Goal: Complete application form: Complete application form

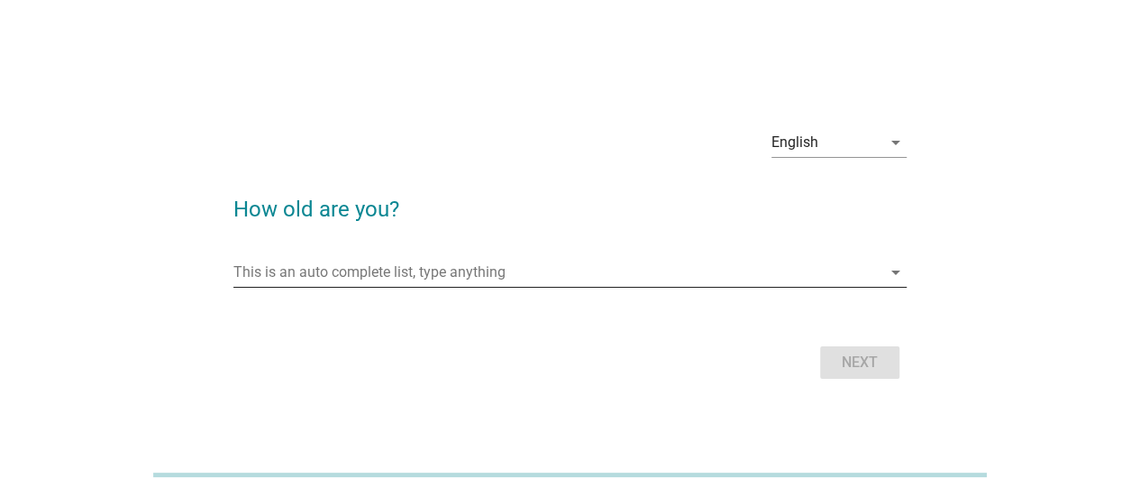
click at [425, 261] on input "This is an auto complete list, type anything" at bounding box center [557, 272] width 648 height 29
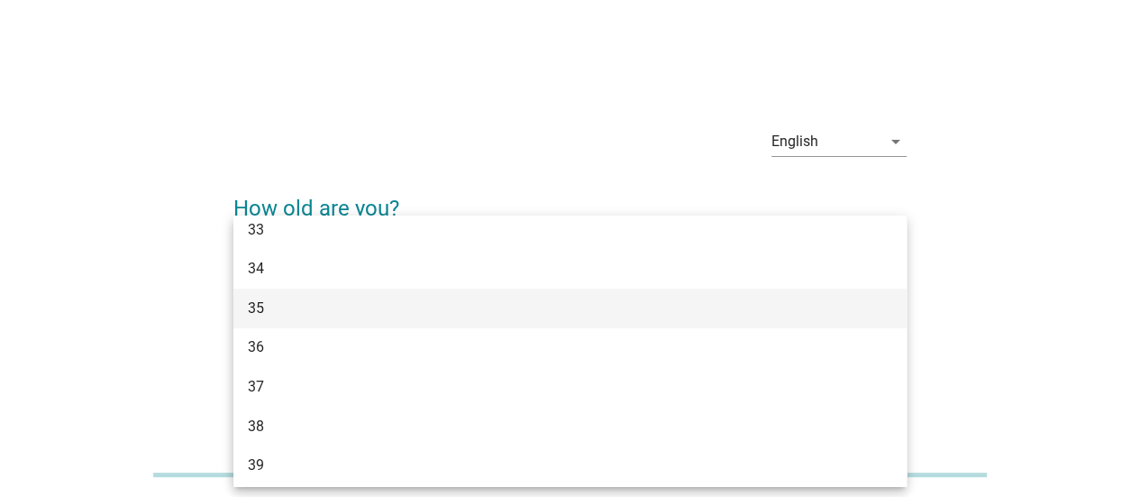
scroll to position [631, 0]
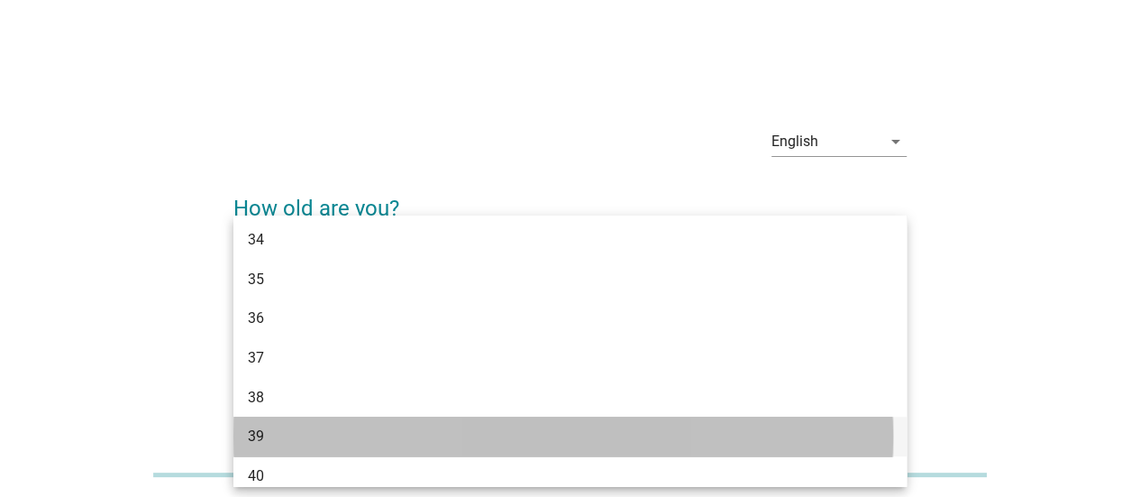
click at [434, 423] on div "39" at bounding box center [569, 436] width 673 height 40
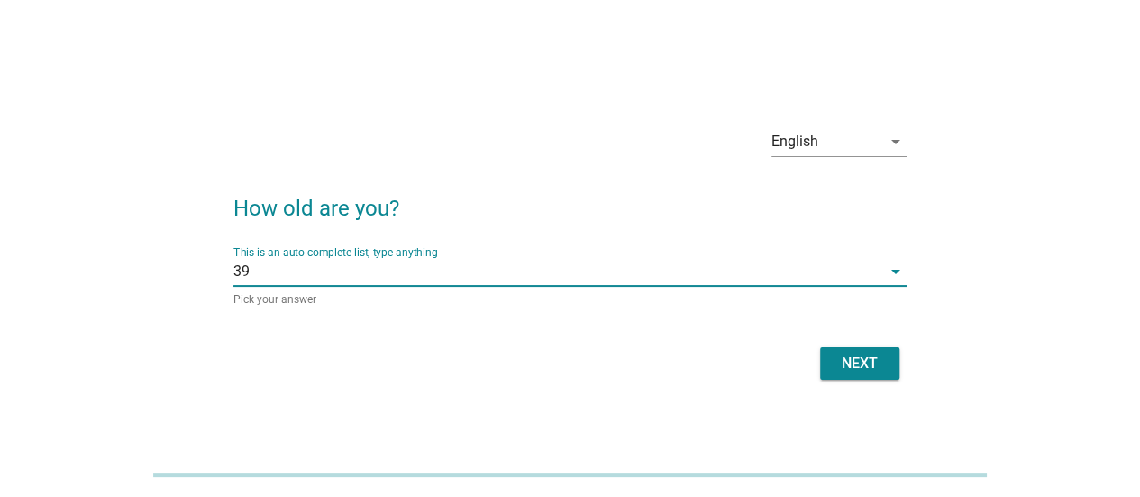
click at [813, 387] on div "English arrow_drop_down How old are you? This is an auto complete list, type an…" at bounding box center [570, 248] width 702 height 301
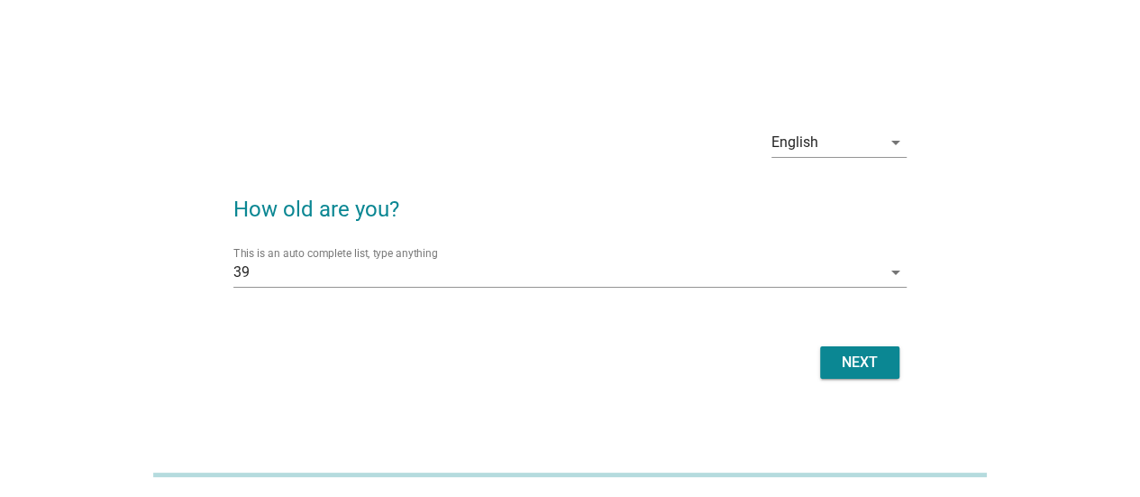
click at [840, 369] on div "Next" at bounding box center [860, 362] width 50 height 22
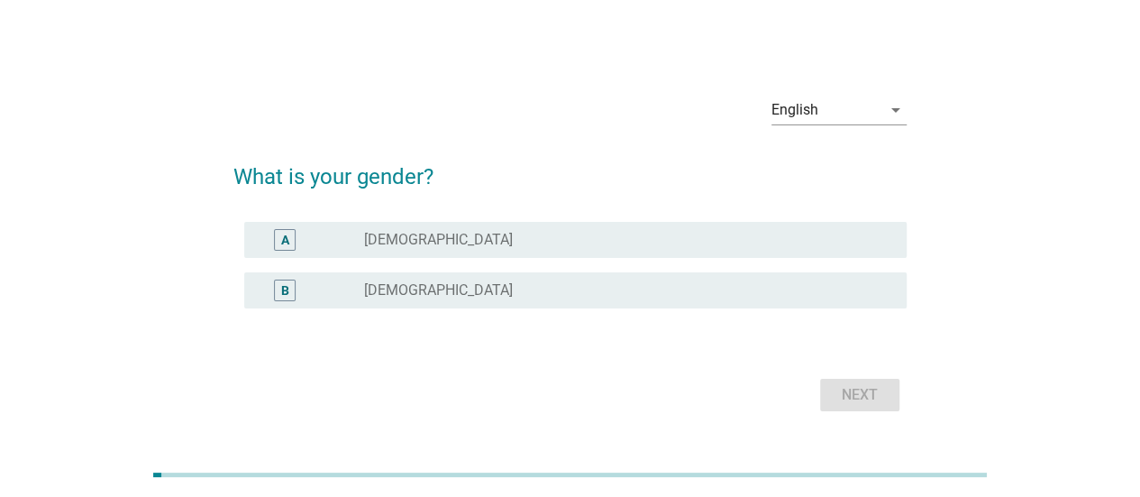
click at [409, 295] on label "[DEMOGRAPHIC_DATA]" at bounding box center [438, 290] width 149 height 18
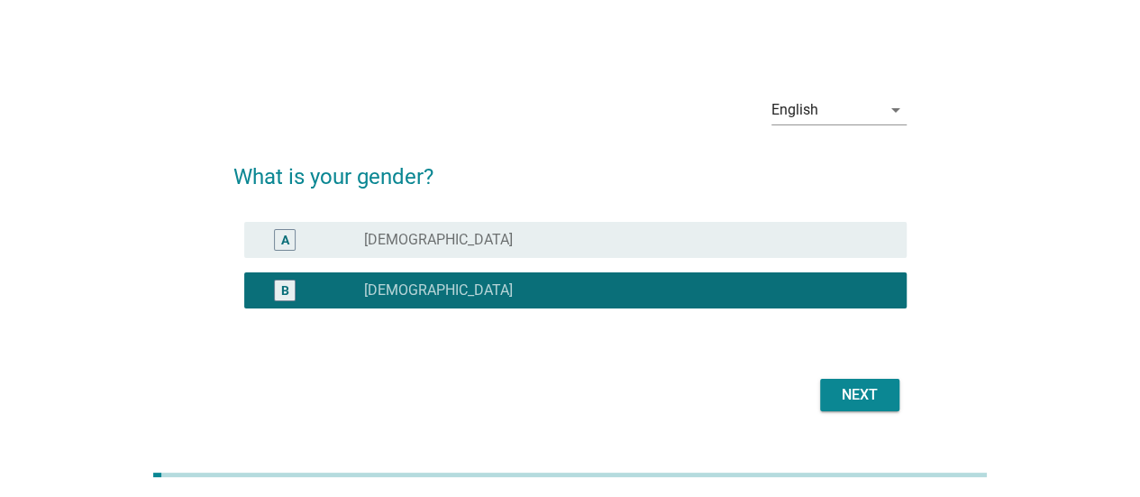
click at [857, 406] on button "Next" at bounding box center [859, 395] width 79 height 32
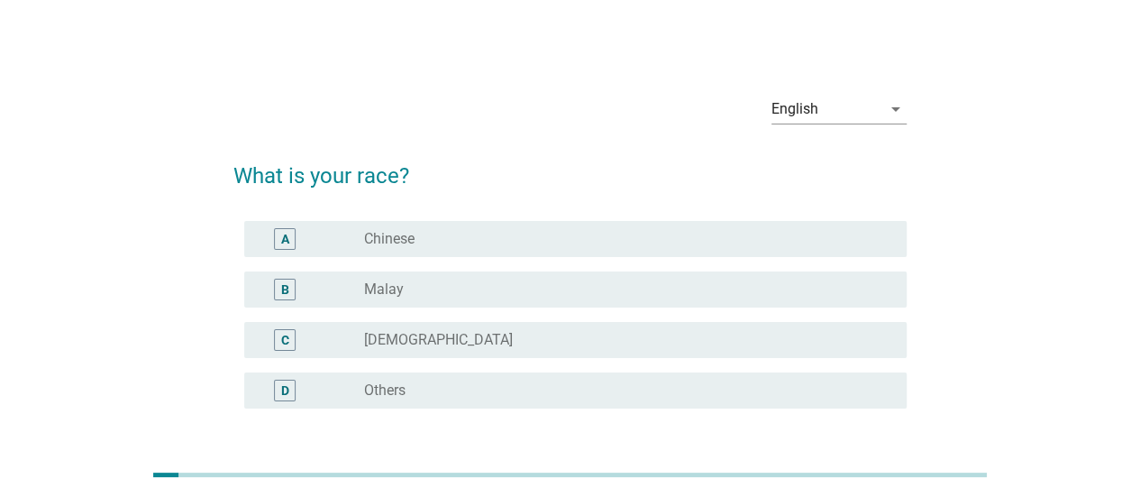
click at [425, 253] on div "A radio_button_unchecked Chinese" at bounding box center [575, 239] width 662 height 36
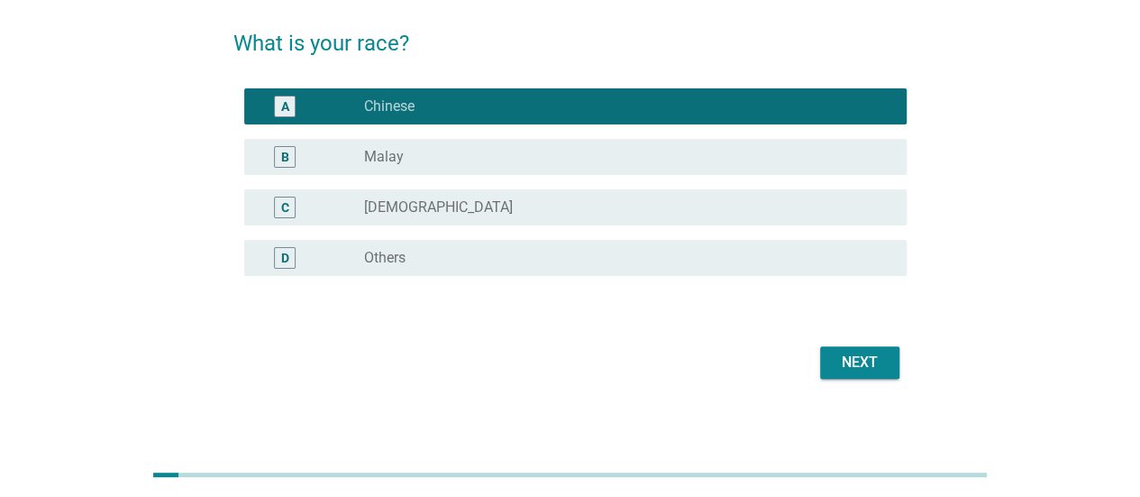
scroll to position [142, 0]
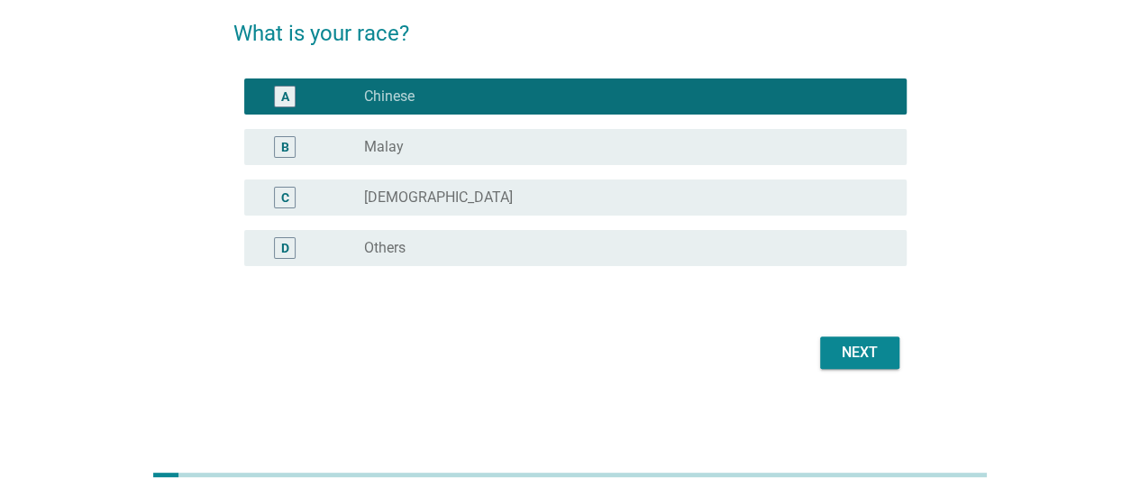
click at [863, 336] on button "Next" at bounding box center [859, 352] width 79 height 32
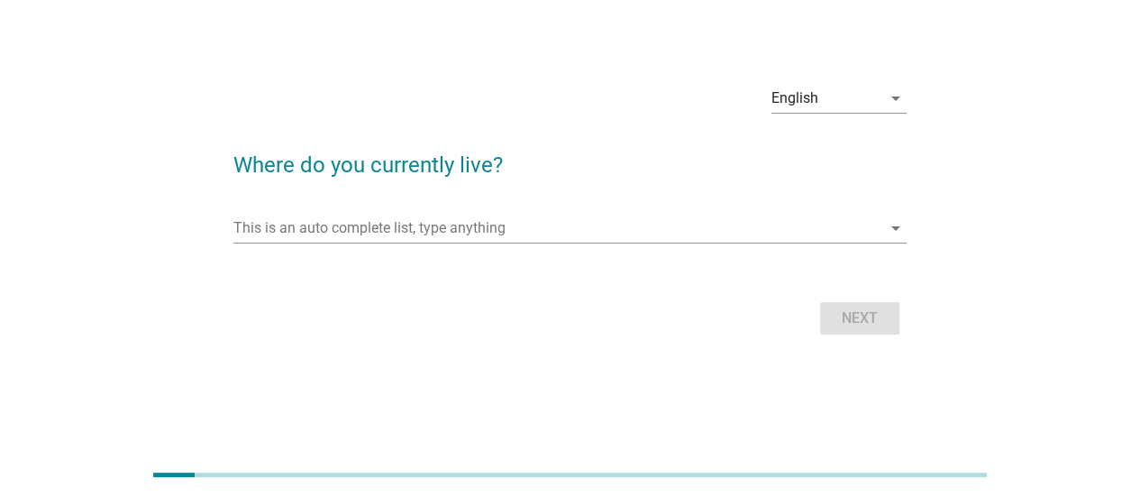
scroll to position [0, 0]
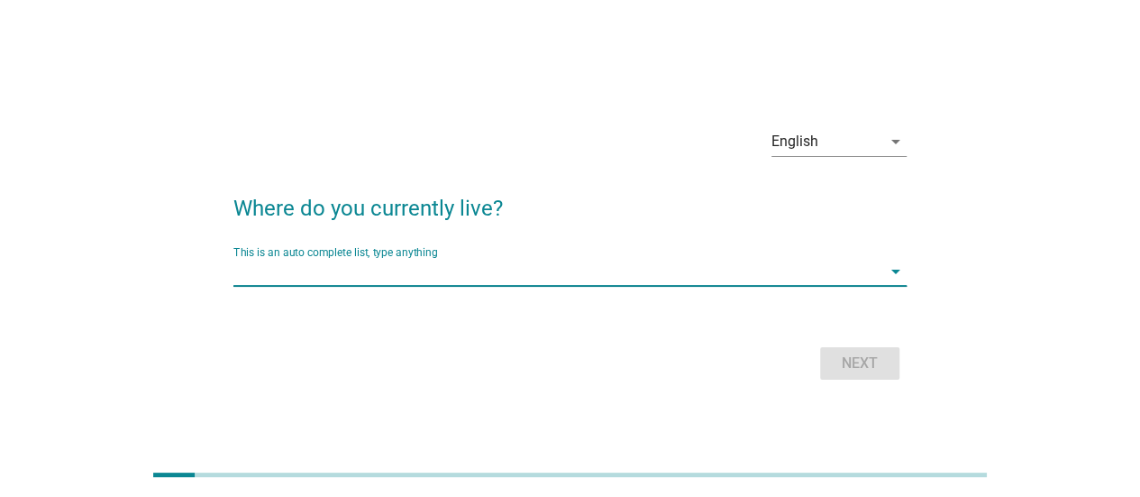
click at [407, 269] on input "This is an auto complete list, type anything" at bounding box center [557, 271] width 648 height 29
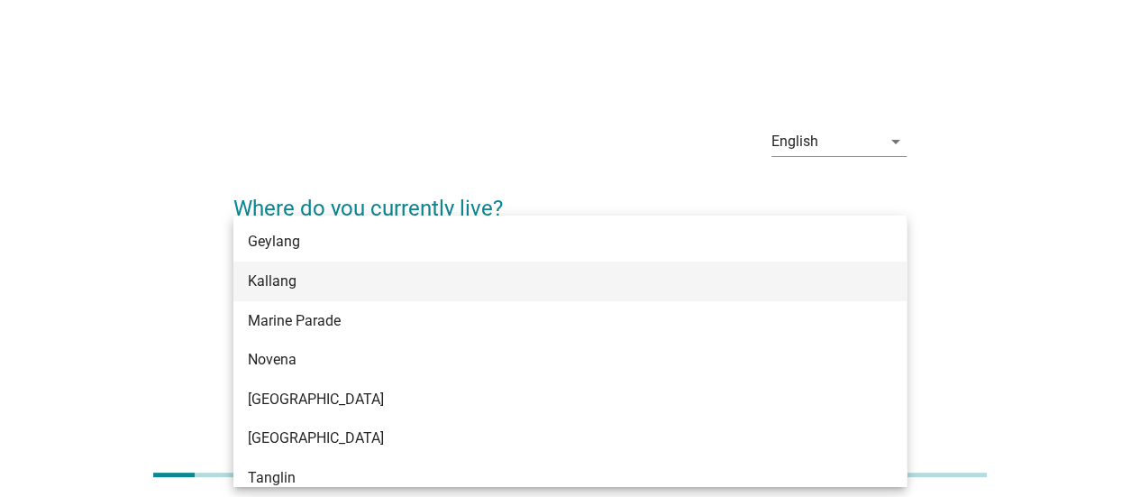
scroll to position [360, 0]
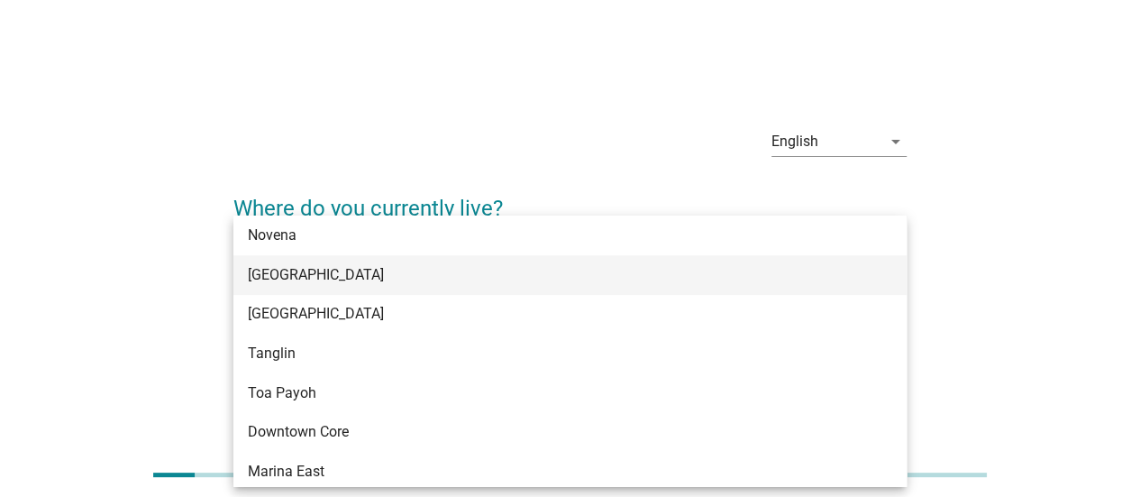
click at [379, 278] on div "[GEOGRAPHIC_DATA]" at bounding box center [543, 275] width 590 height 22
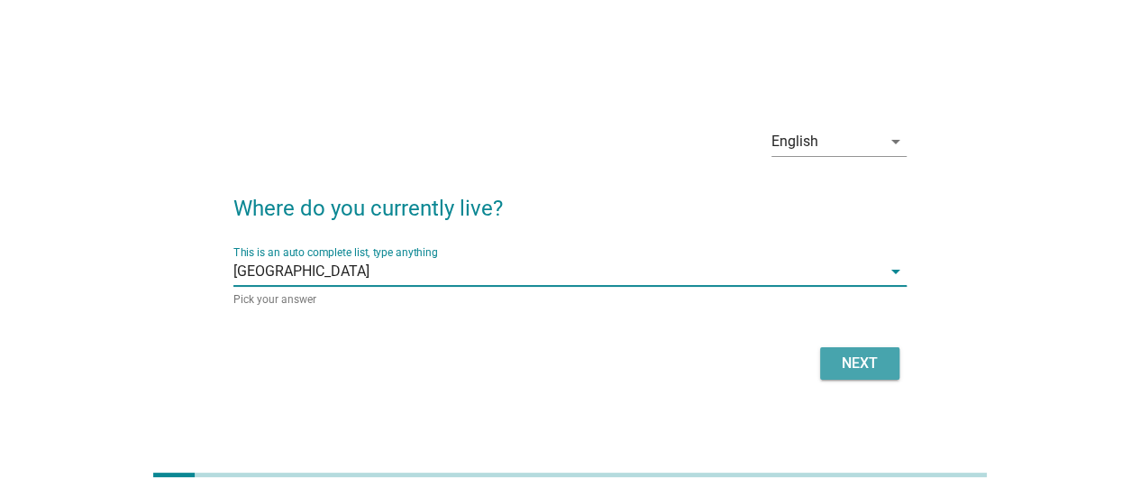
click at [855, 368] on div "Next" at bounding box center [860, 363] width 50 height 22
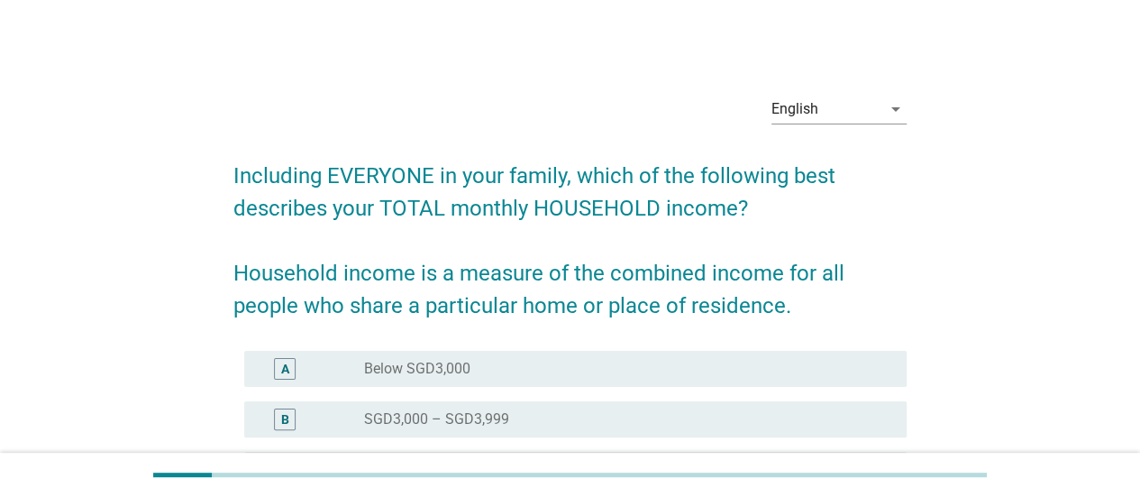
click at [510, 417] on div "radio_button_unchecked SGD3,000 – SGD3,999" at bounding box center [621, 419] width 514 height 18
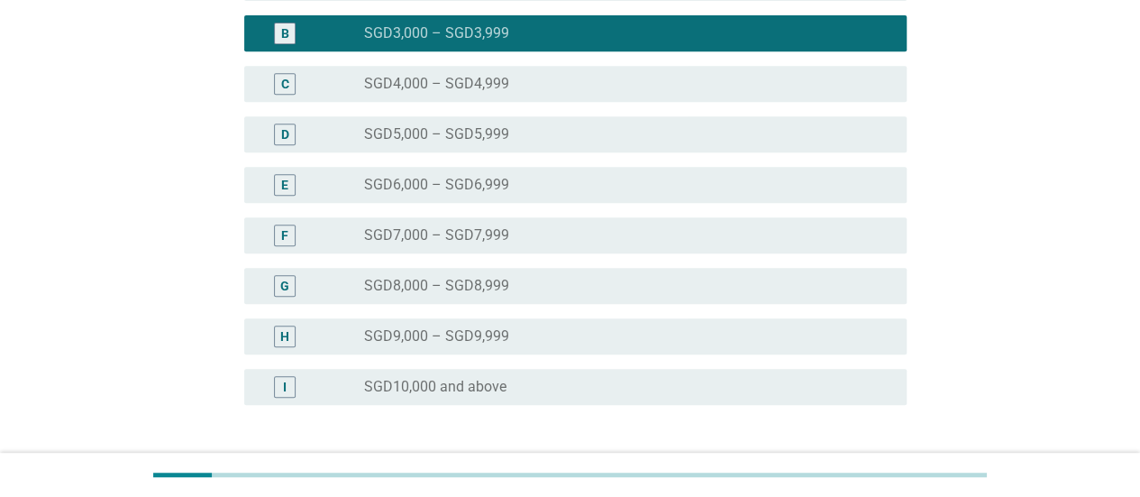
scroll to position [451, 0]
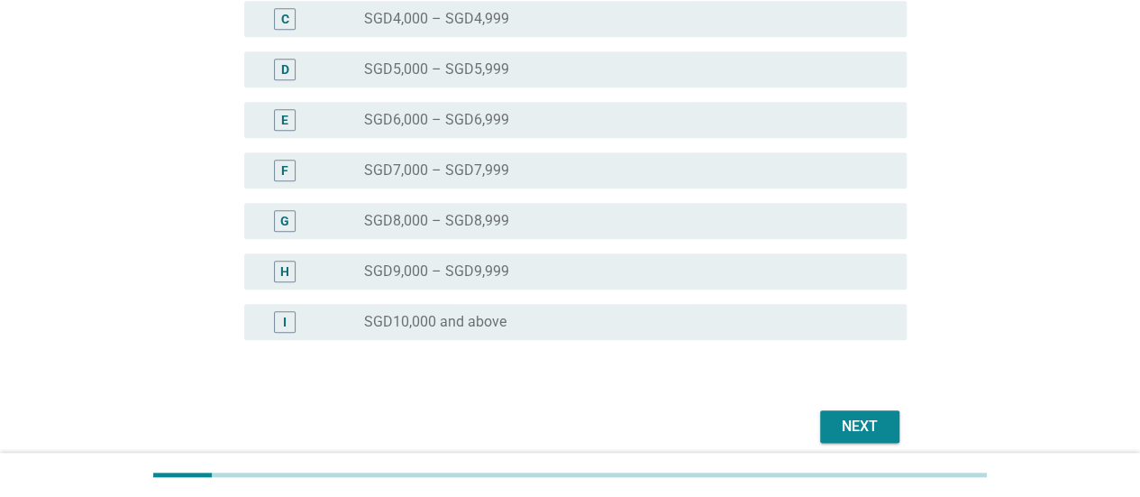
click at [564, 304] on div "I radio_button_unchecked SGD10,000 and above" at bounding box center [575, 322] width 662 height 36
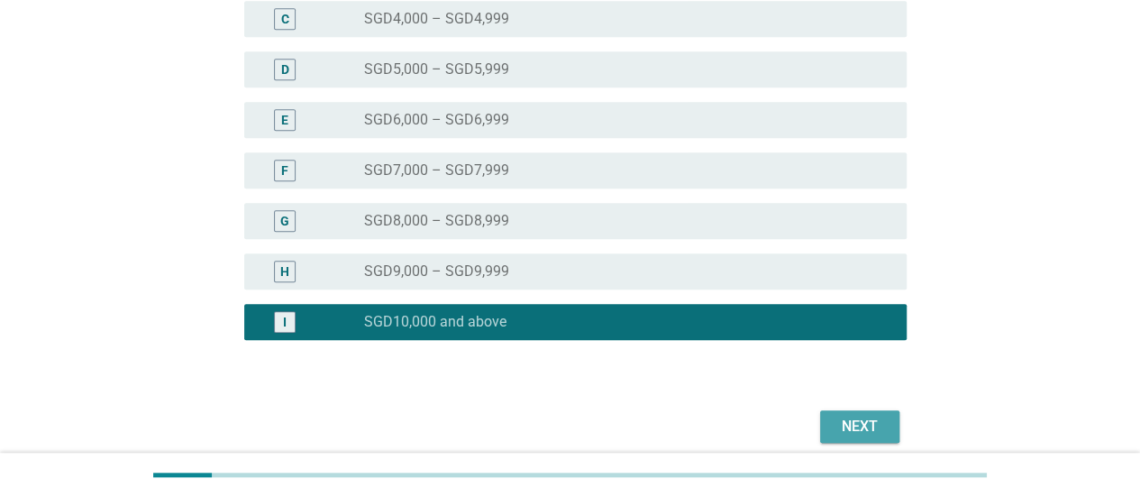
click at [864, 412] on button "Next" at bounding box center [859, 426] width 79 height 32
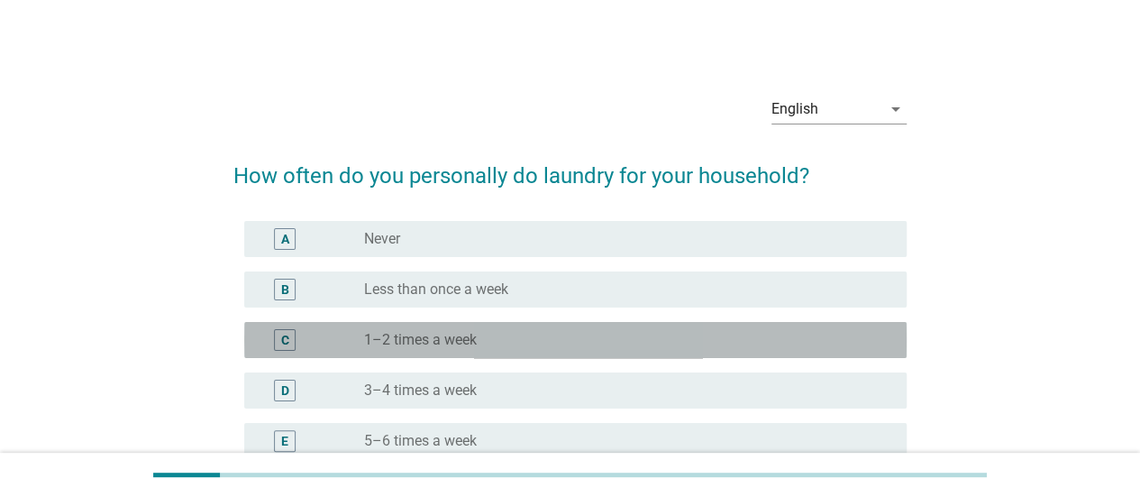
click at [472, 335] on label "1–2 times a week" at bounding box center [420, 340] width 113 height 18
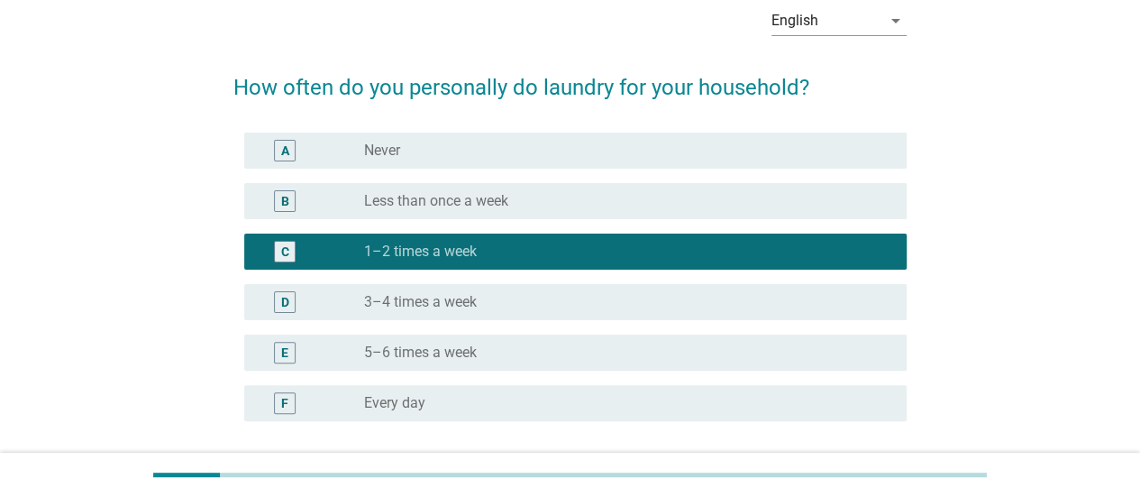
scroll to position [90, 0]
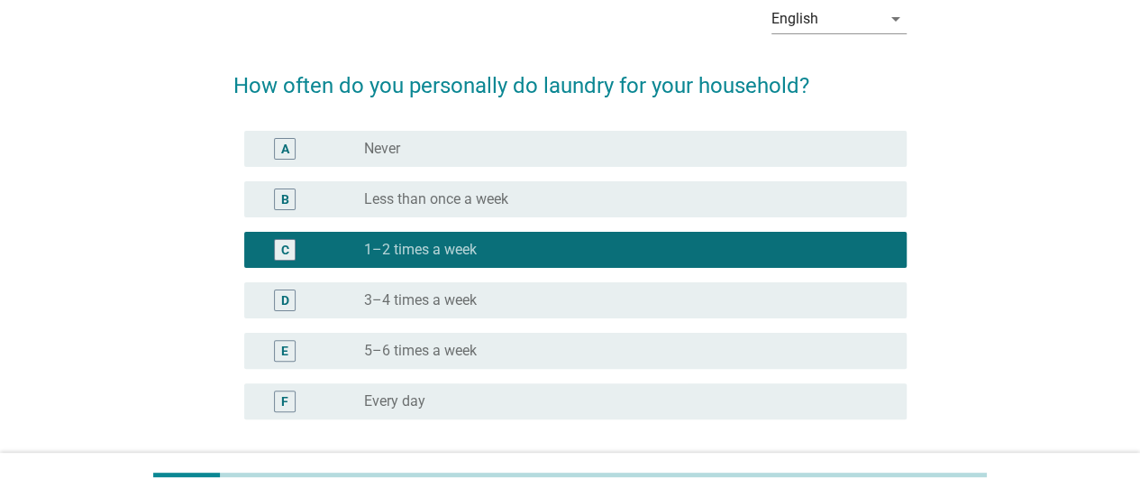
click at [497, 304] on div "radio_button_unchecked 3–4 times a week" at bounding box center [621, 300] width 514 height 18
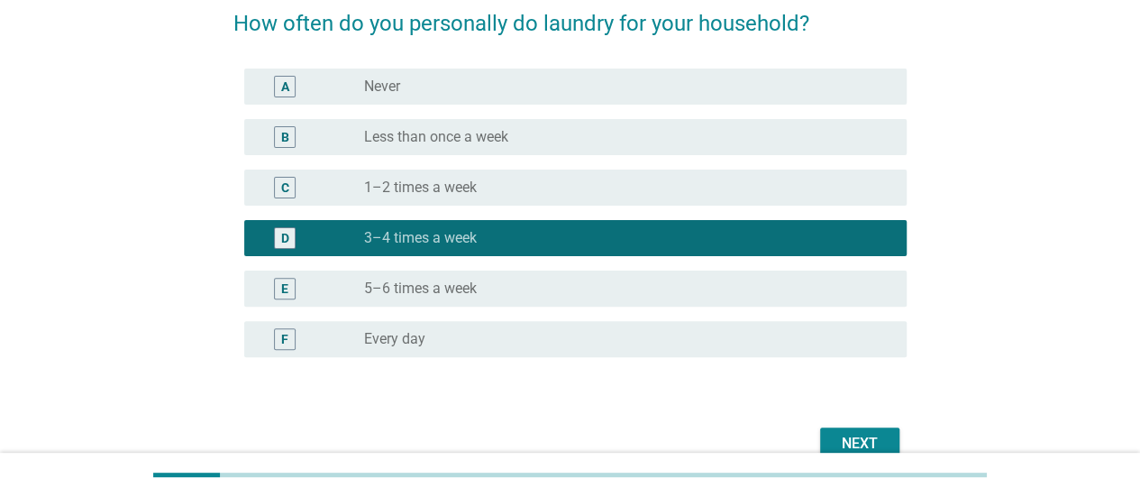
scroll to position [180, 0]
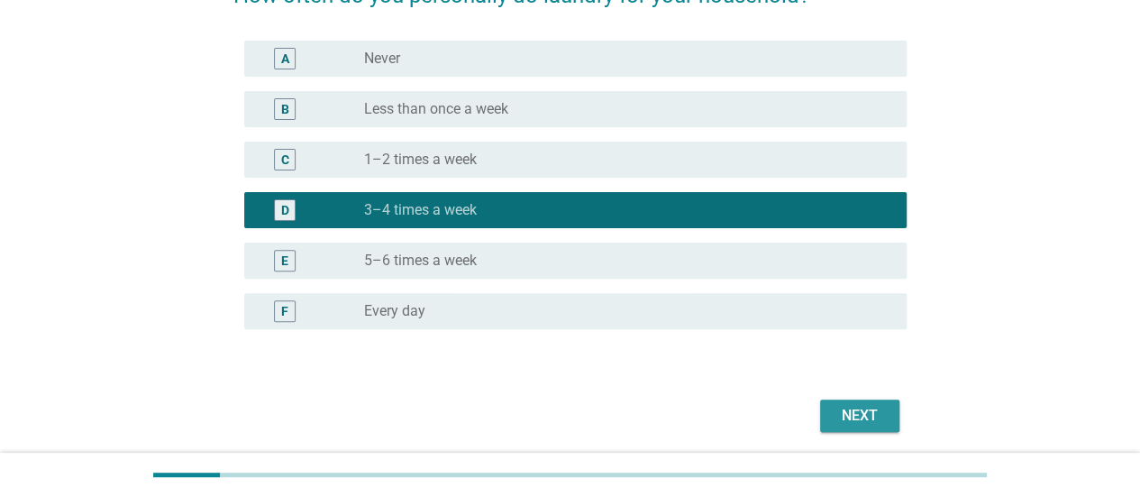
click at [840, 402] on button "Next" at bounding box center [859, 415] width 79 height 32
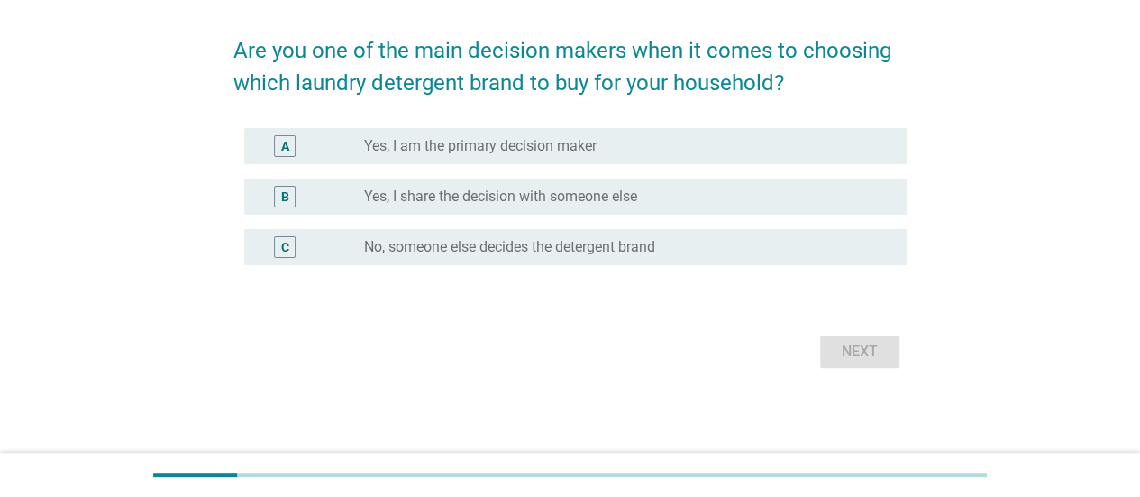
scroll to position [0, 0]
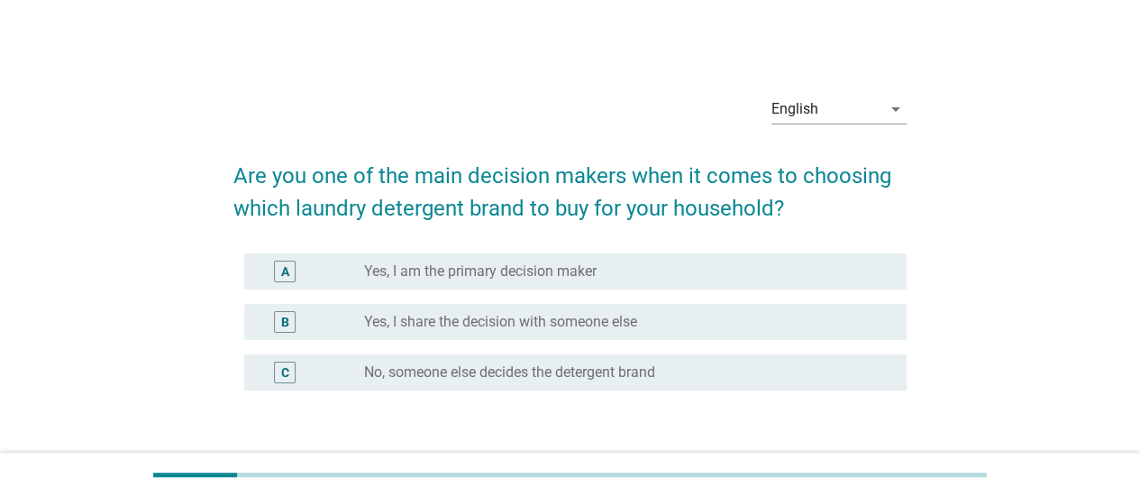
drag, startPoint x: 506, startPoint y: 270, endPoint x: 639, endPoint y: 313, distance: 139.1
click at [506, 270] on label "Yes, I am the primary decision maker" at bounding box center [480, 271] width 233 height 18
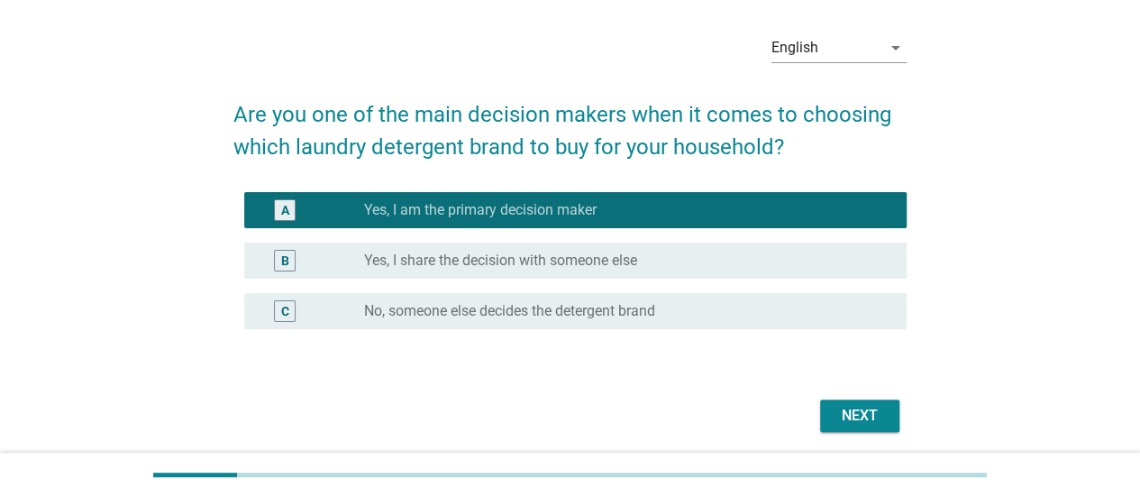
scroll to position [90, 0]
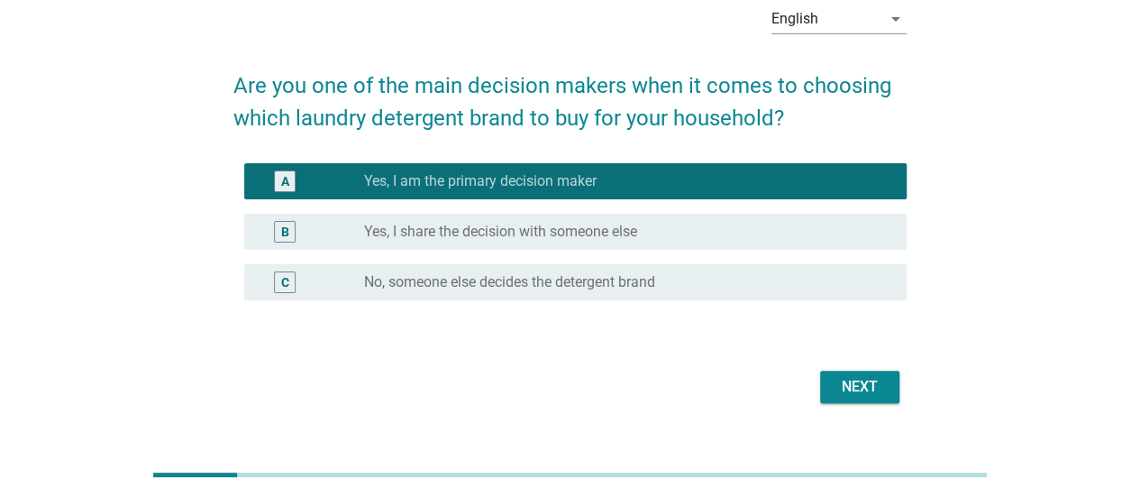
click at [860, 398] on button "Next" at bounding box center [859, 386] width 79 height 32
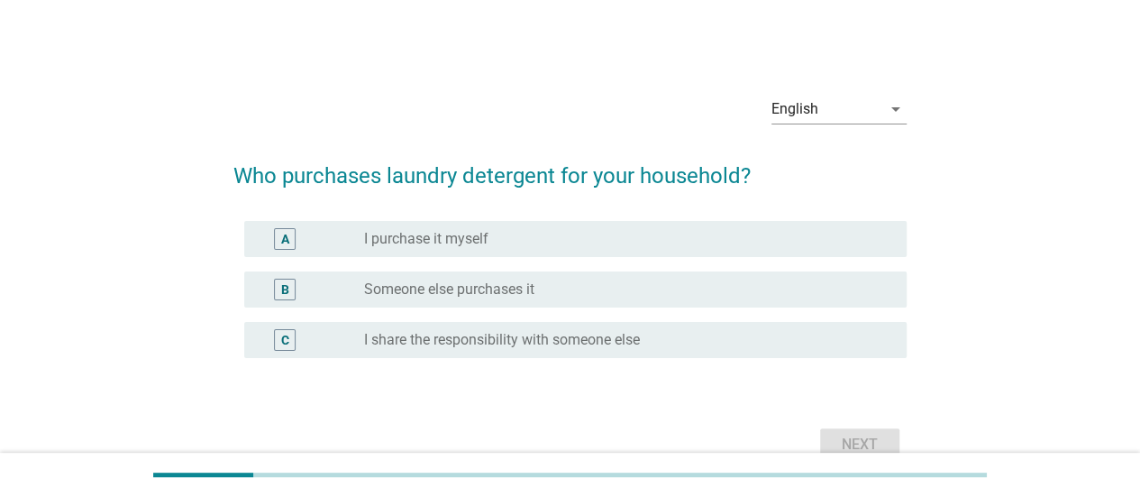
drag, startPoint x: 525, startPoint y: 246, endPoint x: 613, endPoint y: 298, distance: 102.6
click at [524, 246] on div "radio_button_unchecked I purchase it myself" at bounding box center [621, 239] width 514 height 18
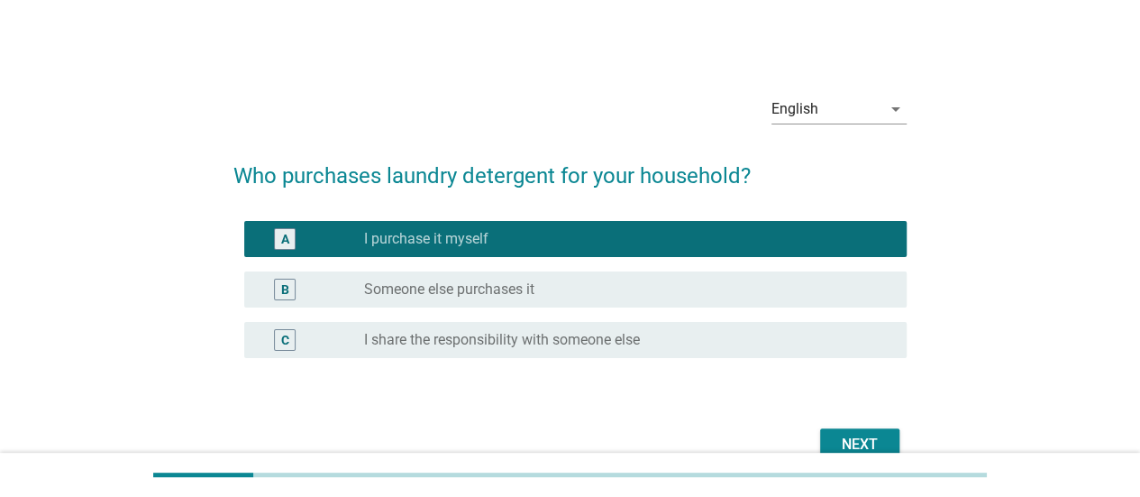
click at [847, 447] on div "Next" at bounding box center [860, 444] width 50 height 22
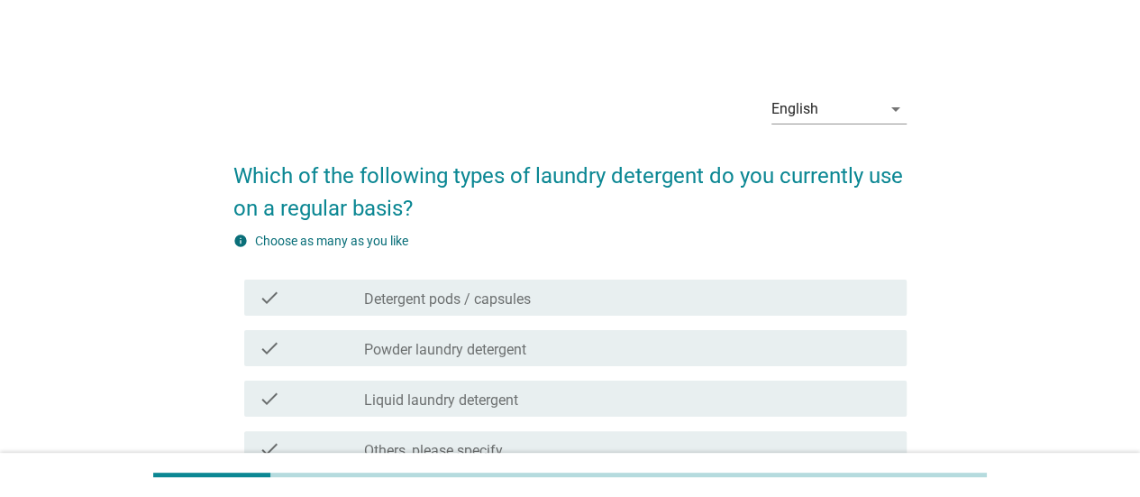
scroll to position [90, 0]
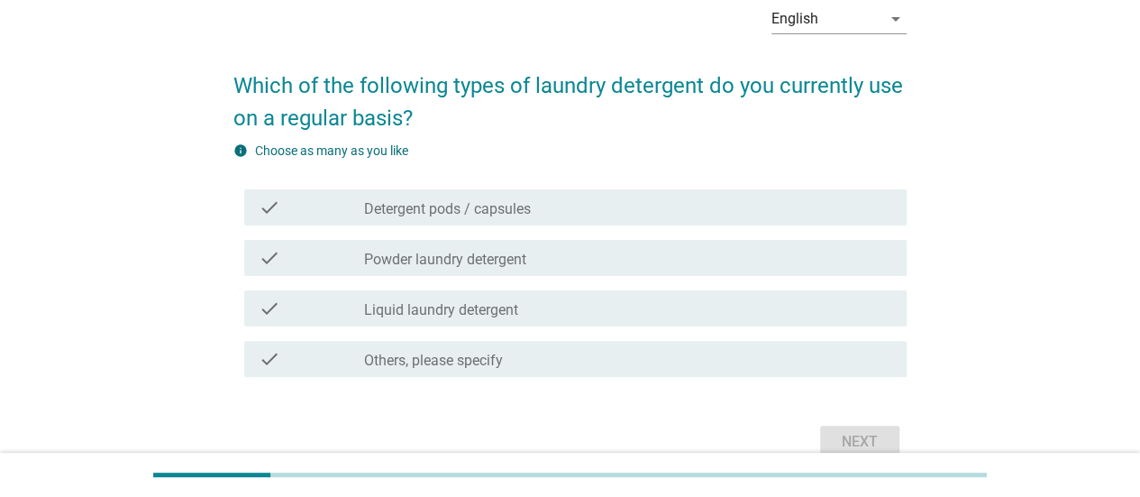
click at [504, 262] on label "Powder laundry detergent" at bounding box center [445, 260] width 162 height 18
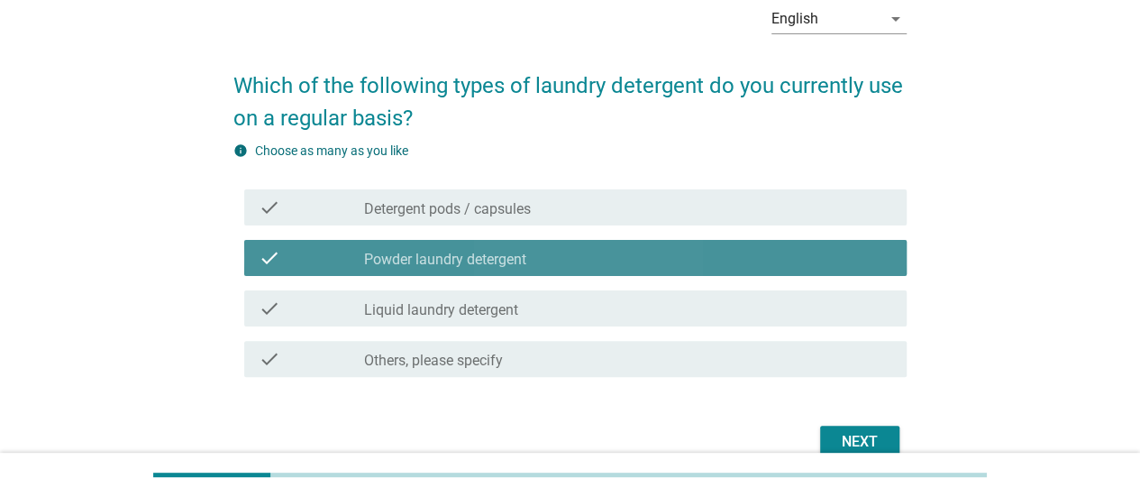
click at [499, 303] on label "Liquid laundry detergent" at bounding box center [441, 310] width 154 height 18
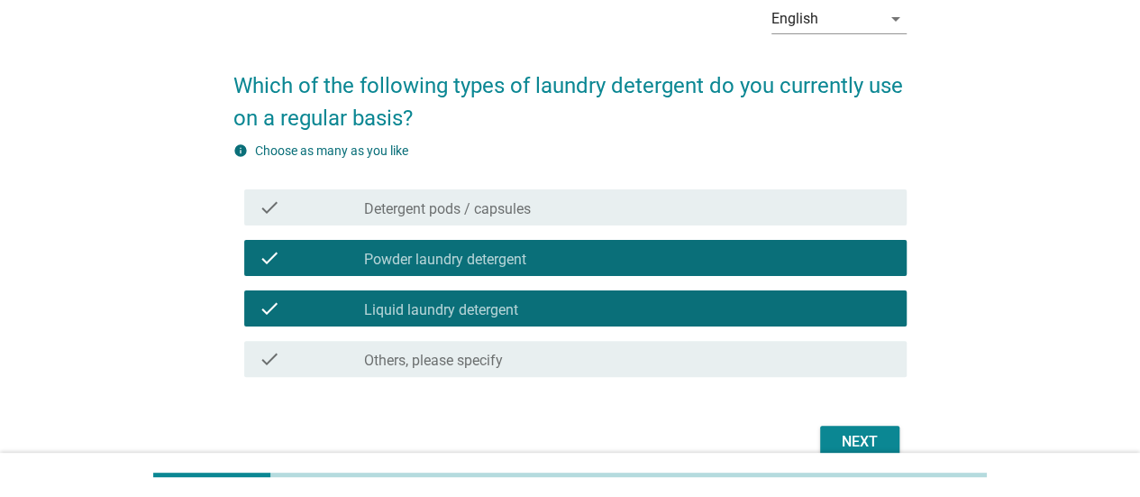
click at [871, 432] on div "Next" at bounding box center [860, 442] width 50 height 22
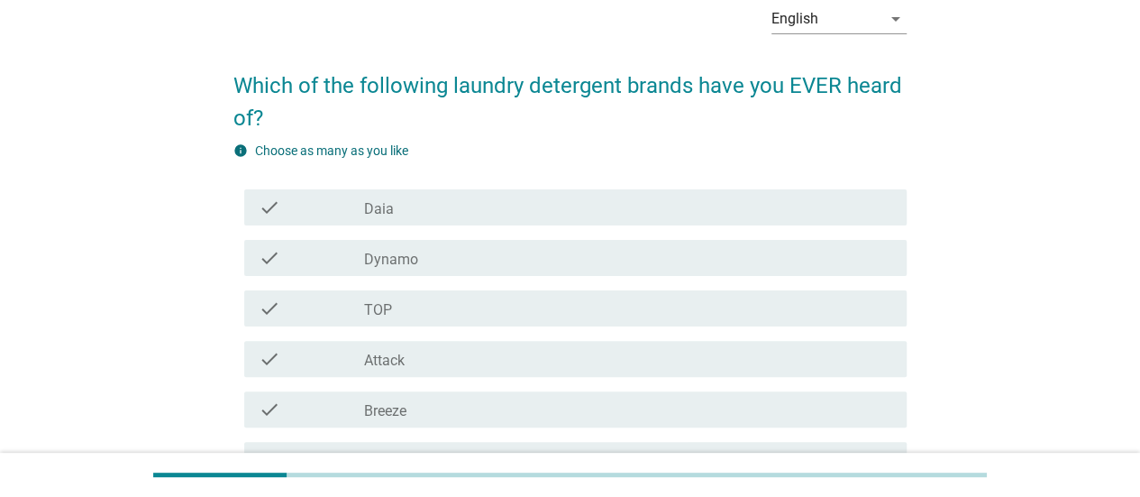
click at [436, 266] on div "check_box_outline_blank Dynamo" at bounding box center [628, 258] width 528 height 22
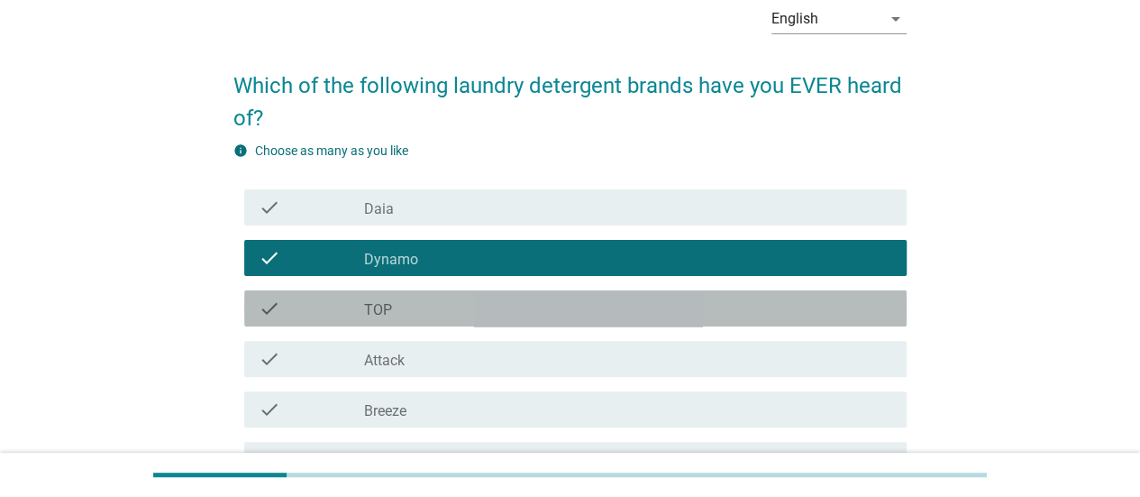
click at [429, 306] on div "check_box_outline_blank TOP" at bounding box center [628, 308] width 528 height 22
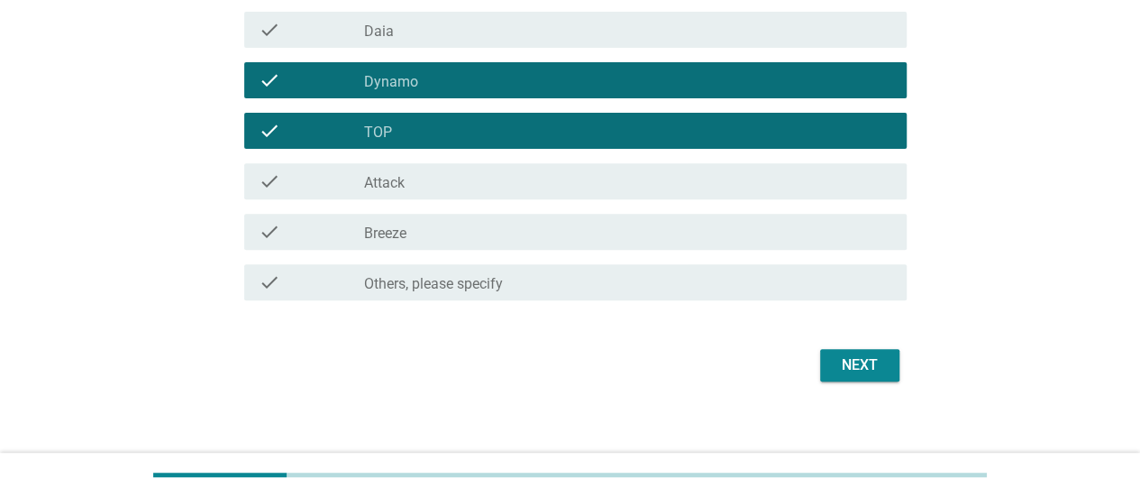
scroll to position [270, 0]
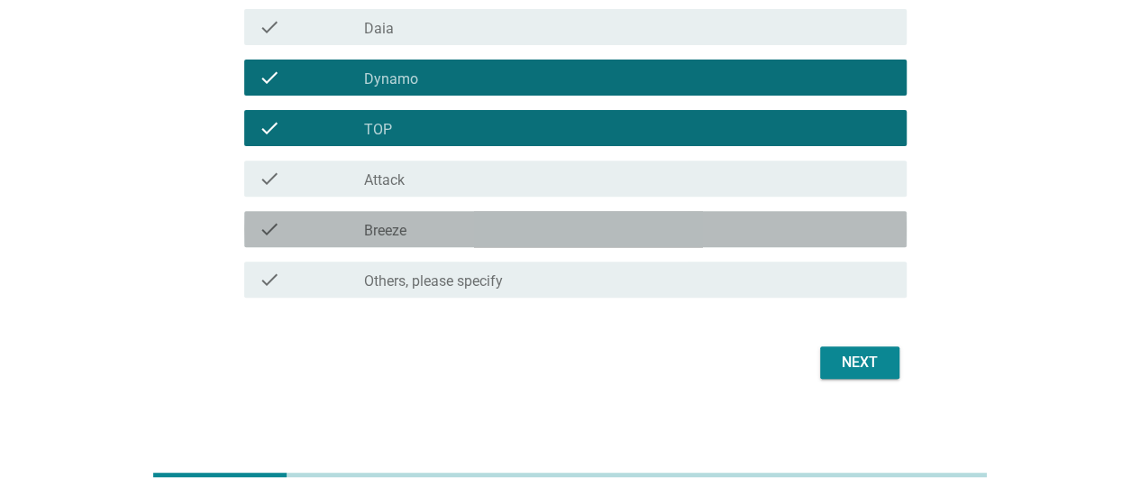
click at [512, 233] on div "check_box_outline_blank Breeze" at bounding box center [628, 229] width 528 height 22
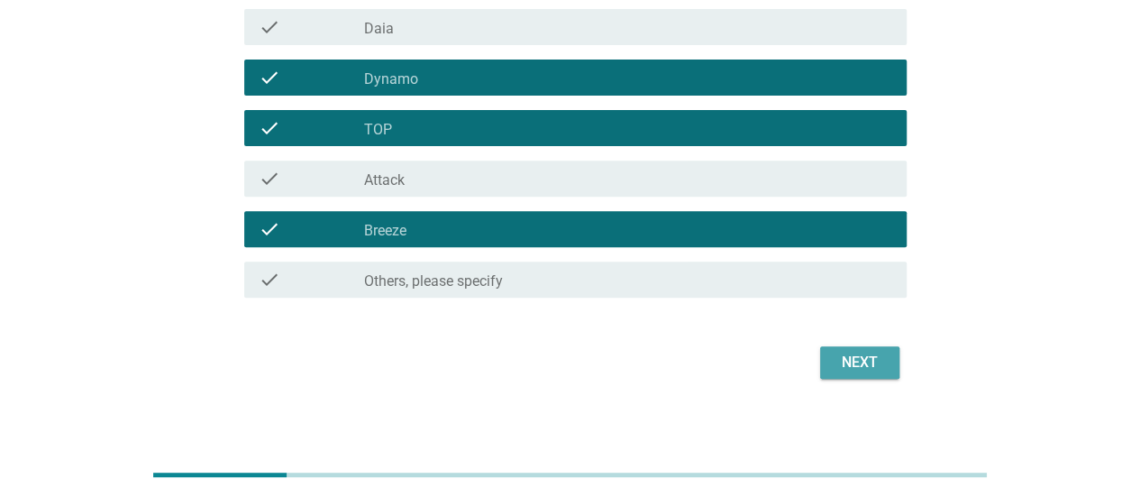
click at [866, 372] on div "Next" at bounding box center [860, 362] width 50 height 22
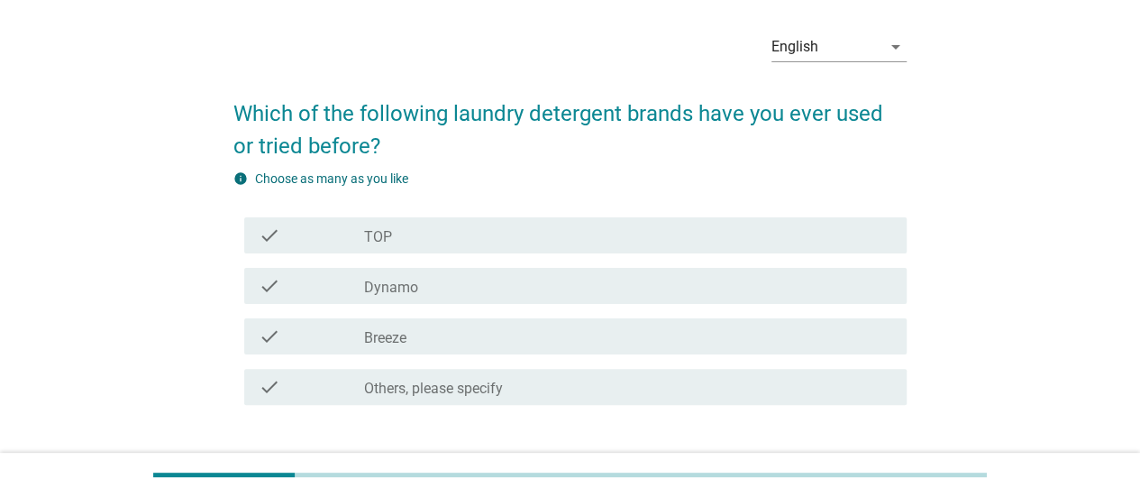
scroll to position [90, 0]
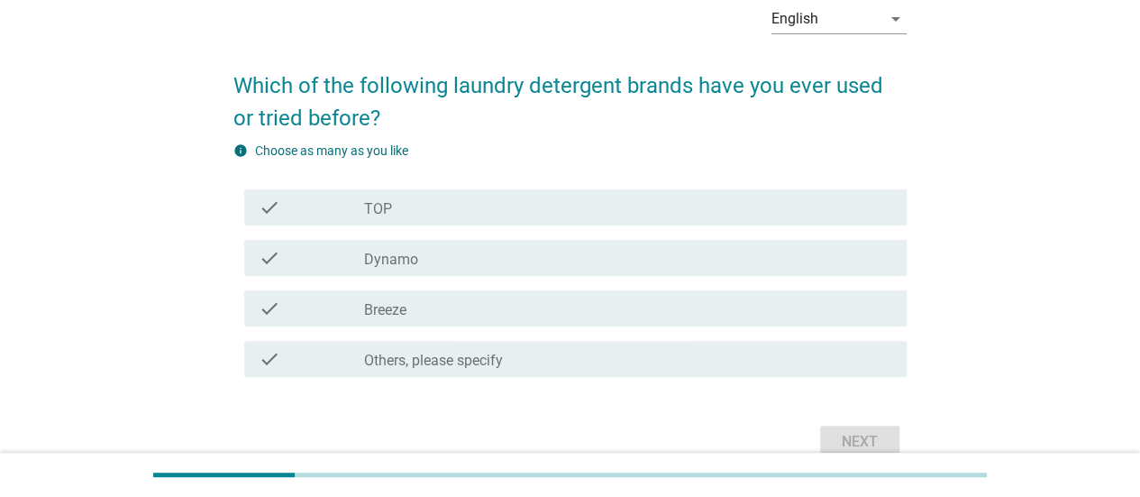
click at [419, 214] on div "check_box_outline_blank TOP" at bounding box center [628, 207] width 528 height 22
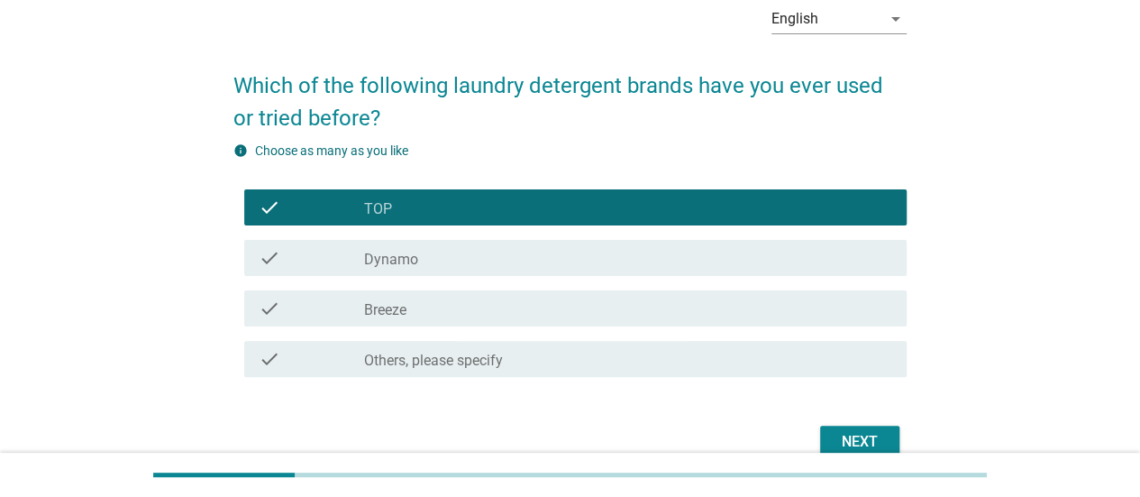
click at [422, 264] on div "check_box_outline_blank Dynamo" at bounding box center [628, 258] width 528 height 22
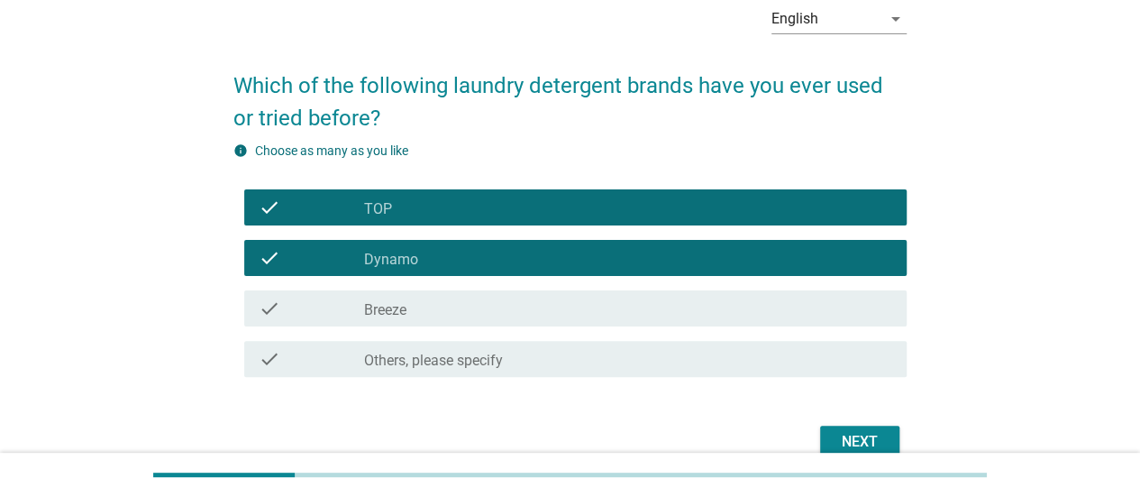
click at [838, 440] on div "Next" at bounding box center [860, 442] width 50 height 22
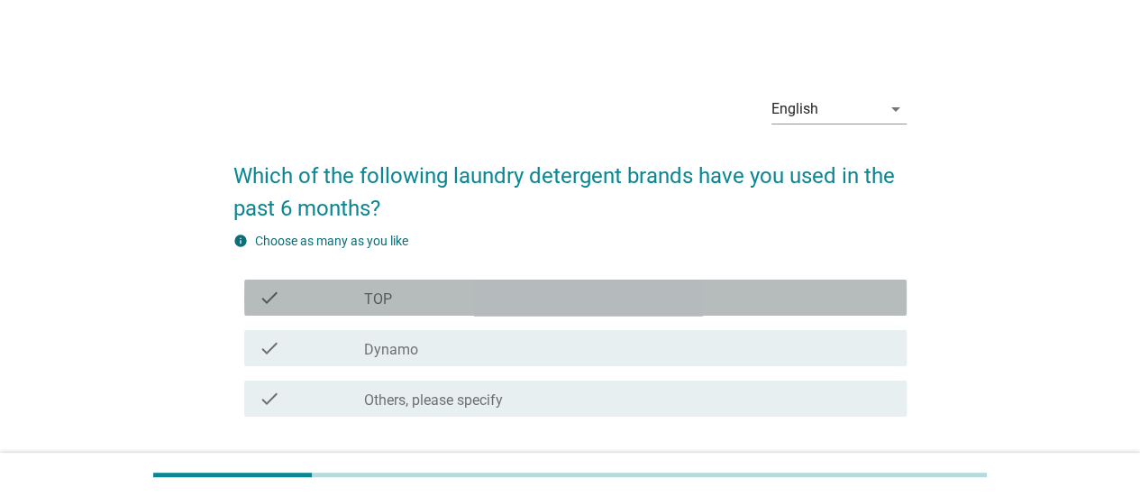
click at [459, 293] on div "check_box_outline_blank TOP" at bounding box center [628, 298] width 528 height 22
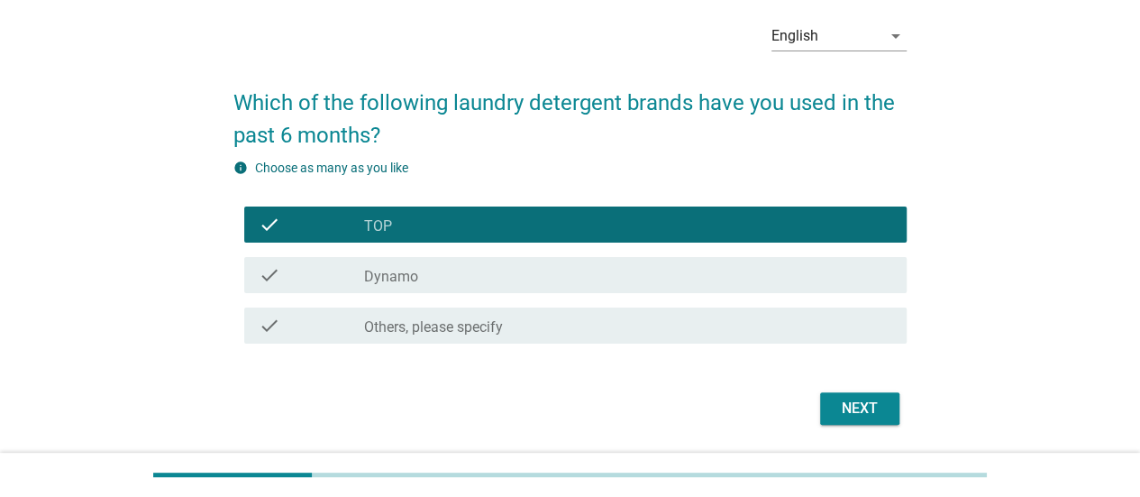
scroll to position [90, 0]
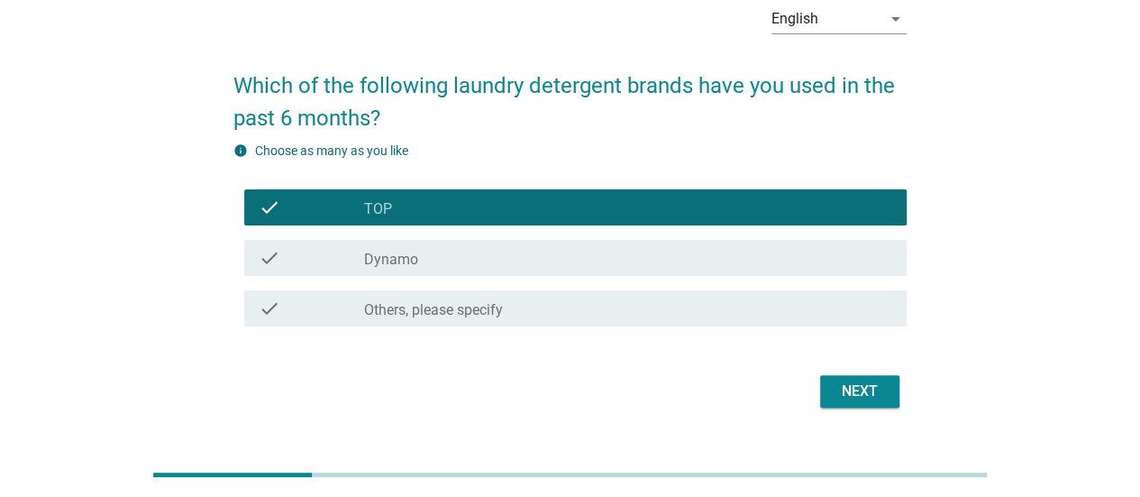
click at [867, 403] on button "Next" at bounding box center [859, 391] width 79 height 32
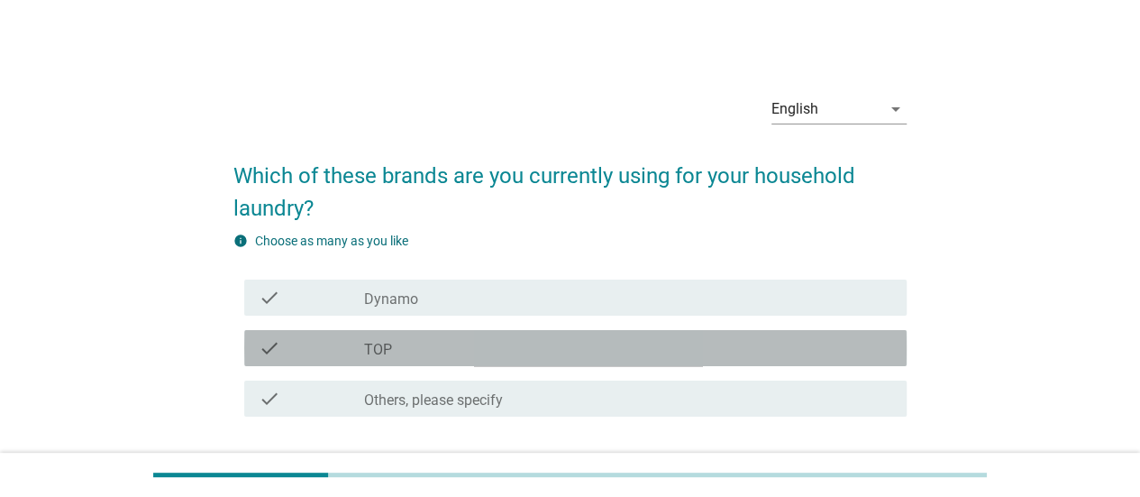
click at [424, 351] on div "check_box TOP" at bounding box center [628, 348] width 528 height 22
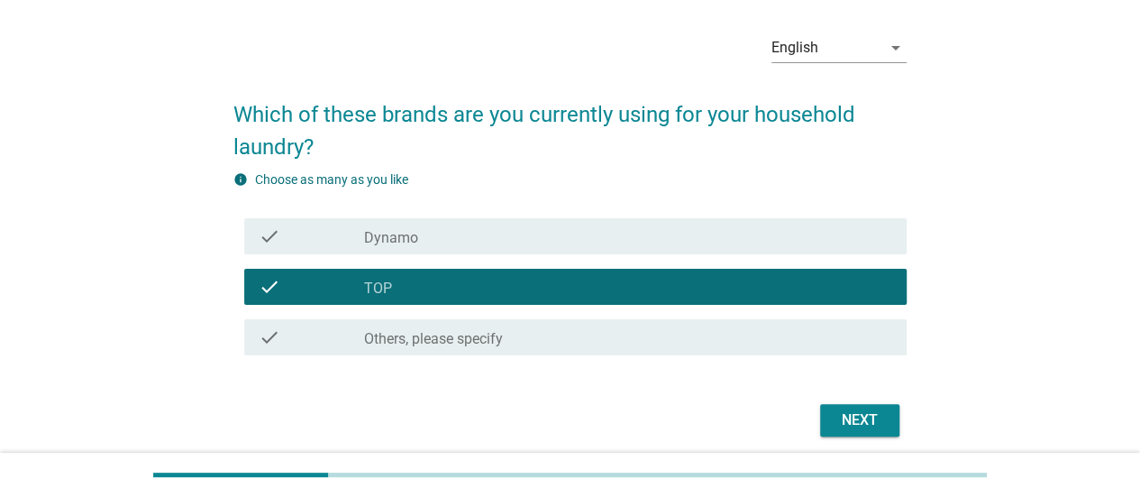
scroll to position [90, 0]
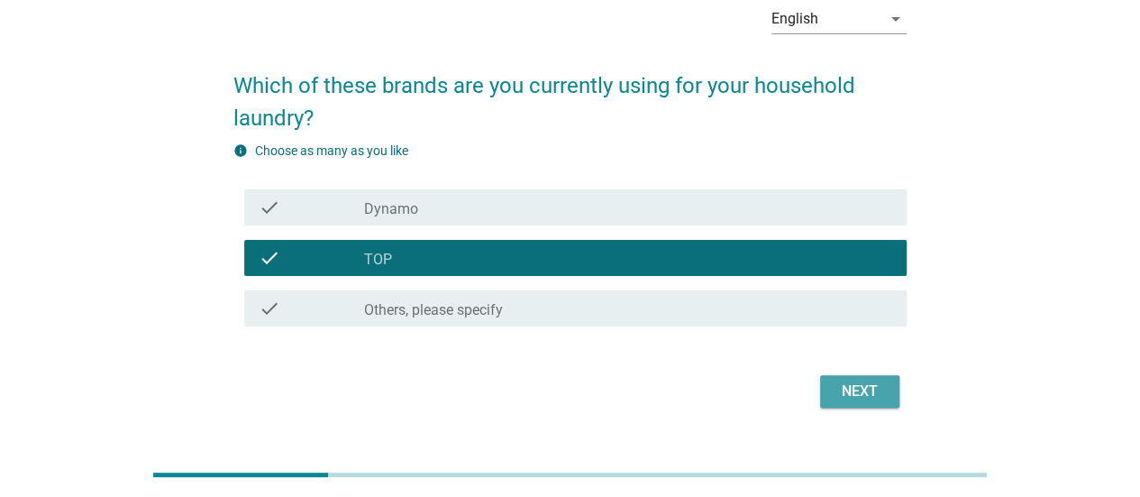
click at [842, 381] on div "Next" at bounding box center [860, 391] width 50 height 22
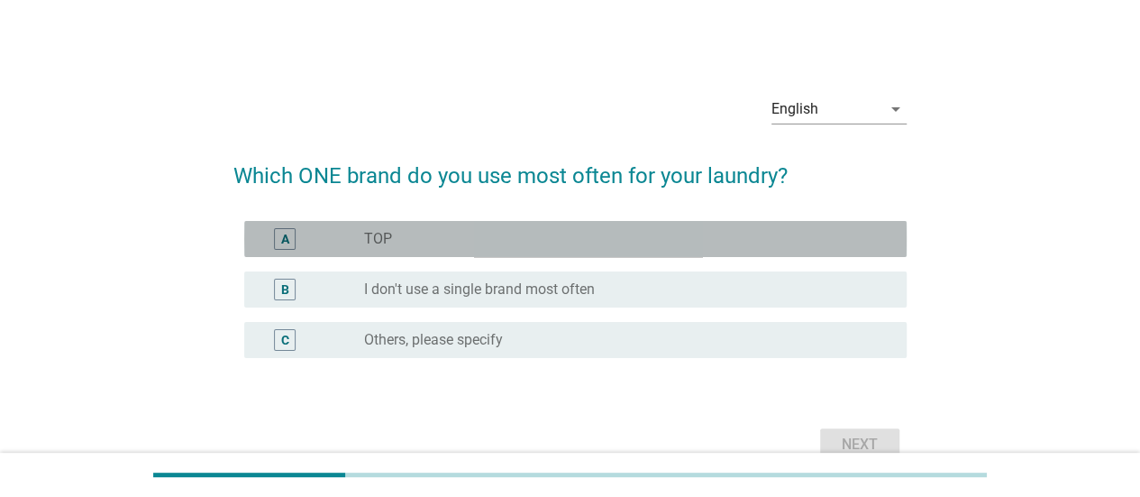
click at [496, 241] on div "radio_button_unchecked TOP" at bounding box center [621, 239] width 514 height 18
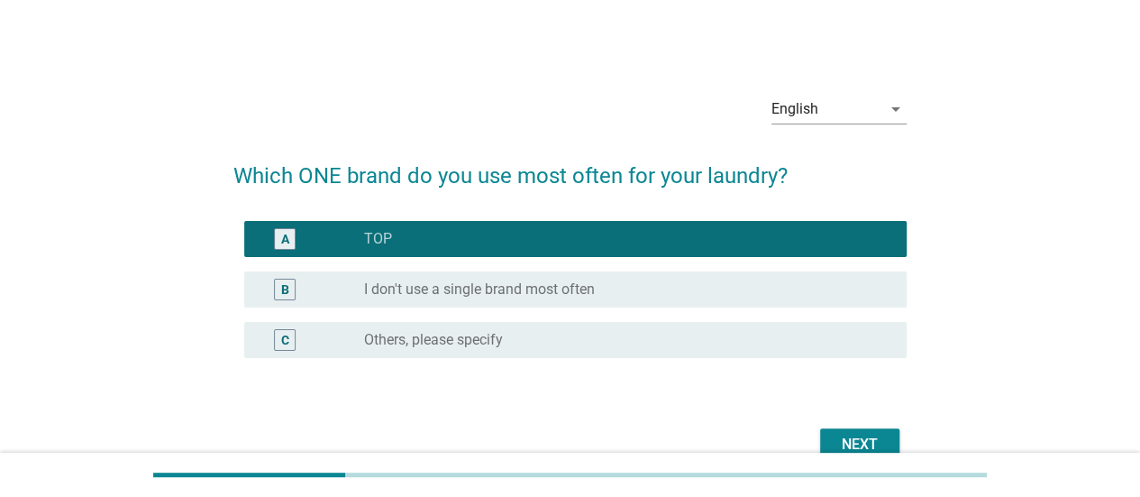
click at [847, 440] on div "Next" at bounding box center [860, 444] width 50 height 22
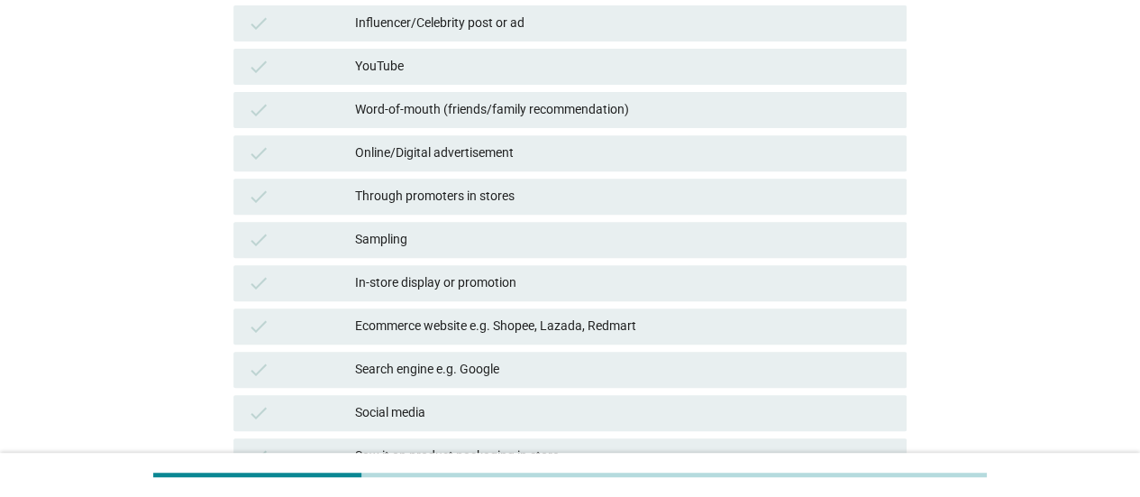
scroll to position [270, 0]
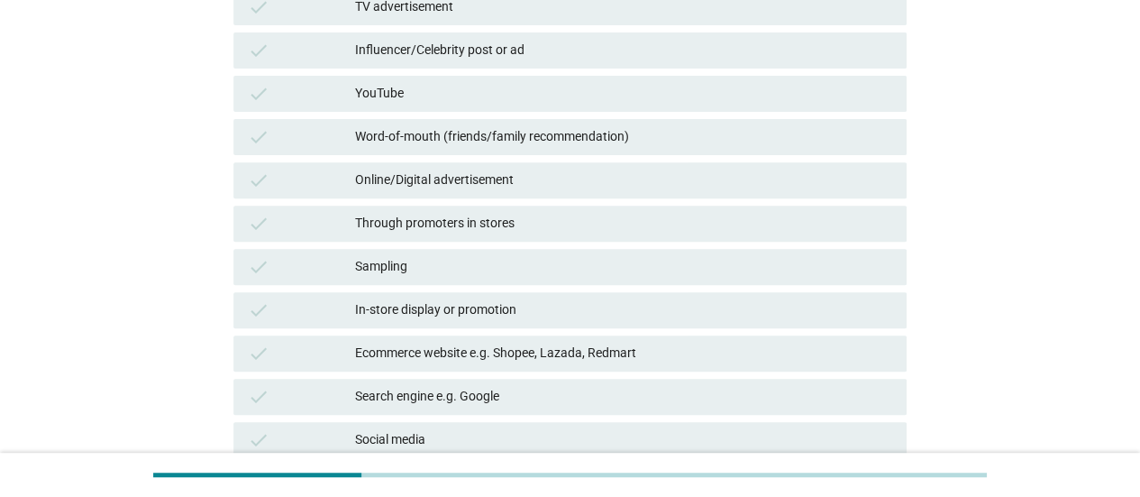
click at [476, 311] on div "In-store display or promotion" at bounding box center [623, 310] width 537 height 22
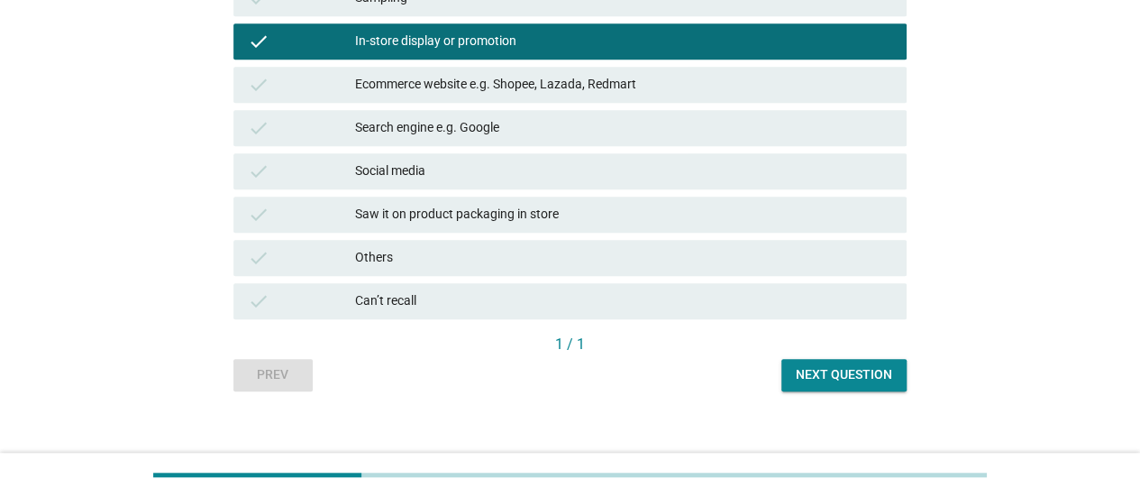
scroll to position [557, 0]
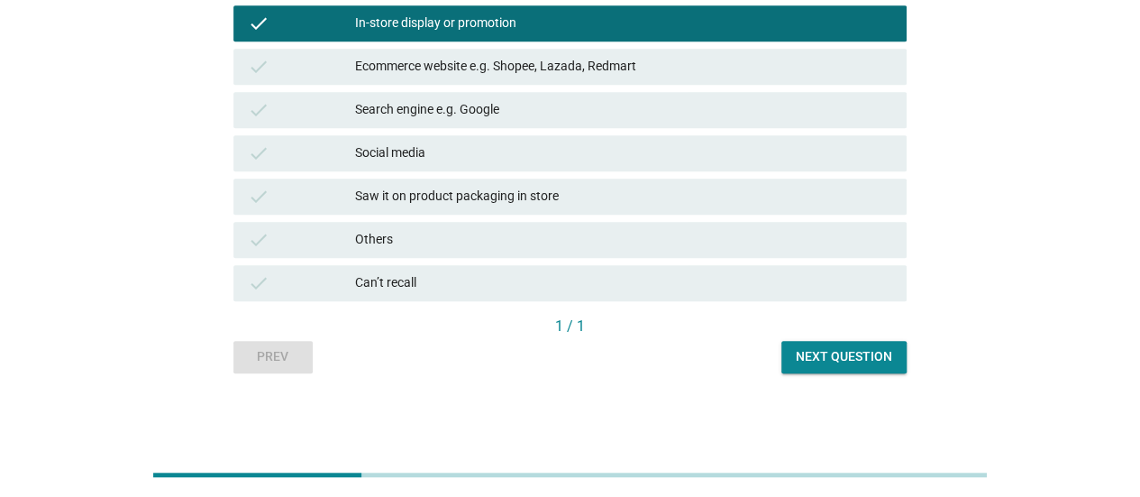
click at [853, 347] on div "Next question" at bounding box center [844, 356] width 96 height 19
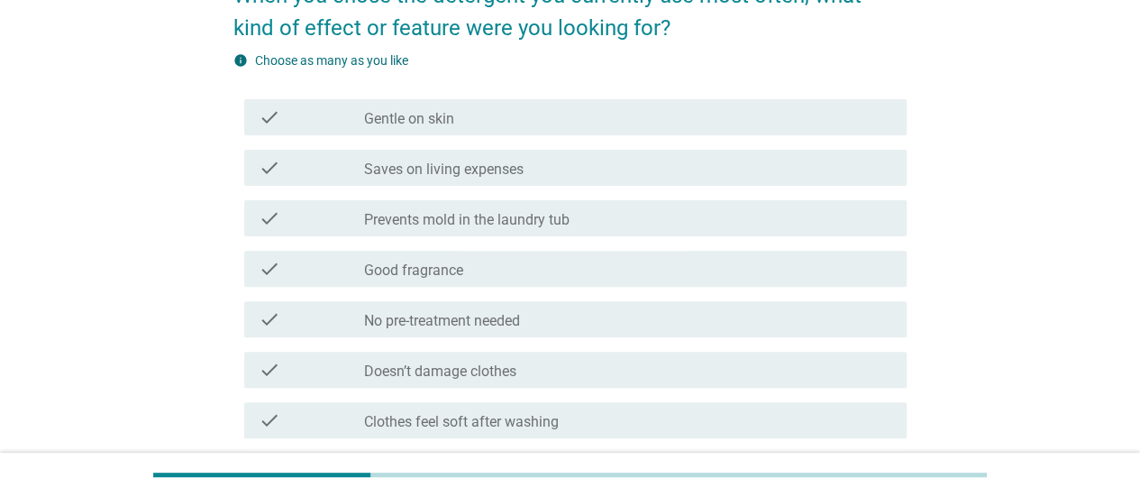
scroll to position [270, 0]
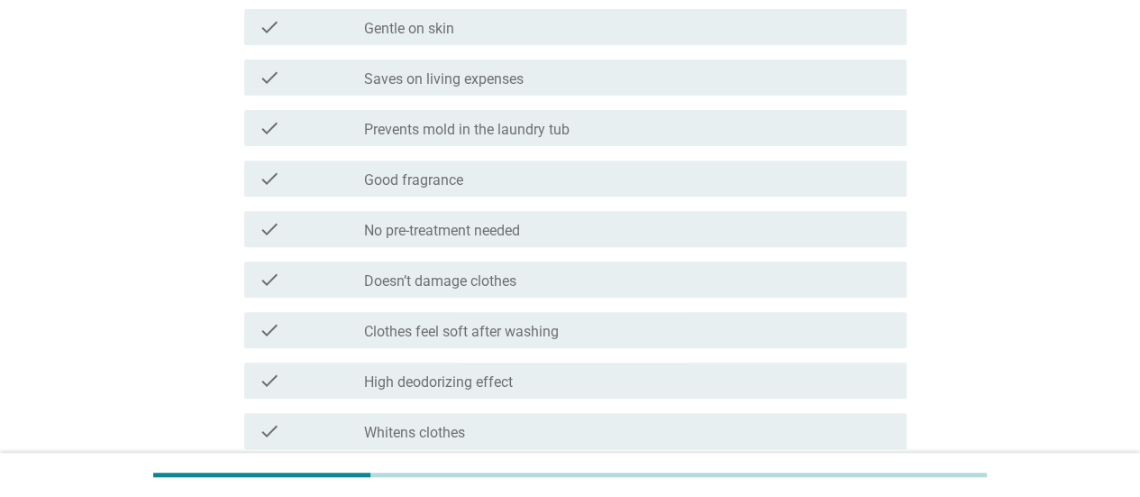
click at [532, 272] on div "check_box_outline_blank Doesn’t damage clothes" at bounding box center [628, 280] width 528 height 22
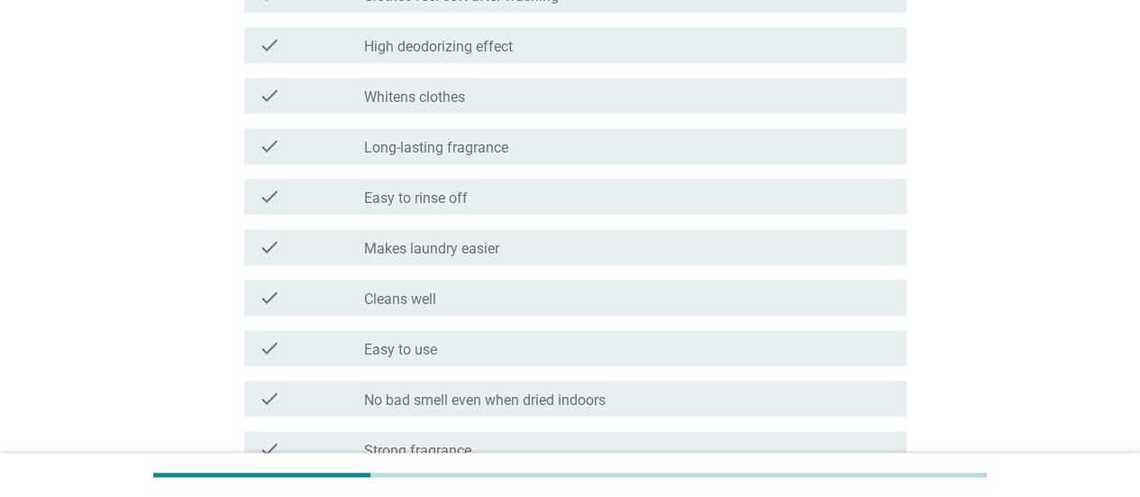
scroll to position [631, 0]
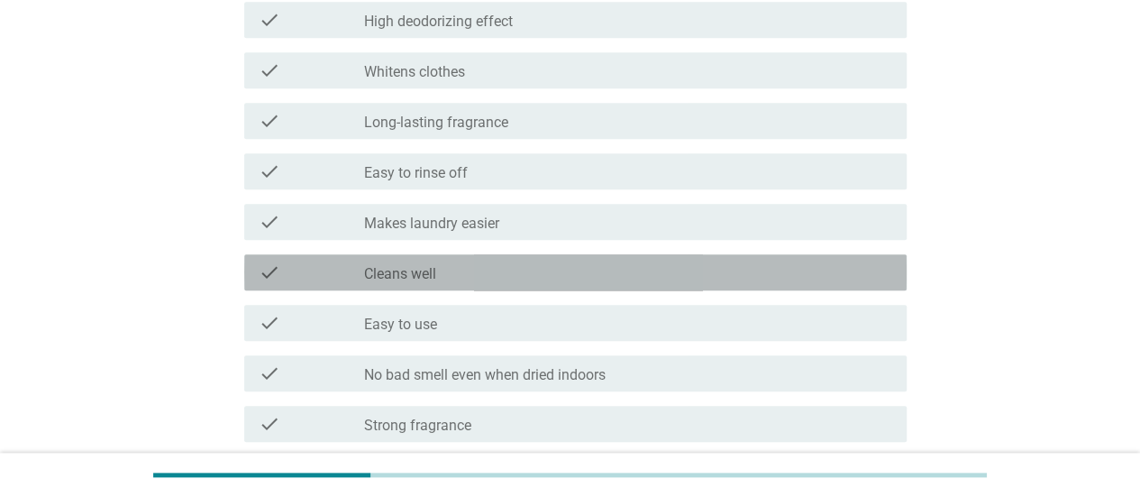
click at [506, 265] on div "check_box_outline_blank Cleans well" at bounding box center [628, 272] width 528 height 22
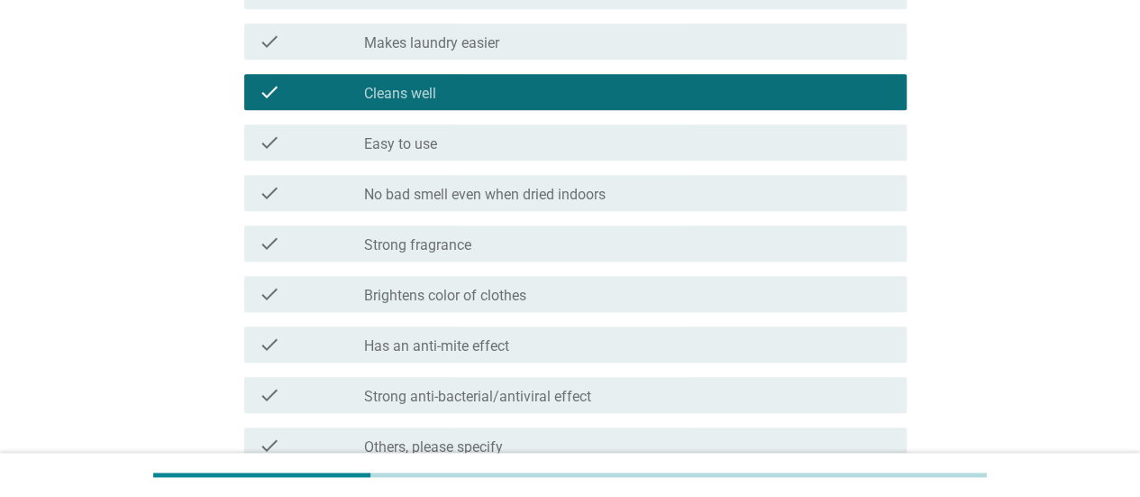
scroll to position [901, 0]
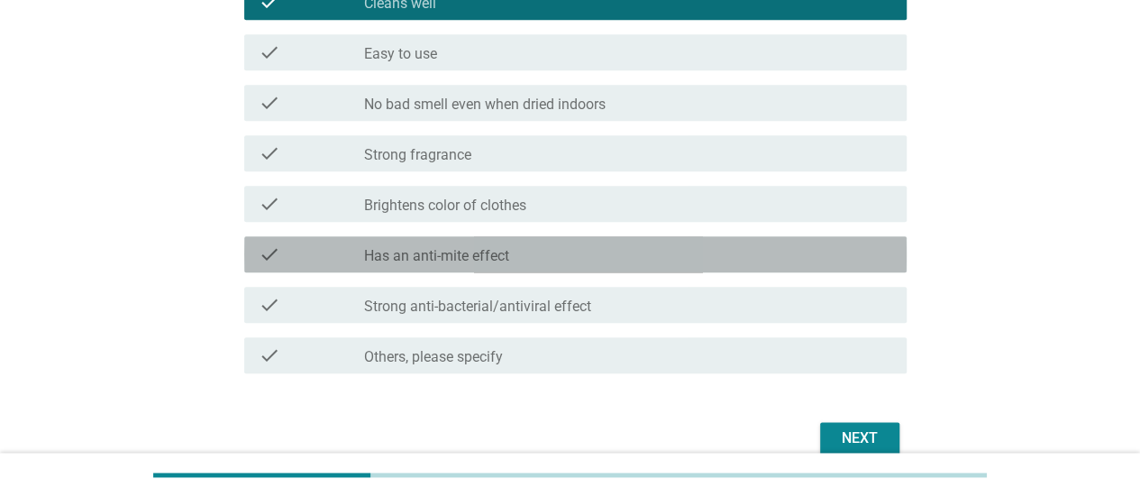
click at [510, 257] on div "check_box_outline_blank Has an anti-mite effect" at bounding box center [628, 254] width 528 height 22
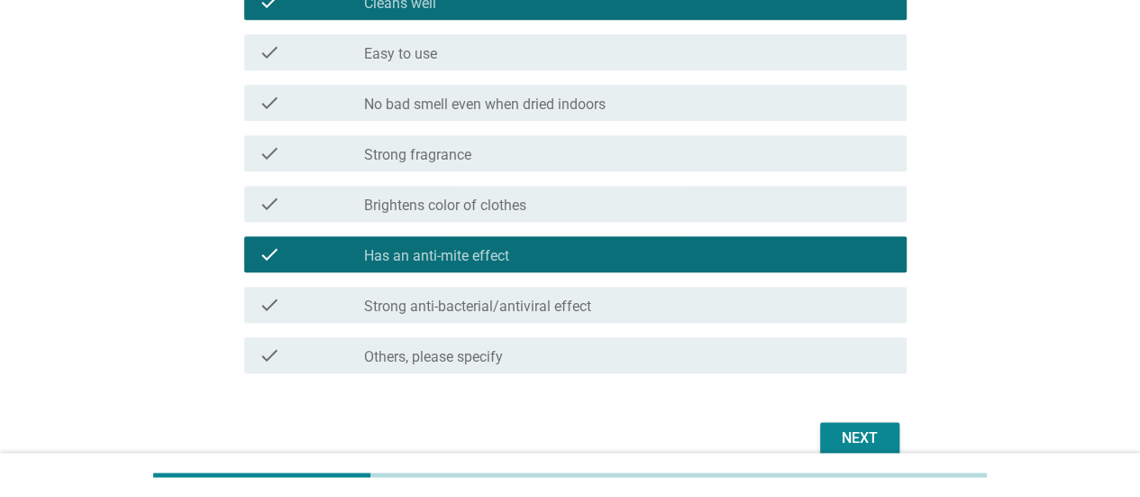
click at [508, 289] on div "check check_box_outline_blank Strong anti-bacterial/antiviral effect" at bounding box center [575, 305] width 662 height 36
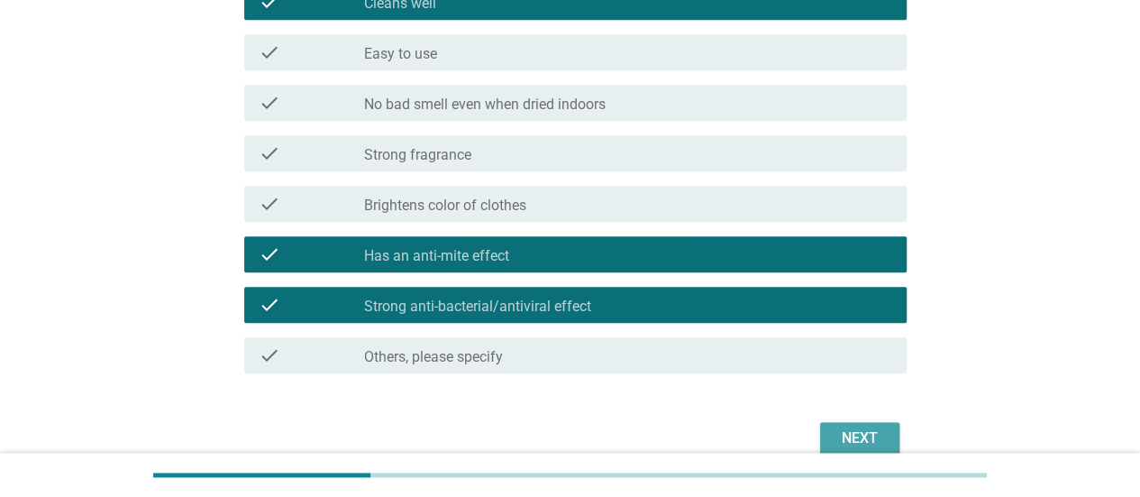
click at [840, 432] on div "Next" at bounding box center [860, 438] width 50 height 22
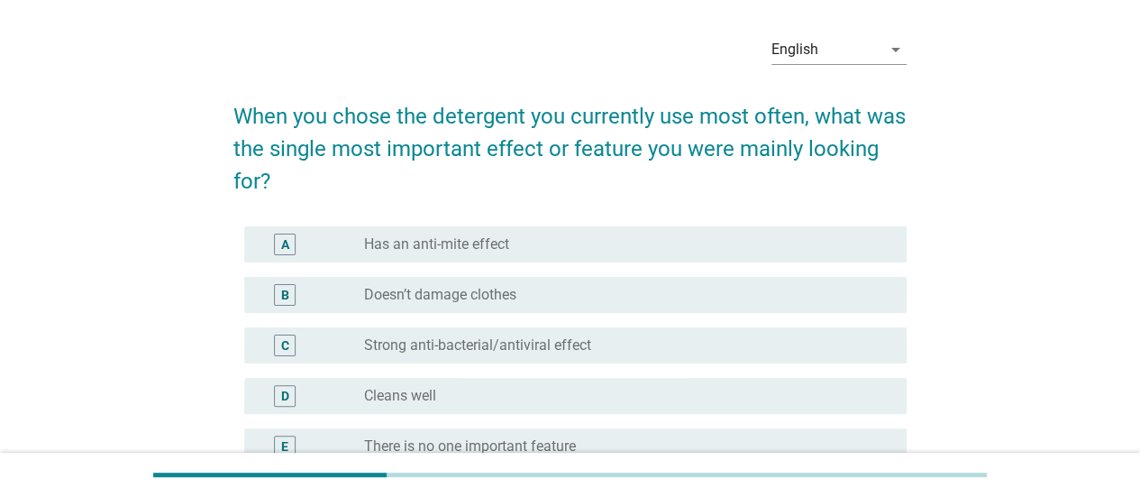
scroll to position [180, 0]
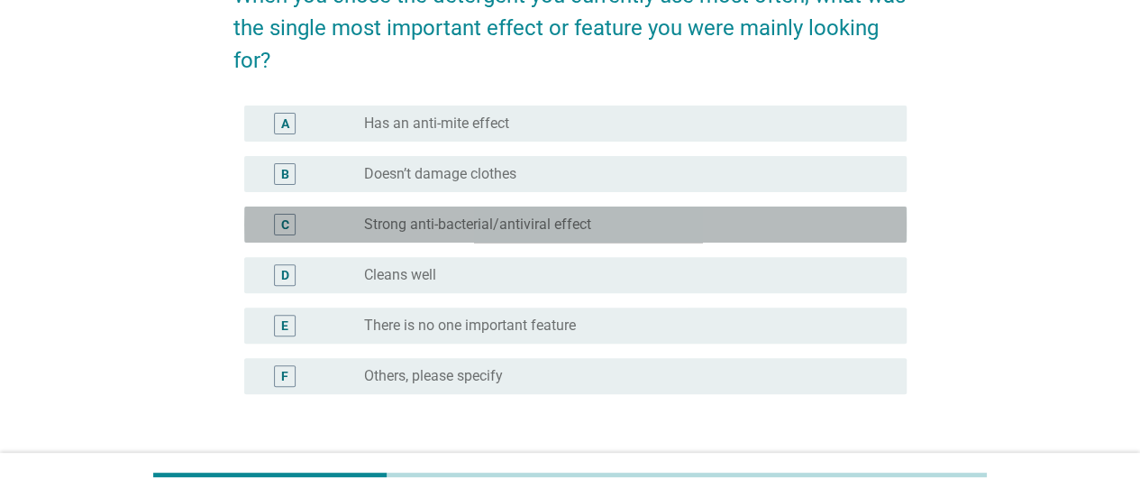
click at [521, 220] on label "Strong anti-bacterial/antiviral effect" at bounding box center [477, 224] width 227 height 18
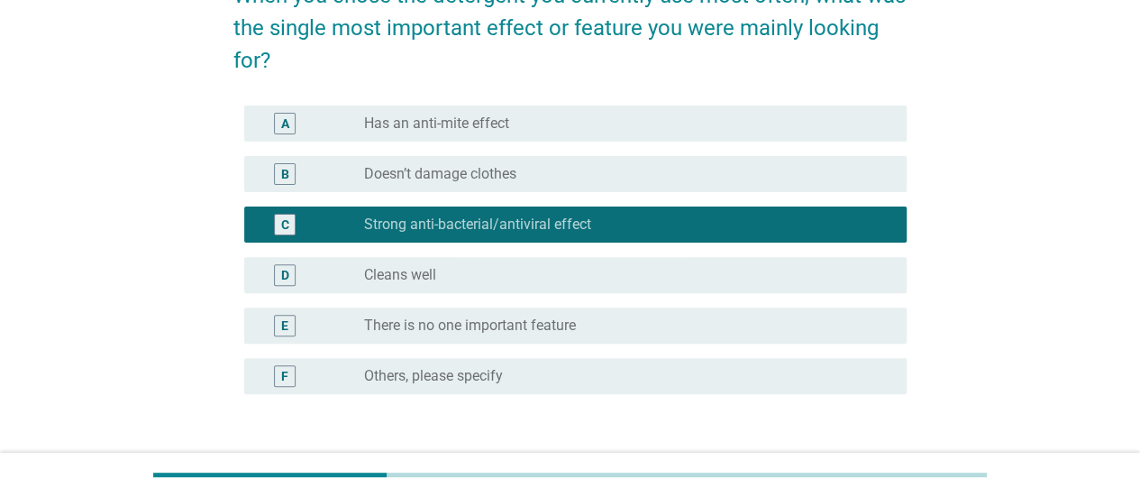
drag, startPoint x: 510, startPoint y: 269, endPoint x: 642, endPoint y: 295, distance: 134.0
click at [510, 269] on div "radio_button_unchecked Cleans well" at bounding box center [621, 275] width 514 height 18
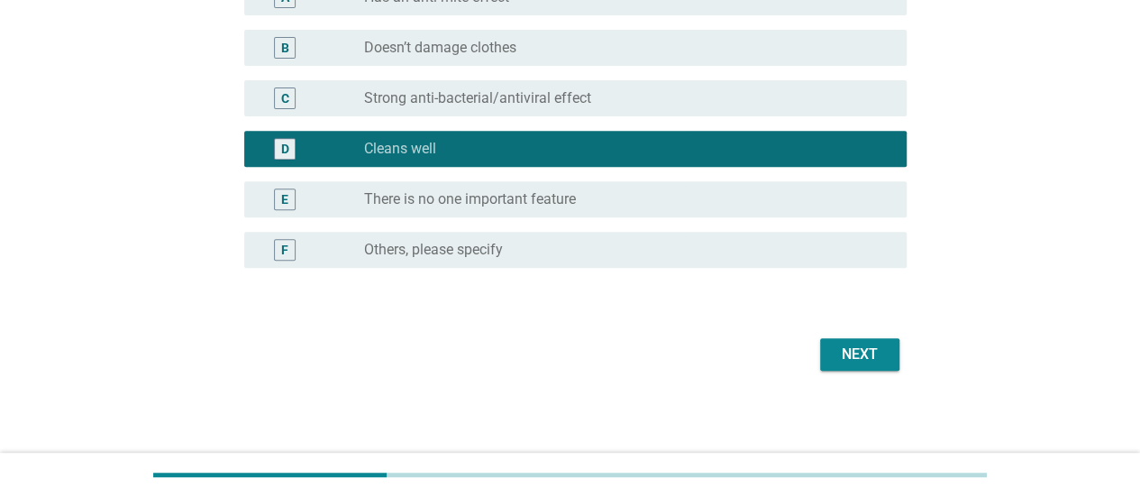
scroll to position [308, 0]
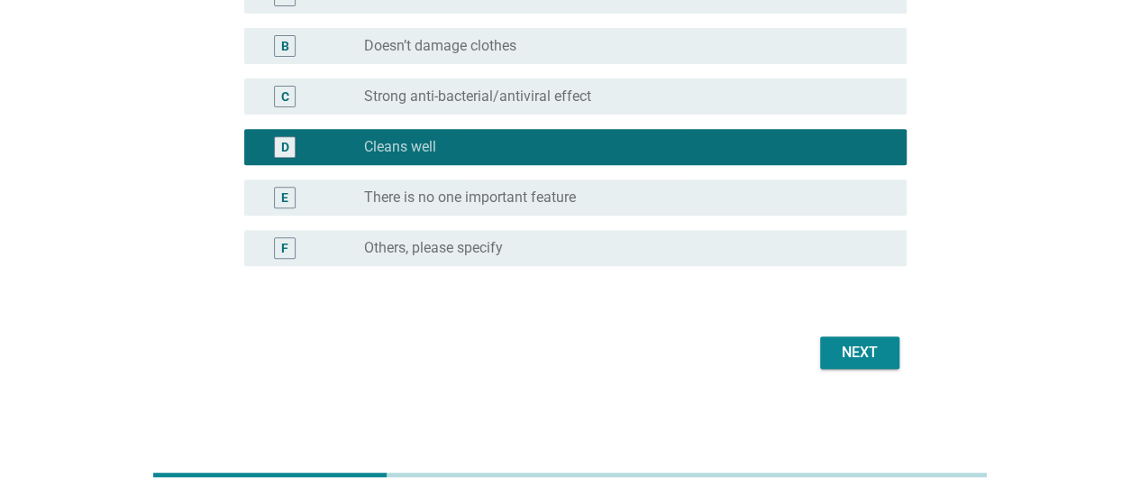
click at [675, 97] on div "radio_button_unchecked Strong anti-bacterial/antiviral effect" at bounding box center [621, 96] width 514 height 18
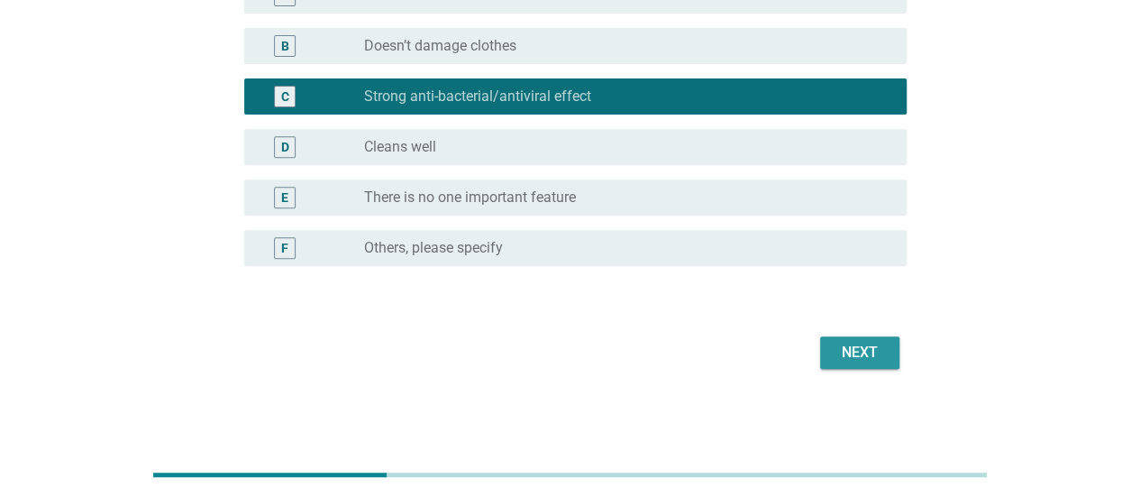
click at [831, 347] on button "Next" at bounding box center [859, 352] width 79 height 32
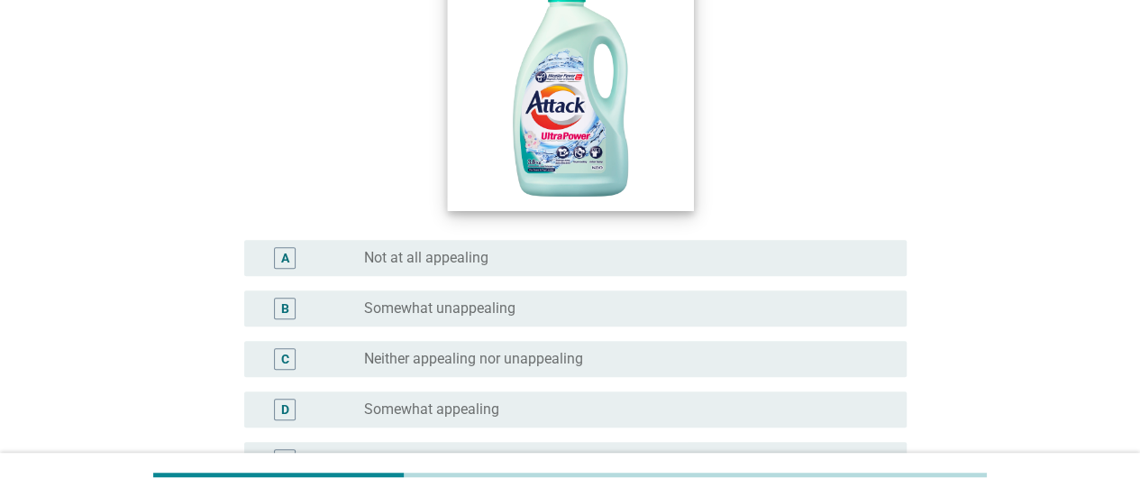
scroll to position [0, 0]
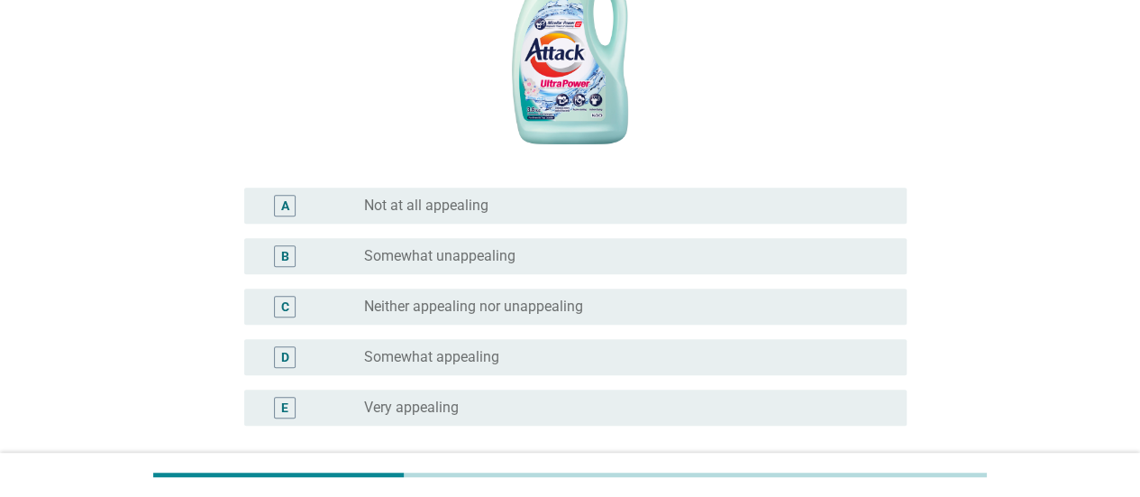
click at [561, 334] on div "D radio_button_unchecked Somewhat appealing" at bounding box center [569, 357] width 673 height 50
click at [597, 355] on div "radio_button_unchecked Somewhat appealing" at bounding box center [621, 357] width 514 height 18
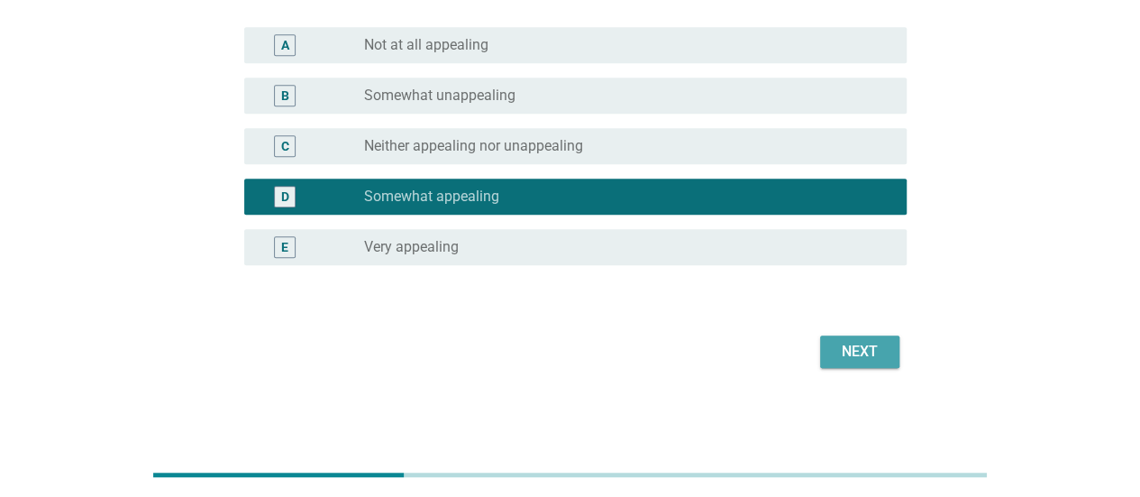
click at [858, 349] on div "Next" at bounding box center [860, 352] width 50 height 22
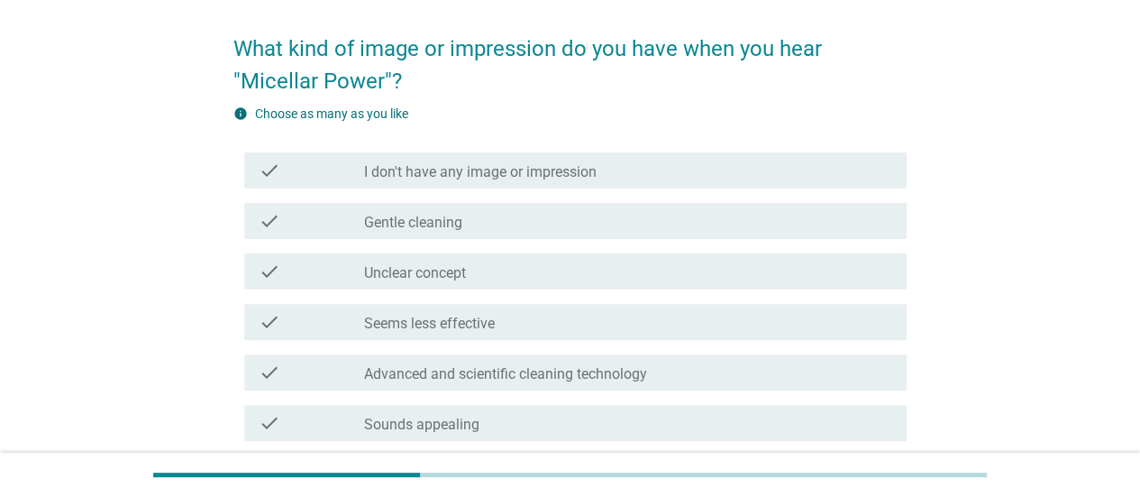
scroll to position [180, 0]
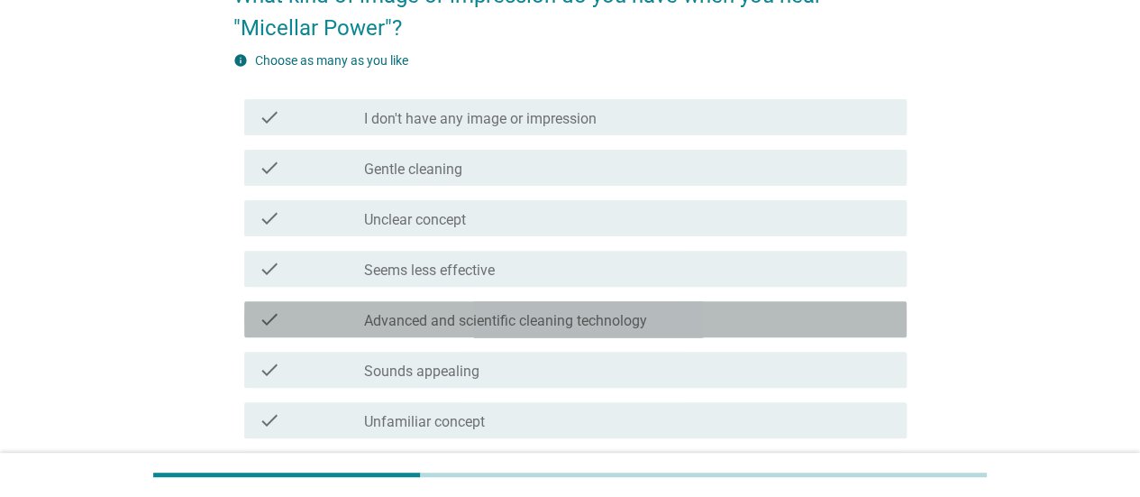
click at [525, 335] on div "check check_box_outline_blank Advanced and scientific cleaning technology" at bounding box center [575, 319] width 662 height 36
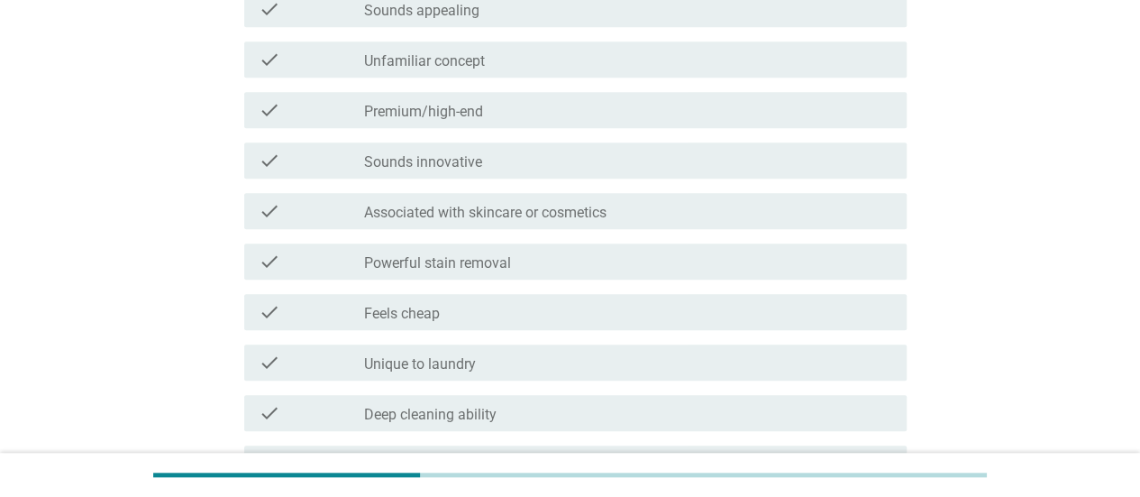
scroll to position [735, 0]
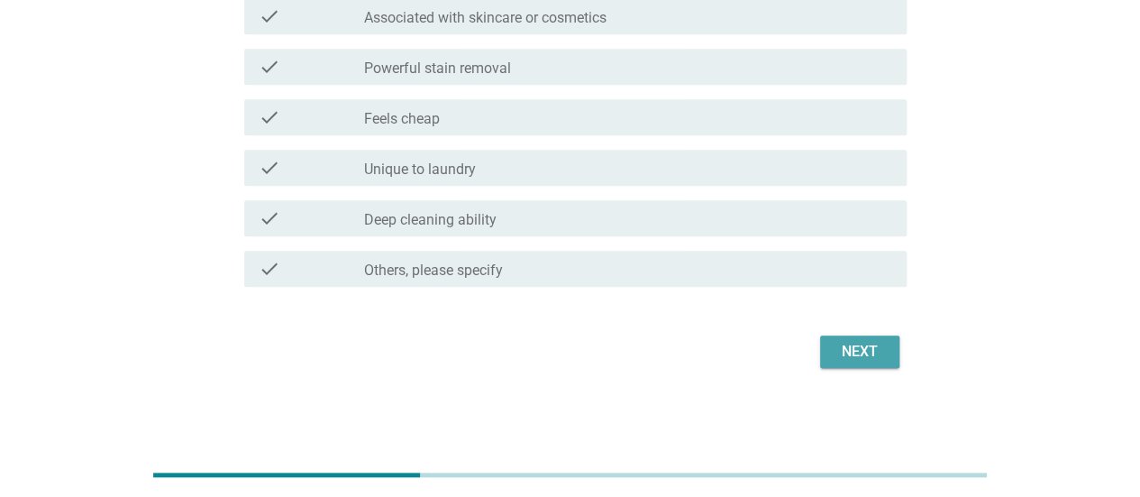
click at [845, 366] on button "Next" at bounding box center [859, 351] width 79 height 32
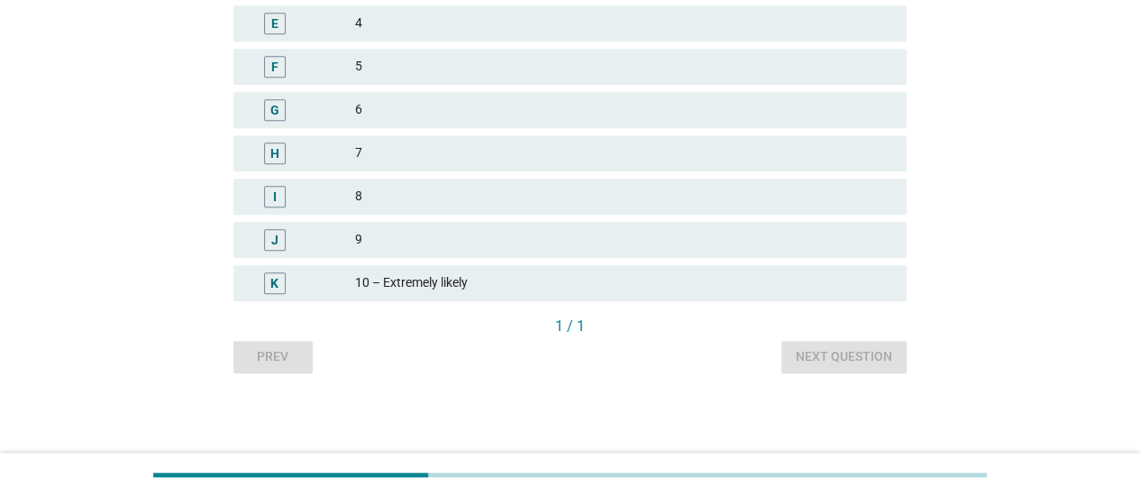
scroll to position [0, 0]
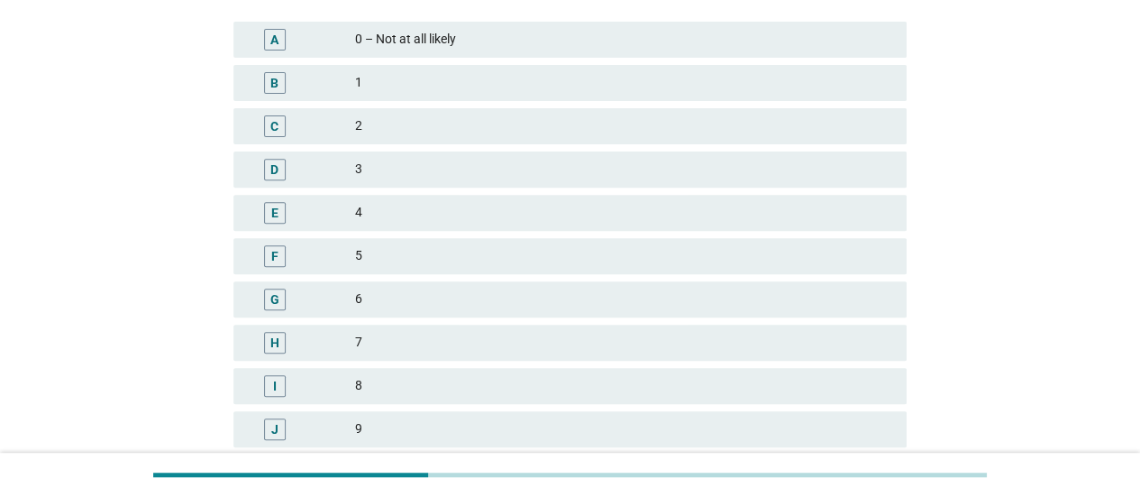
click at [420, 342] on div "7" at bounding box center [623, 343] width 537 height 22
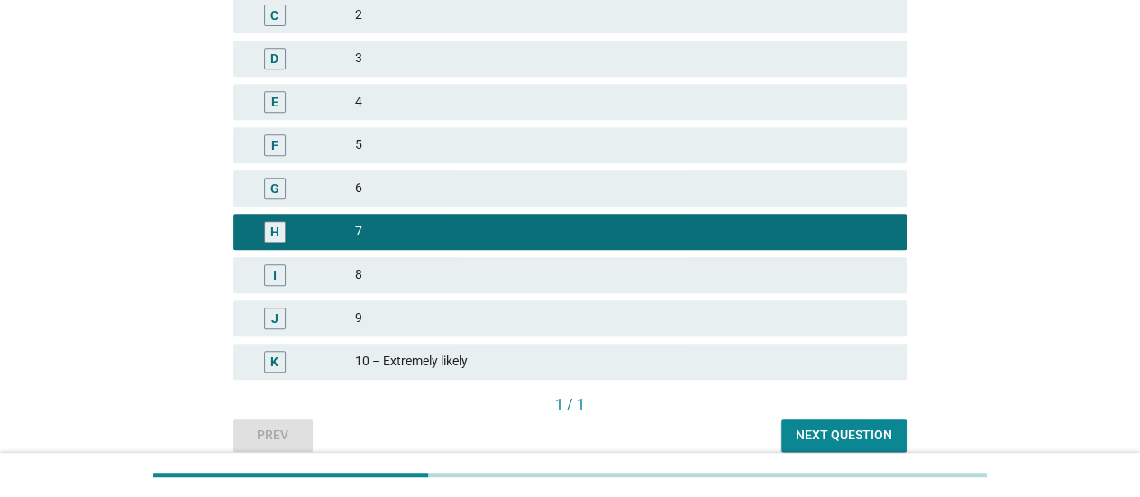
scroll to position [460, 0]
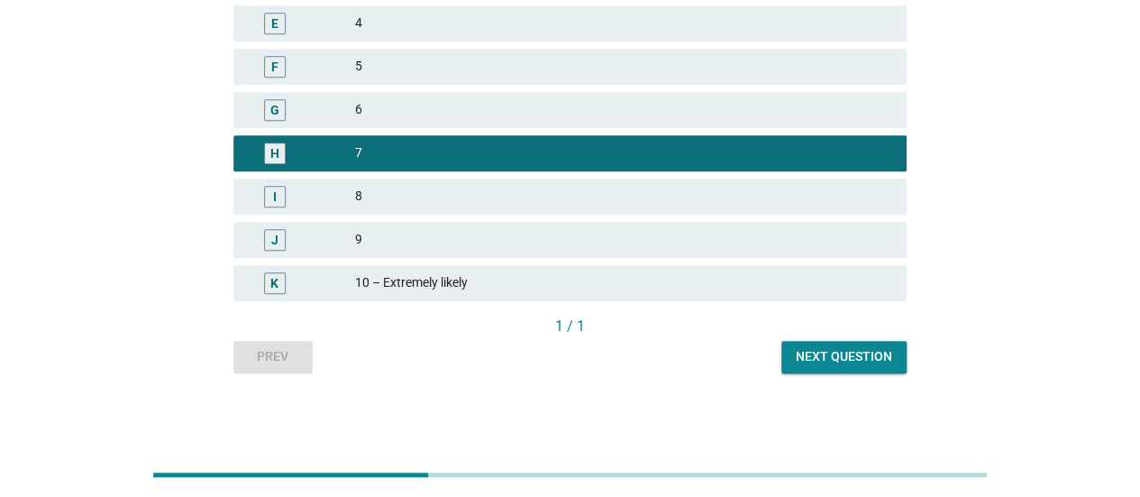
click at [832, 351] on div "Next question" at bounding box center [844, 356] width 96 height 19
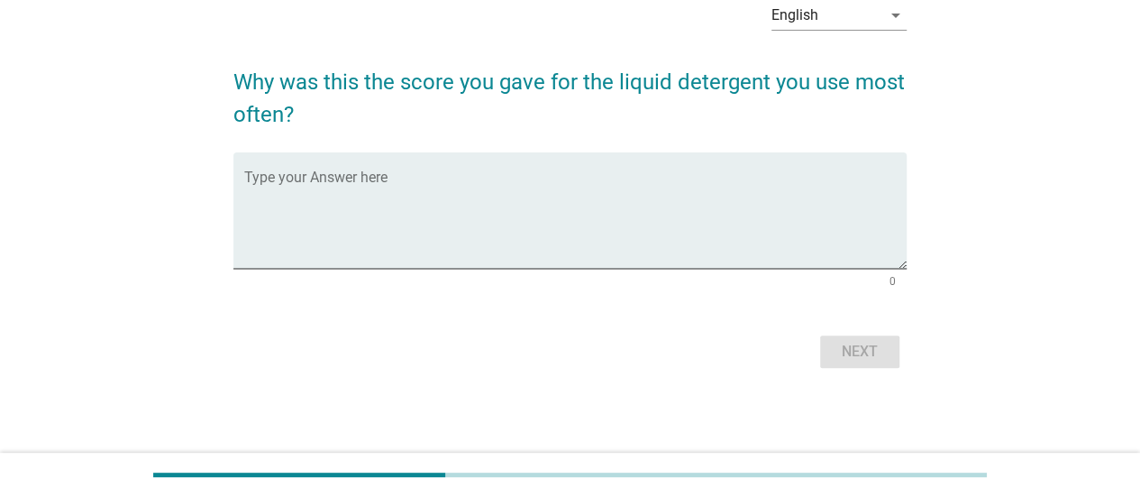
scroll to position [0, 0]
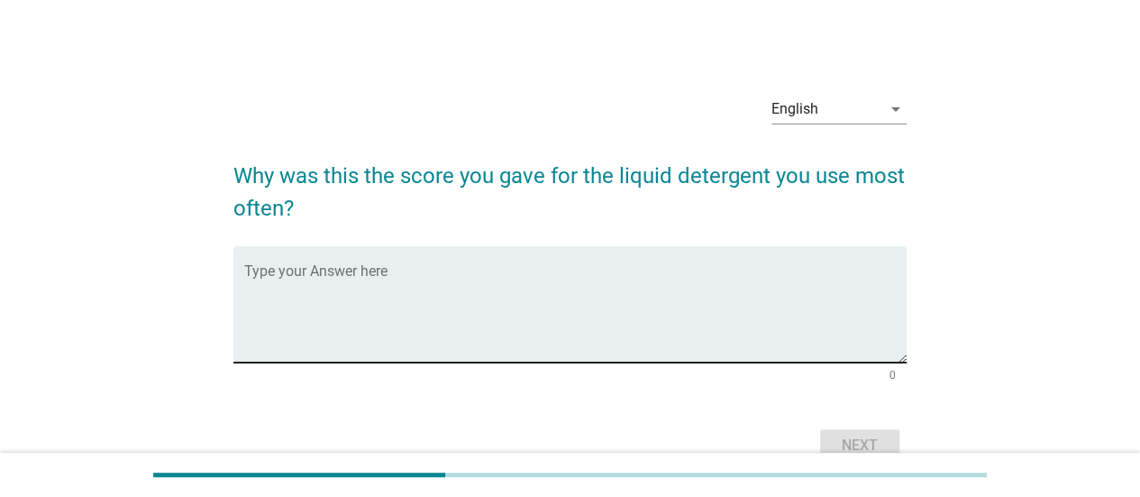
click at [495, 288] on textarea "Type your Answer here" at bounding box center [575, 315] width 662 height 95
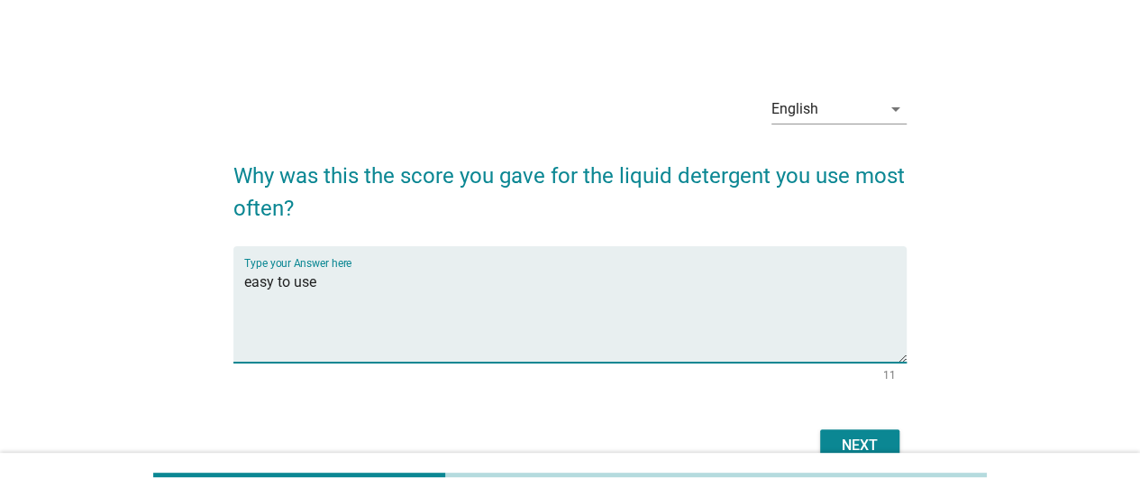
type textarea "easy to use"
click at [856, 435] on div "Next" at bounding box center [860, 445] width 50 height 22
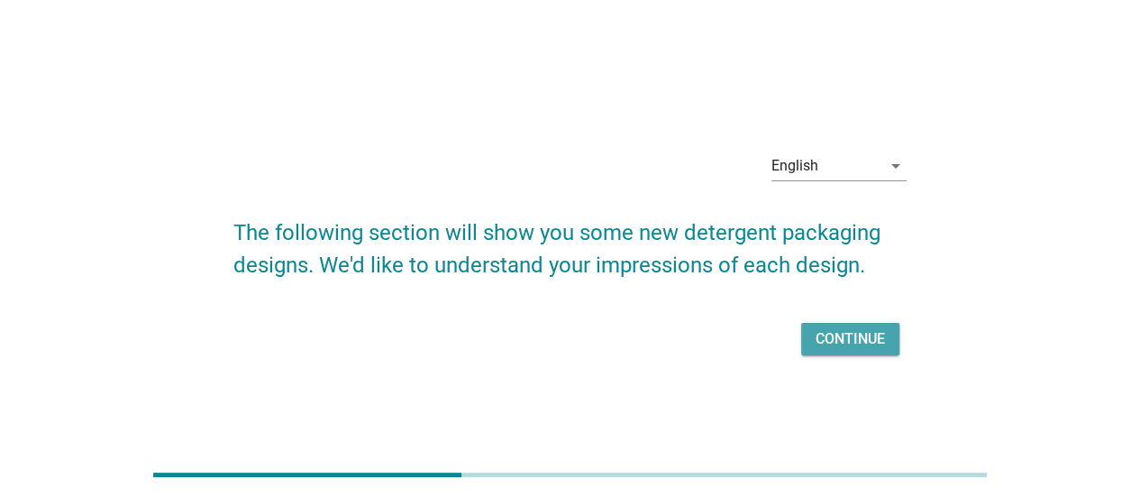
click at [821, 326] on button "Continue" at bounding box center [850, 339] width 98 height 32
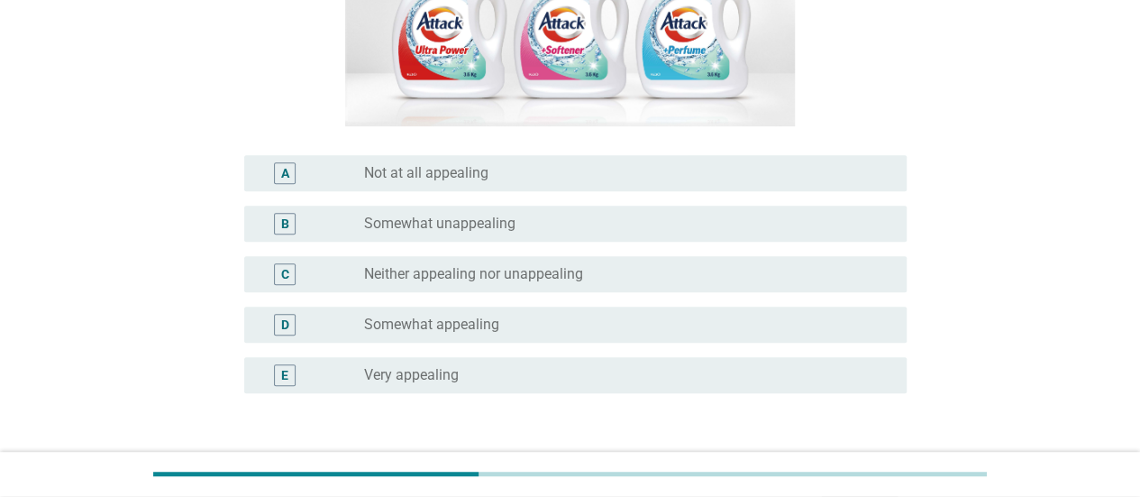
scroll to position [360, 0]
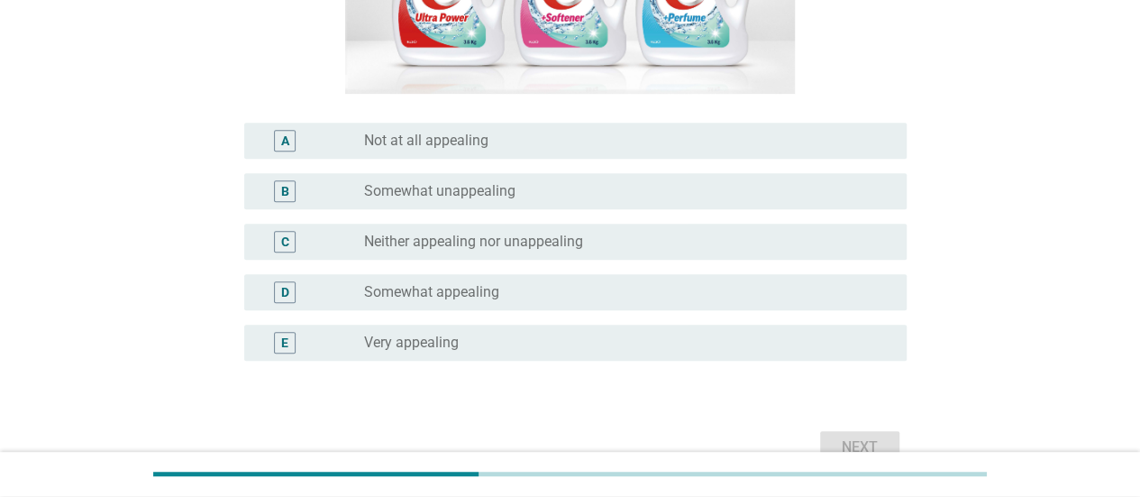
click at [441, 279] on div "D radio_button_unchecked Somewhat appealing" at bounding box center [575, 292] width 662 height 36
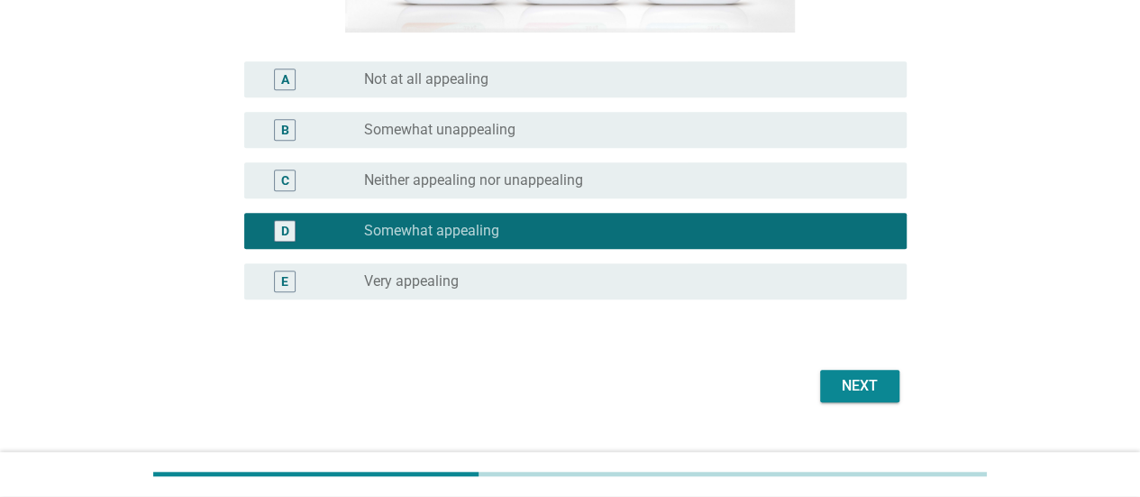
scroll to position [451, 0]
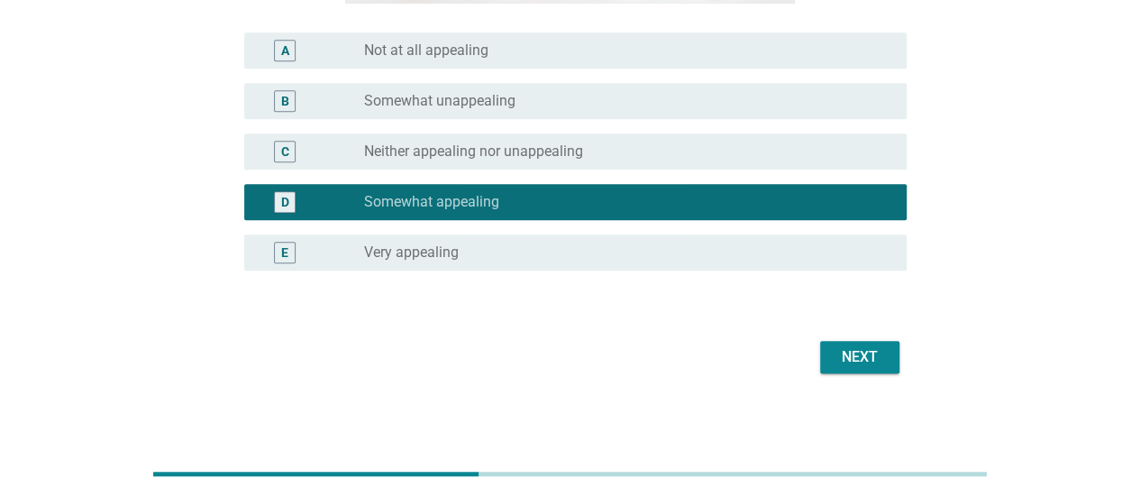
click at [838, 342] on div "Next" at bounding box center [569, 356] width 673 height 43
click at [839, 343] on button "Next" at bounding box center [859, 357] width 79 height 32
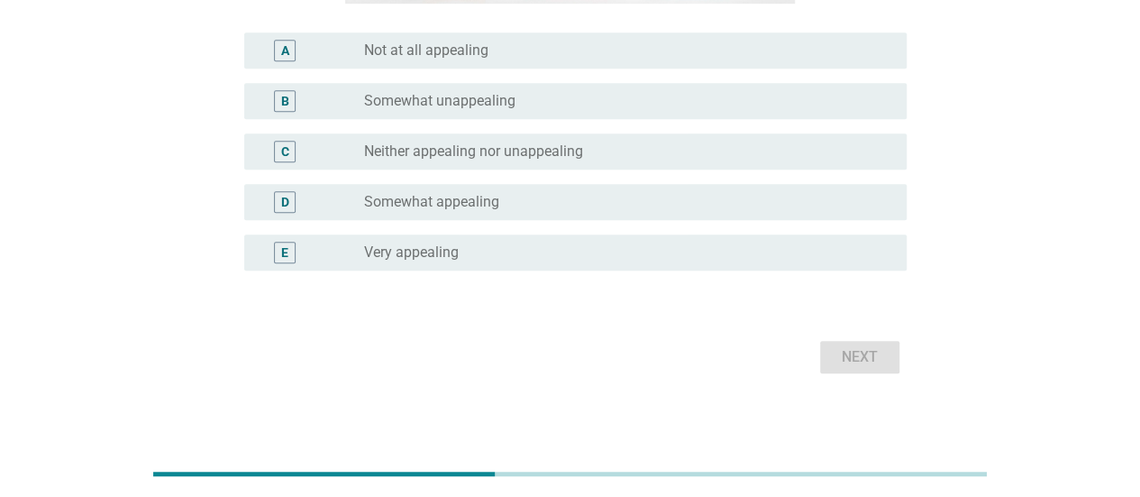
click at [502, 219] on div "D radio_button_unchecked Somewhat appealing" at bounding box center [575, 202] width 662 height 36
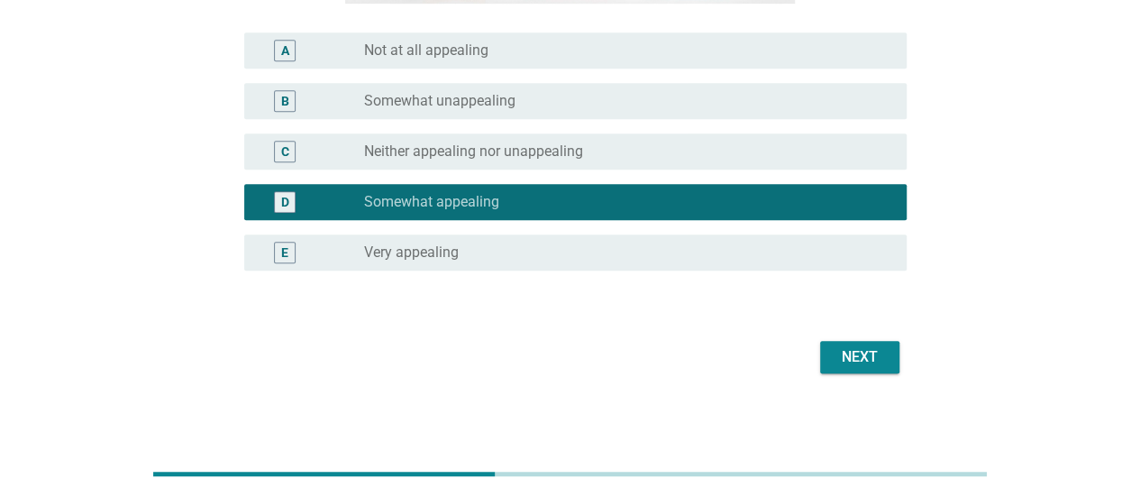
click at [868, 337] on form "How appealing is the following package design to you? A radio_button_unchecked …" at bounding box center [569, 35] width 673 height 688
click at [867, 348] on div "Next" at bounding box center [860, 357] width 50 height 22
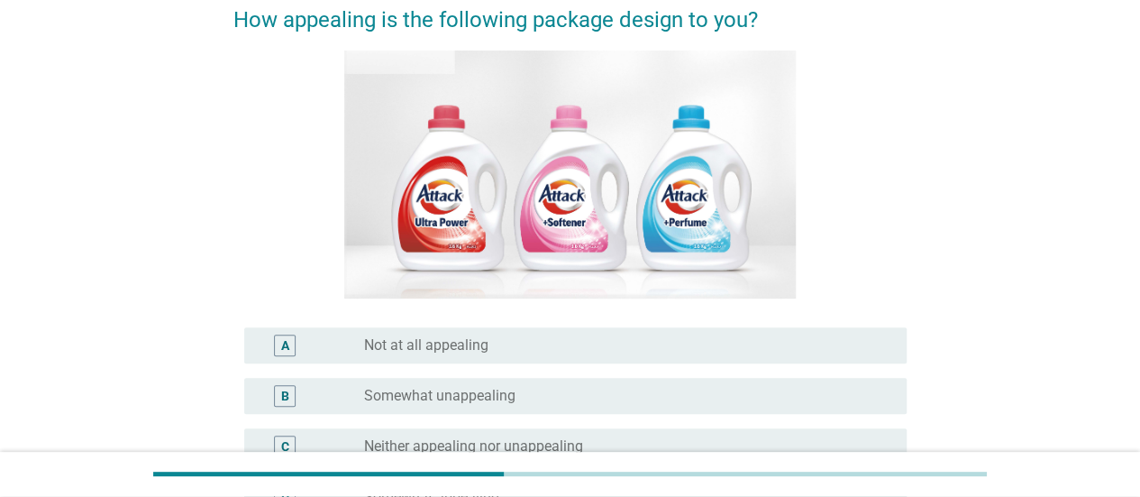
scroll to position [360, 0]
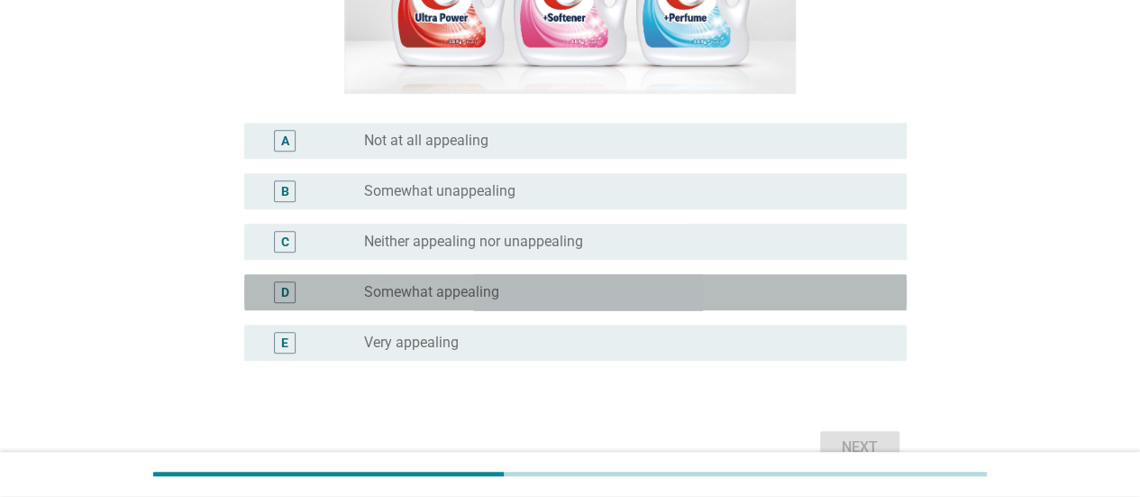
click at [525, 302] on div "radio_button_unchecked Somewhat appealing" at bounding box center [628, 292] width 528 height 22
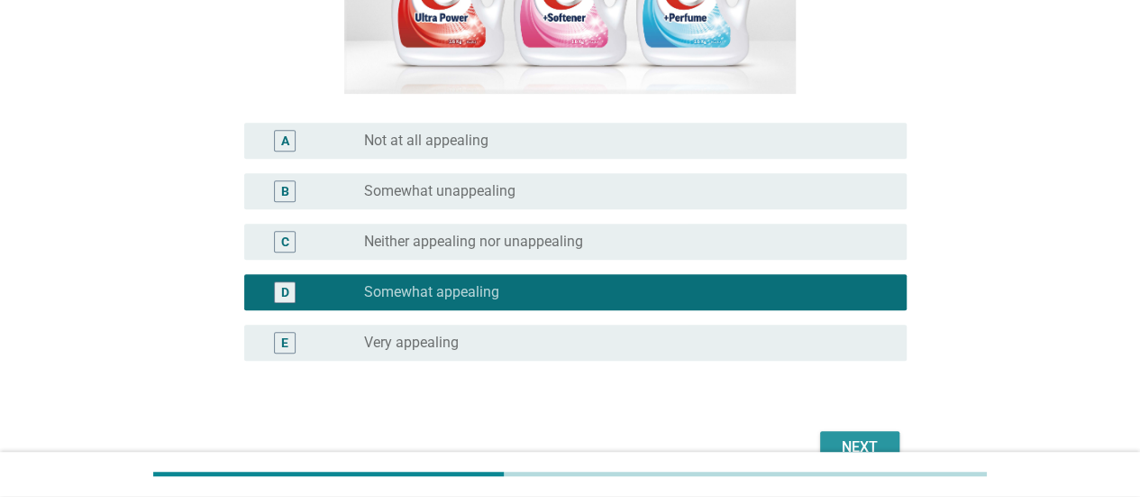
click at [844, 443] on div "Next" at bounding box center [860, 447] width 50 height 22
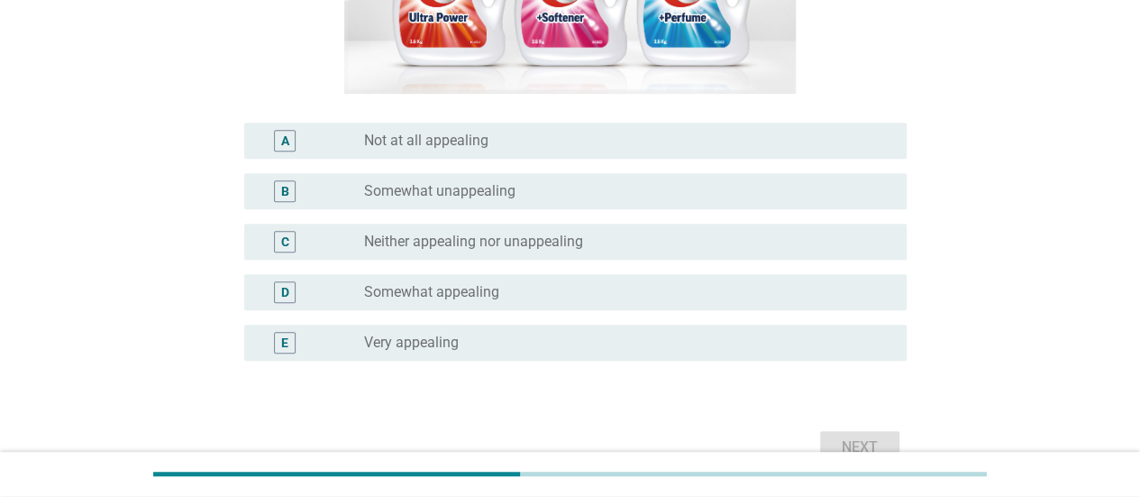
click at [541, 293] on div "radio_button_unchecked Somewhat appealing" at bounding box center [621, 292] width 514 height 18
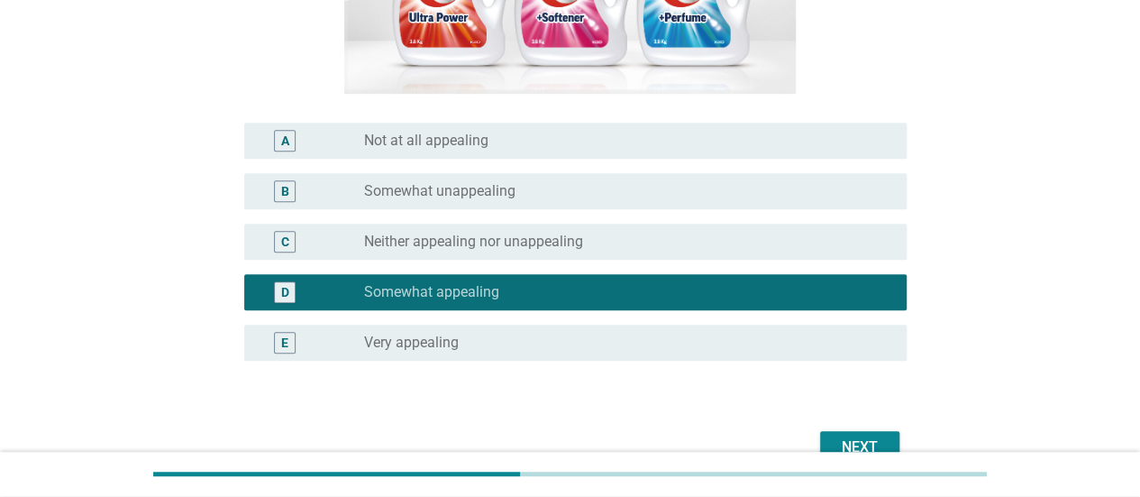
click at [860, 438] on div "Next" at bounding box center [860, 447] width 50 height 22
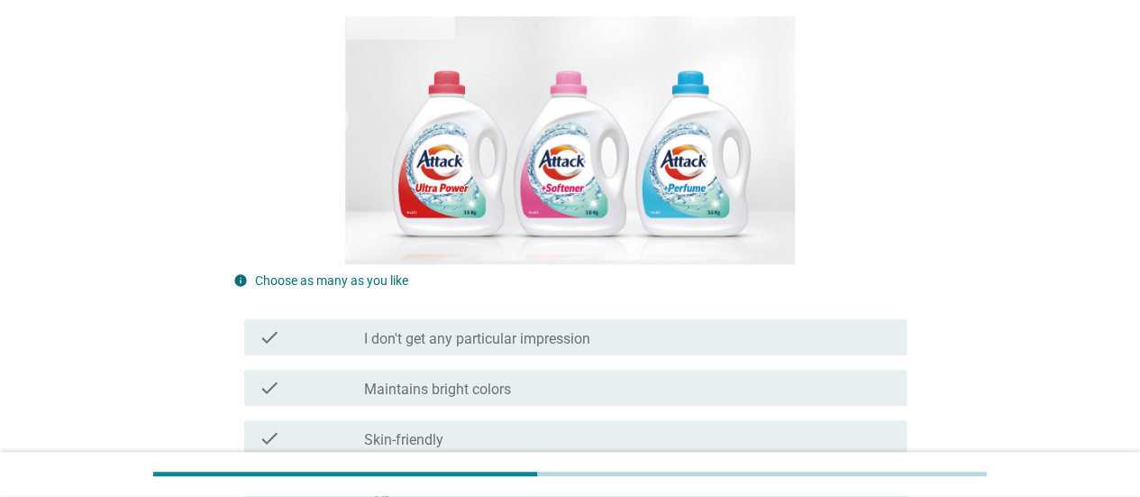
scroll to position [270, 0]
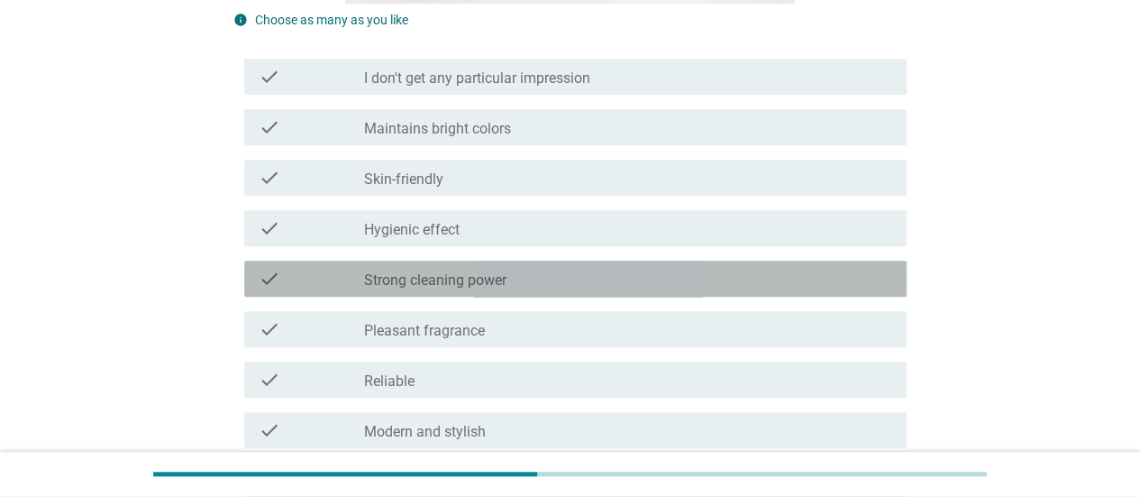
click at [538, 282] on div "check_box_outline_blank Strong cleaning power" at bounding box center [628, 279] width 528 height 22
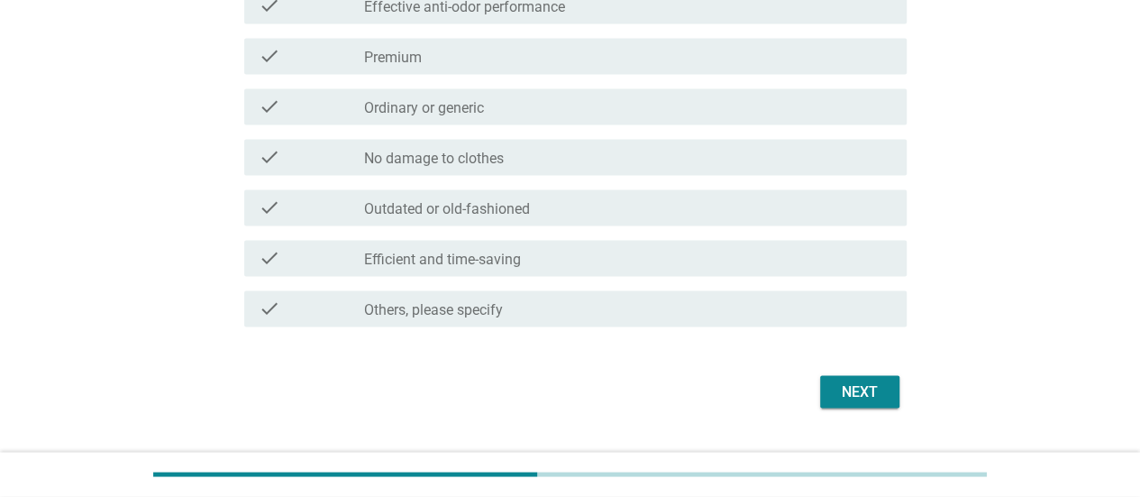
scroll to position [1419, 0]
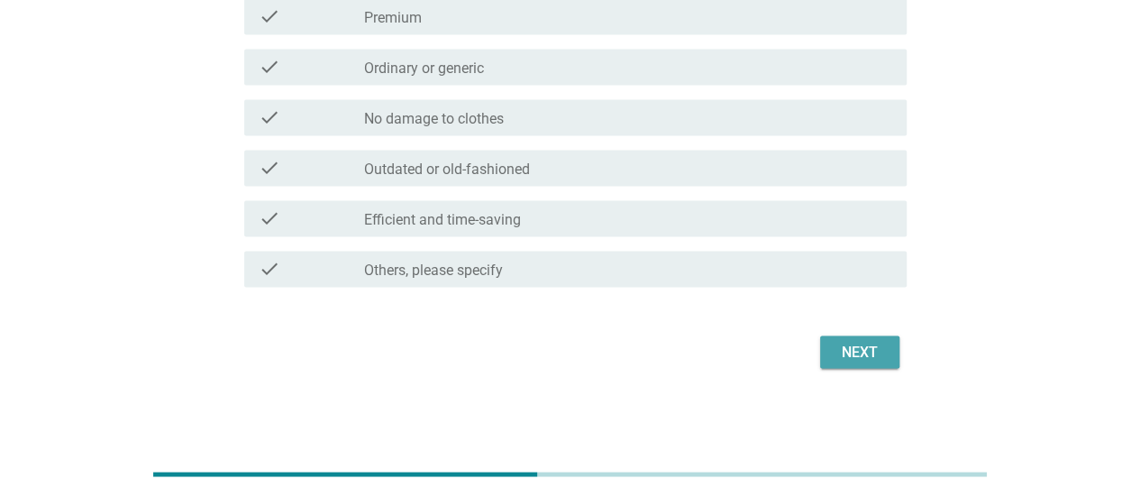
click at [869, 358] on div "Next" at bounding box center [860, 352] width 50 height 22
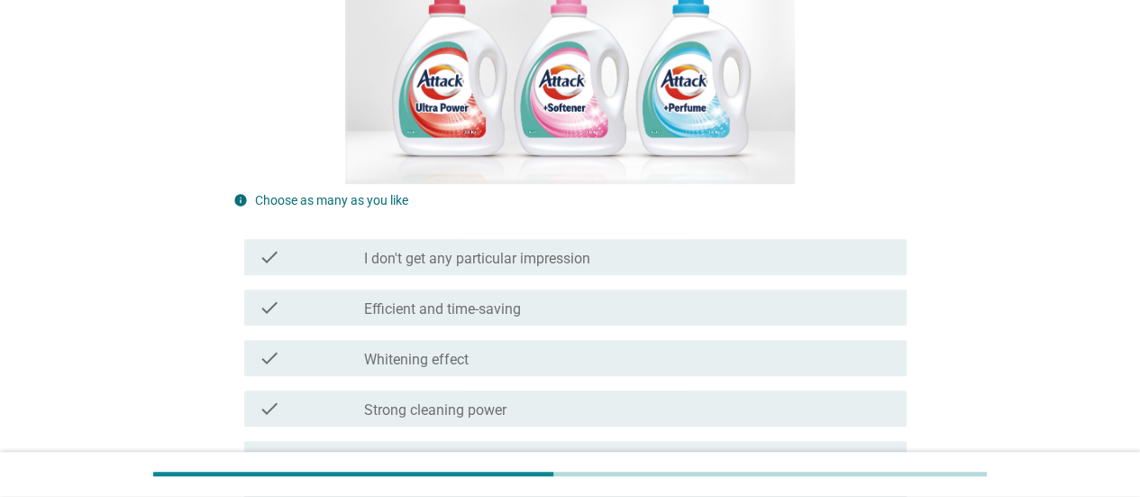
scroll to position [541, 0]
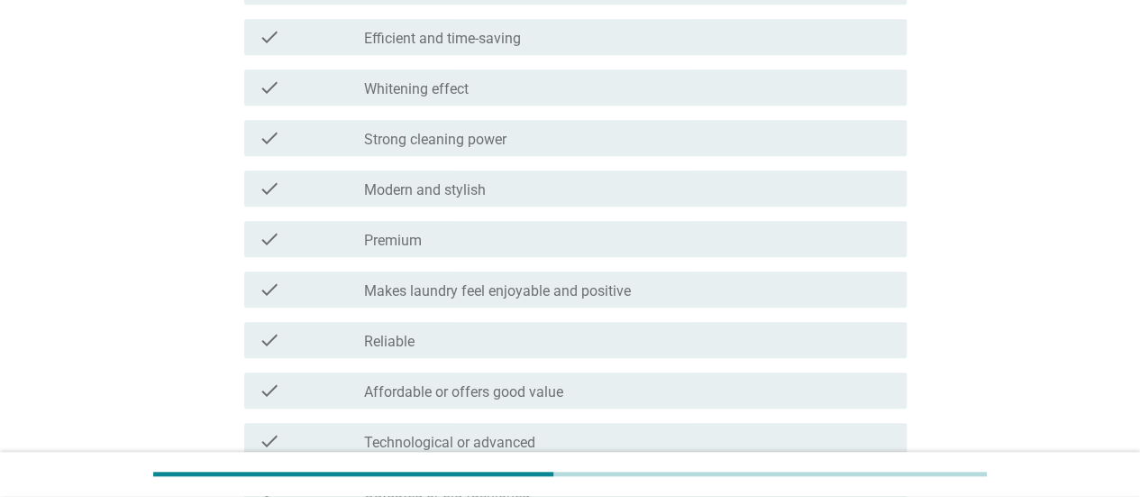
click at [557, 194] on div "check_box_outline_blank Modern and stylish" at bounding box center [628, 189] width 528 height 22
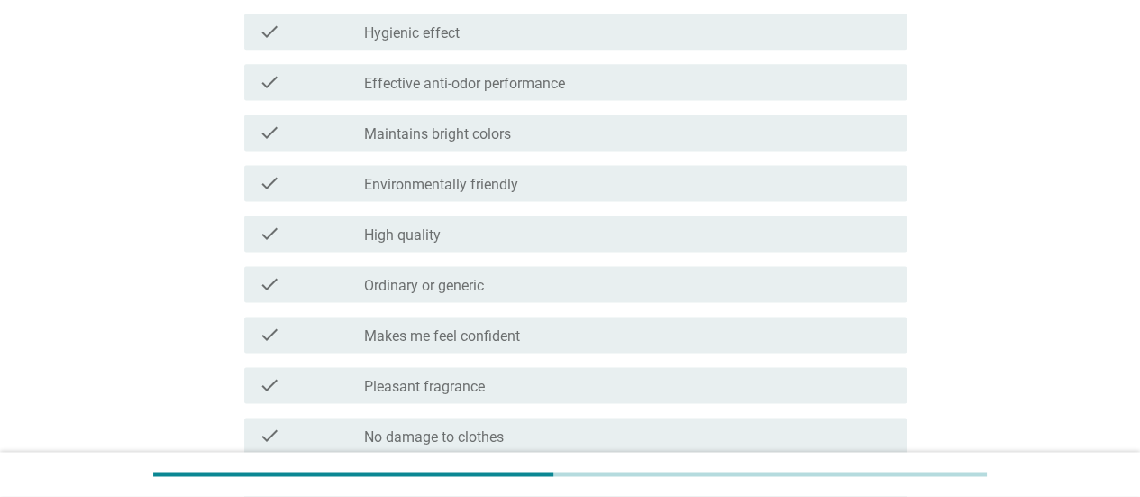
scroll to position [1419, 0]
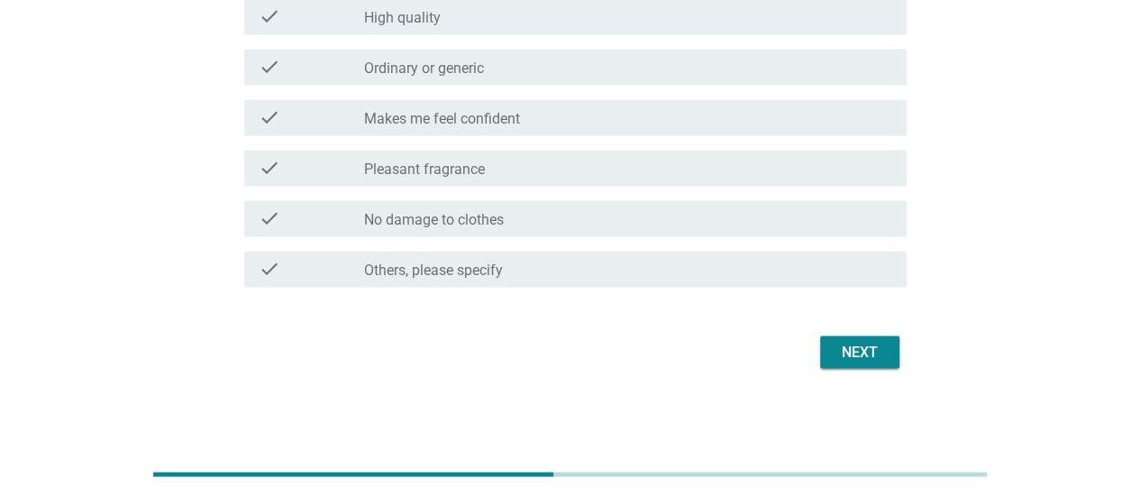
click at [871, 369] on div "Next" at bounding box center [569, 351] width 673 height 43
click at [862, 359] on div "Next" at bounding box center [860, 352] width 50 height 22
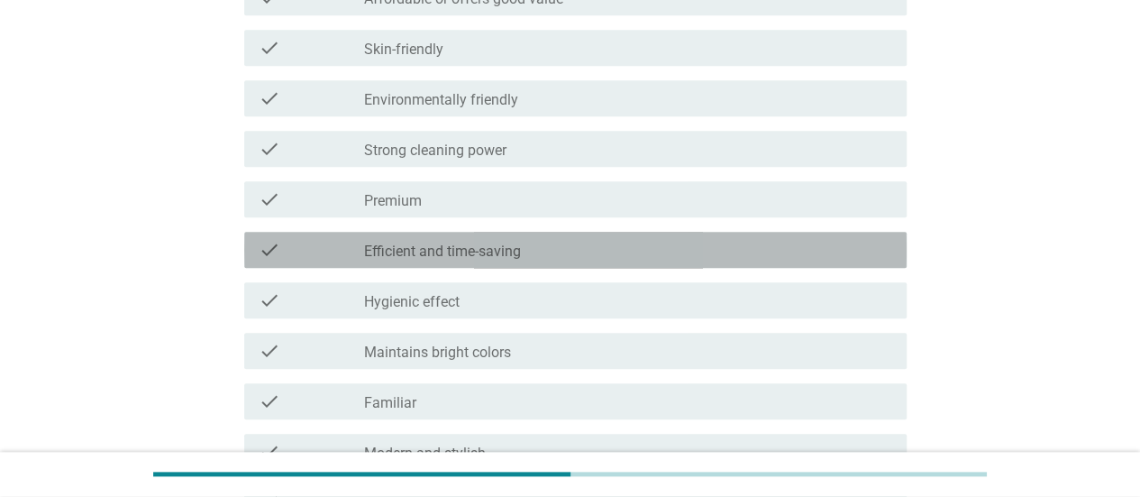
click at [602, 250] on div "check_box_outline_blank Efficient and time-saving" at bounding box center [628, 250] width 528 height 22
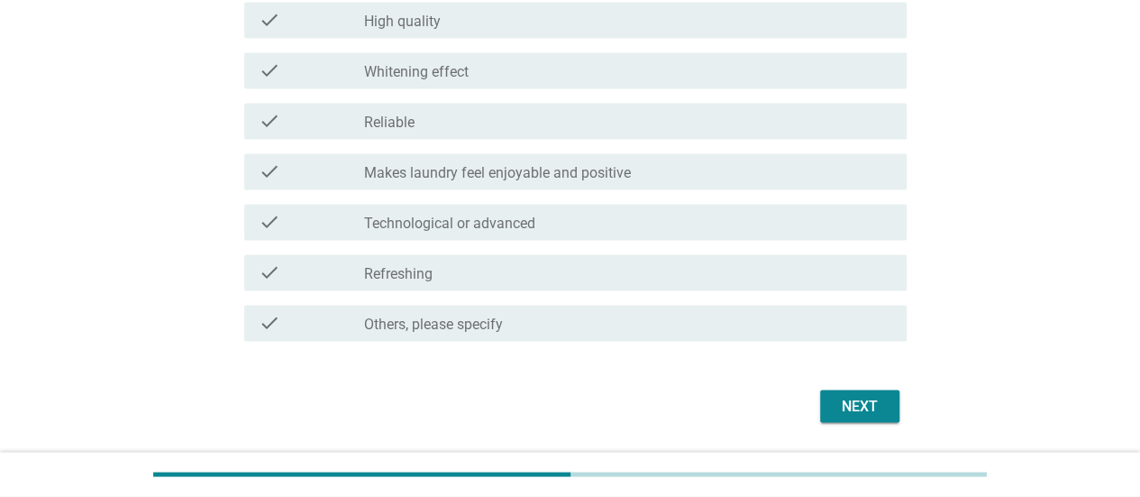
scroll to position [1419, 0]
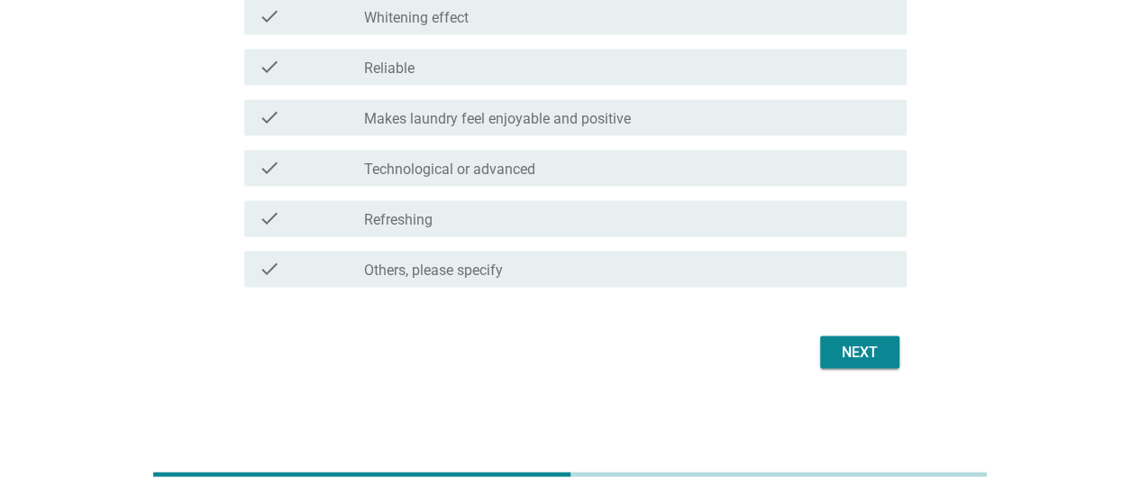
click at [862, 357] on div "Next" at bounding box center [860, 352] width 50 height 22
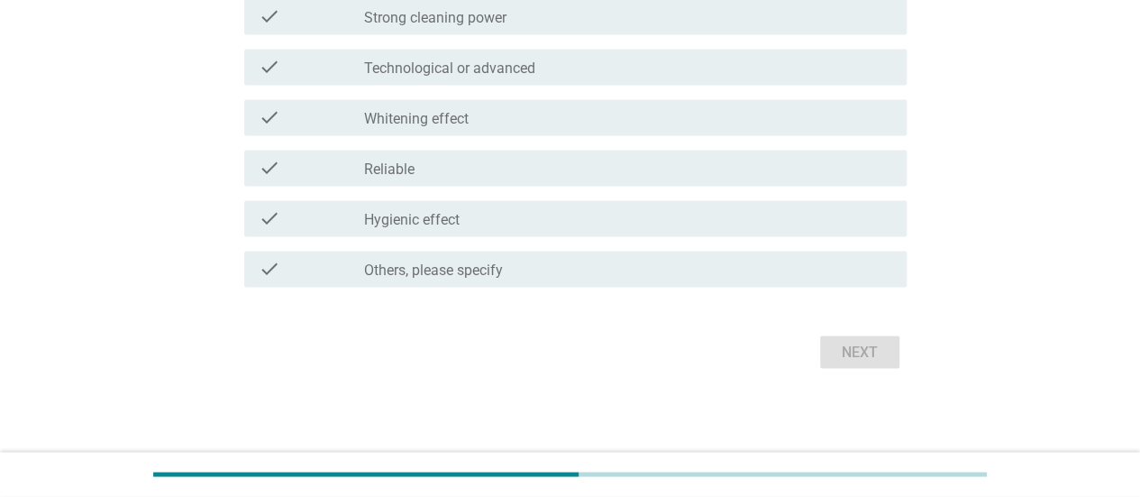
scroll to position [0, 0]
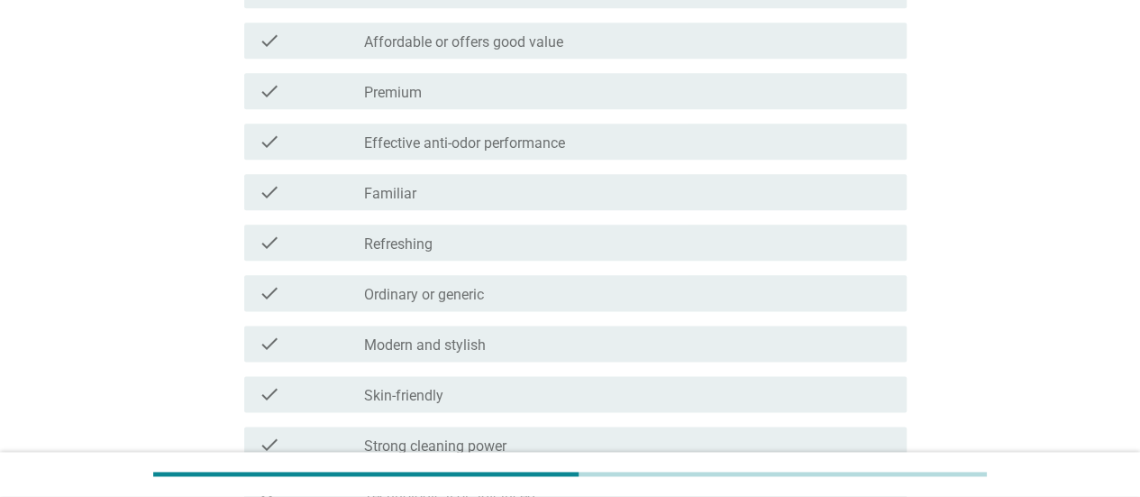
click at [604, 140] on div "check_box_outline_blank Effective anti-odor performance" at bounding box center [628, 142] width 528 height 22
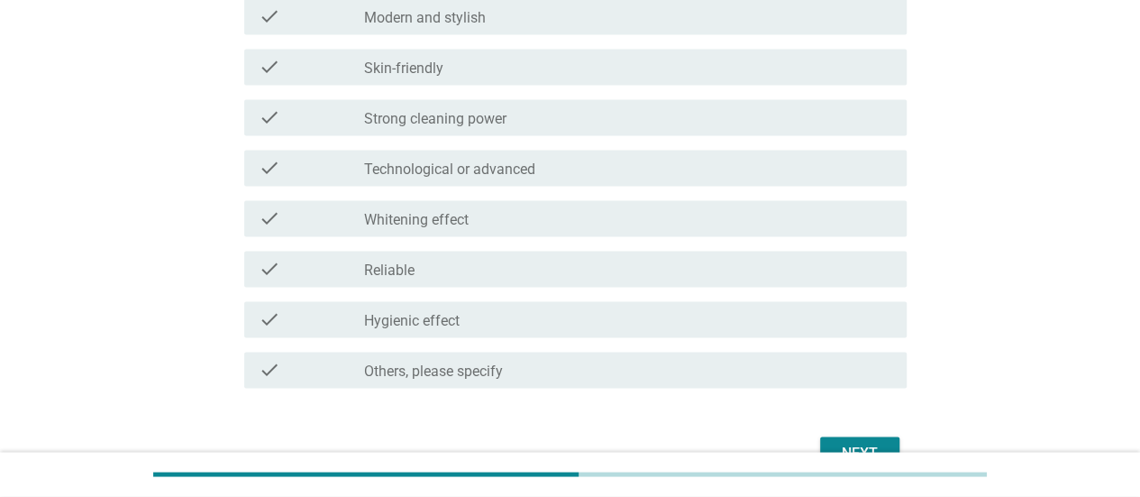
scroll to position [1419, 0]
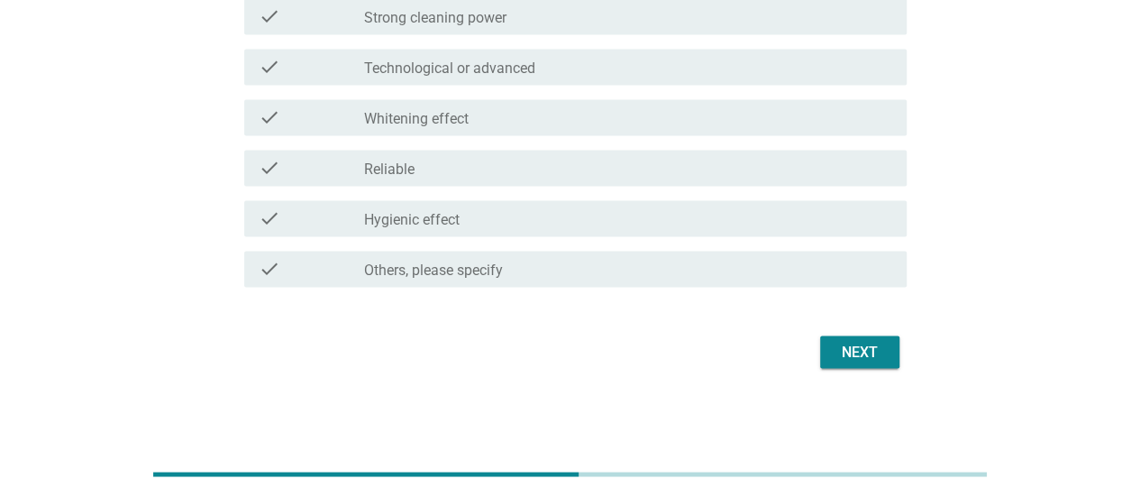
click at [844, 347] on div "Next" at bounding box center [860, 352] width 50 height 22
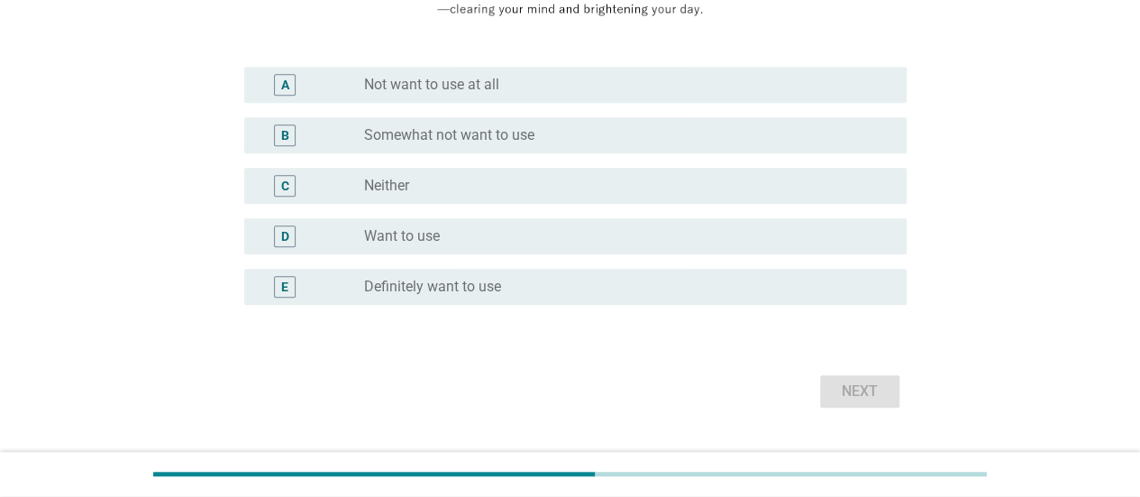
scroll to position [451, 0]
click at [616, 225] on div "radio_button_unchecked Want to use" at bounding box center [621, 234] width 514 height 18
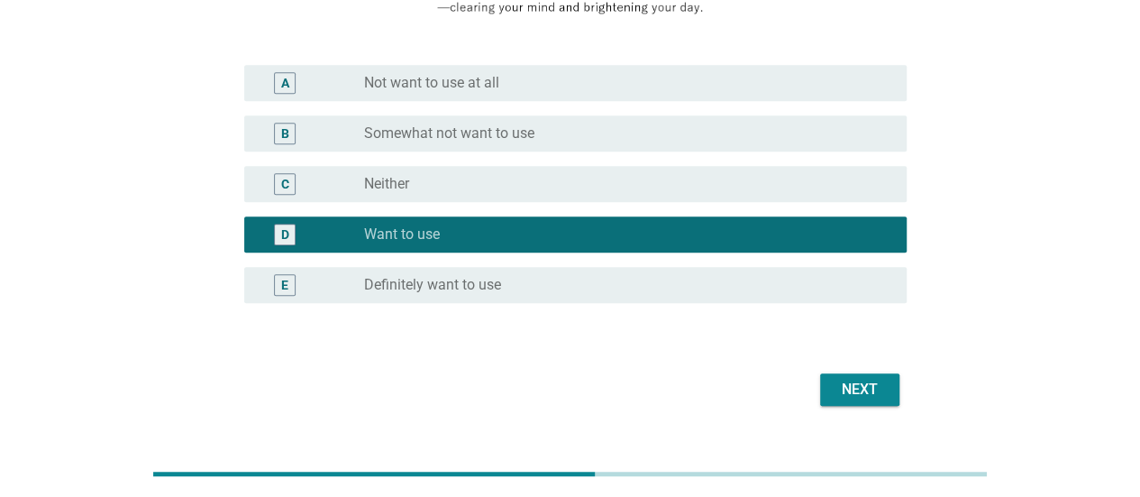
drag, startPoint x: 817, startPoint y: 367, endPoint x: 851, endPoint y: 379, distance: 35.7
click at [820, 369] on form "If this "Preventing indoor drying odor" concept were available, how likely woul…" at bounding box center [569, 51] width 673 height 720
click at [851, 380] on div "Next" at bounding box center [860, 390] width 50 height 22
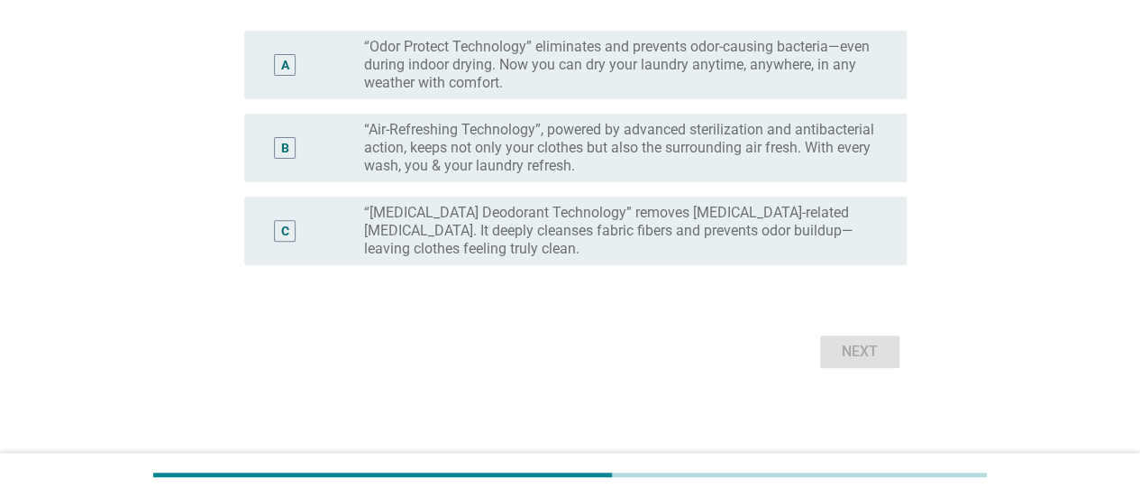
scroll to position [0, 0]
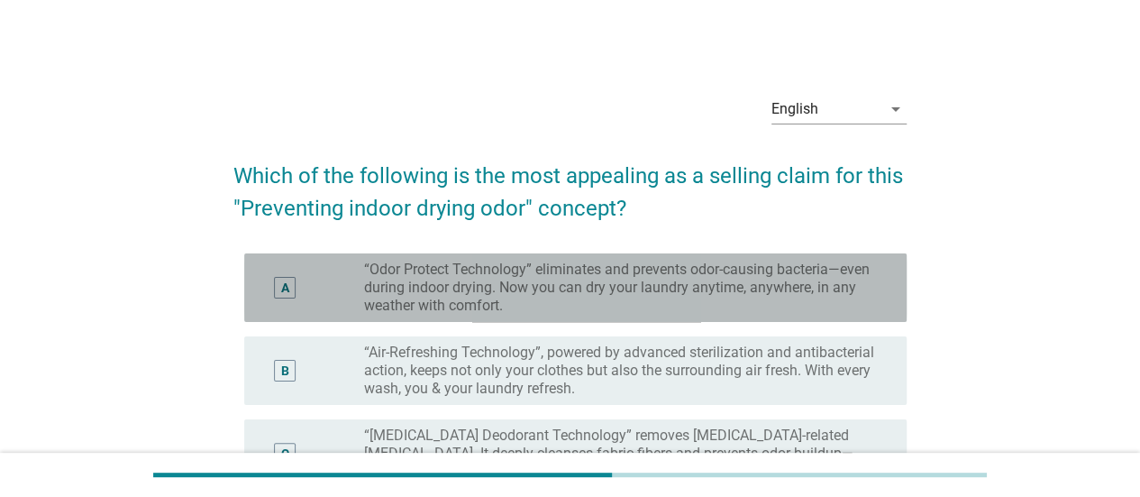
click at [541, 294] on label "“Odor Protect Technology” eliminates and prevents odor-causing bacteria—even du…" at bounding box center [621, 287] width 514 height 54
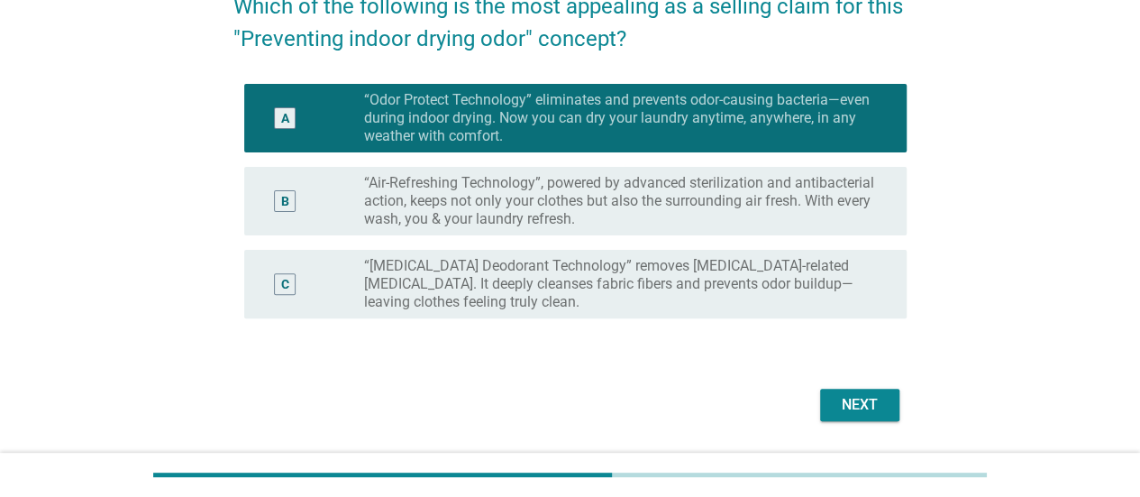
scroll to position [222, 0]
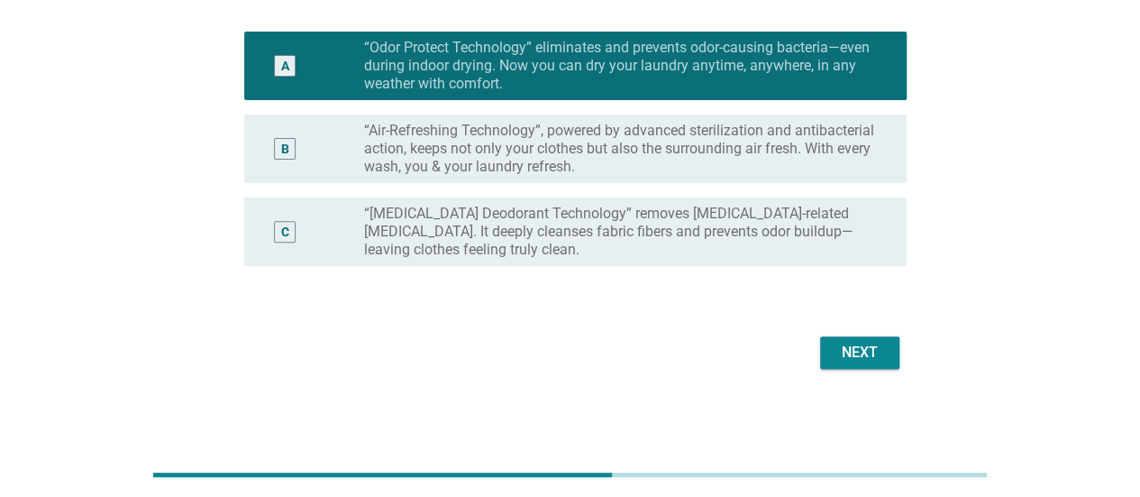
click at [867, 354] on div "Next" at bounding box center [860, 353] width 50 height 22
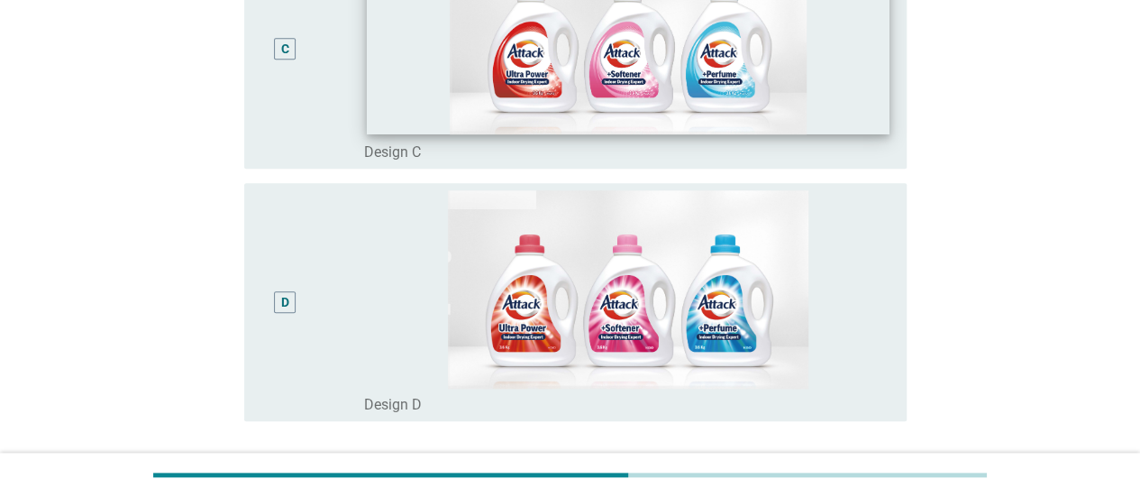
scroll to position [901, 0]
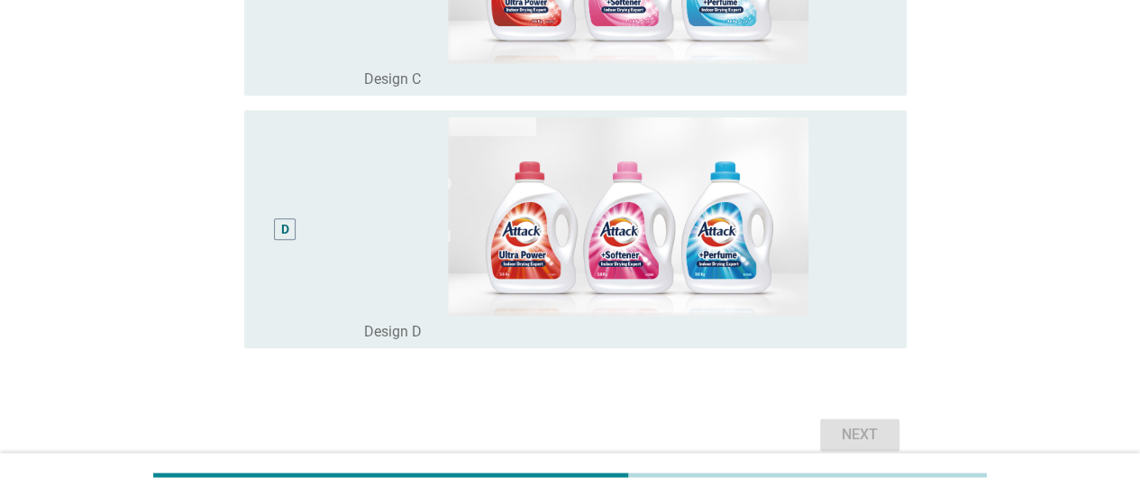
click at [836, 342] on div "D radio_button_unchecked Design D" at bounding box center [575, 229] width 662 height 238
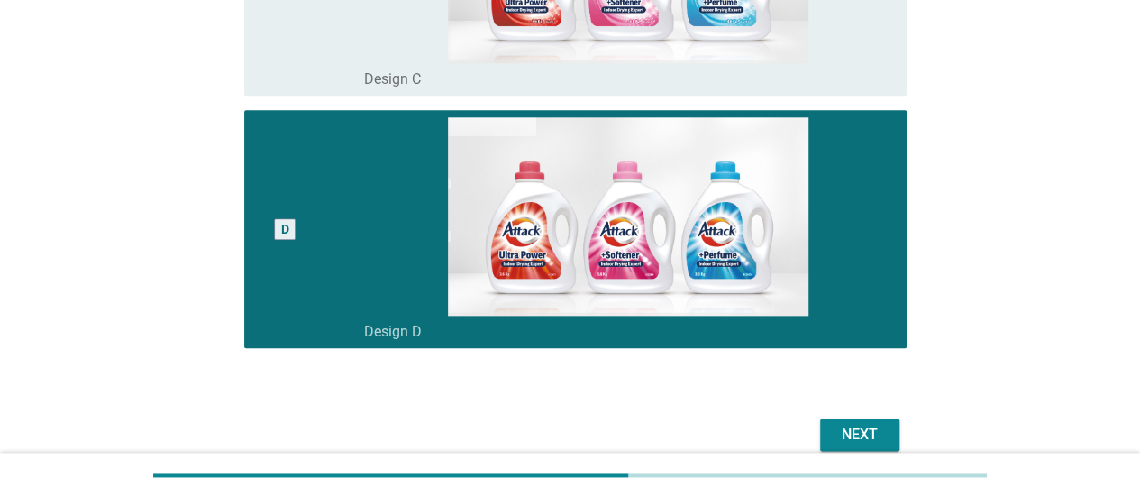
click at [863, 437] on div "Next" at bounding box center [860, 435] width 50 height 22
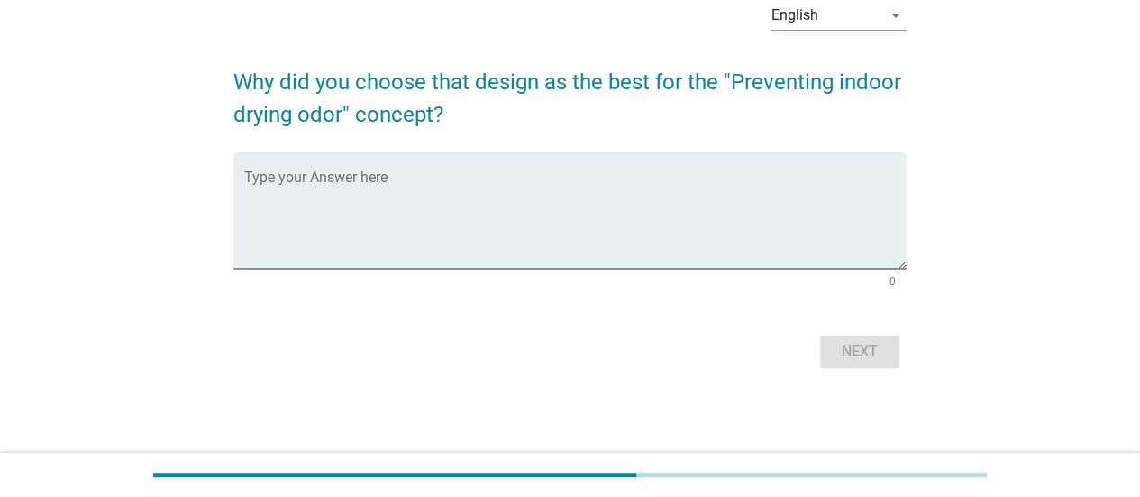
scroll to position [0, 0]
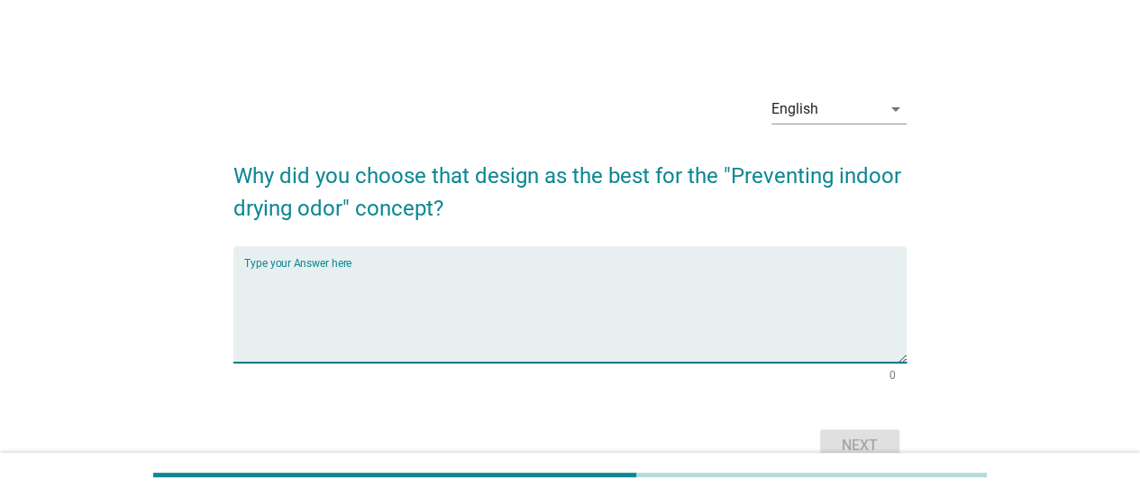
click at [625, 278] on textarea "Type your Answer here" at bounding box center [575, 315] width 662 height 95
type textarea "refreshing"
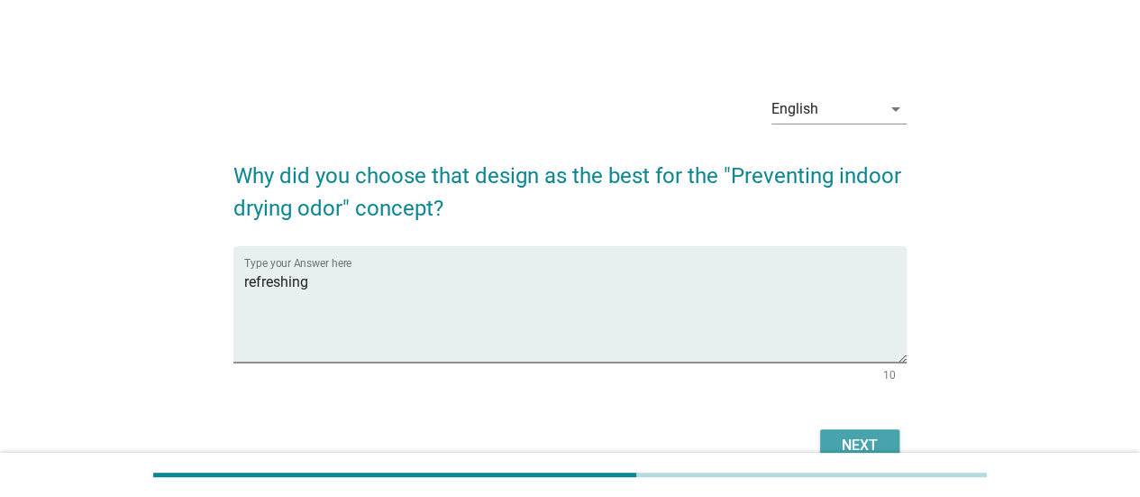
click at [826, 435] on button "Next" at bounding box center [859, 445] width 79 height 32
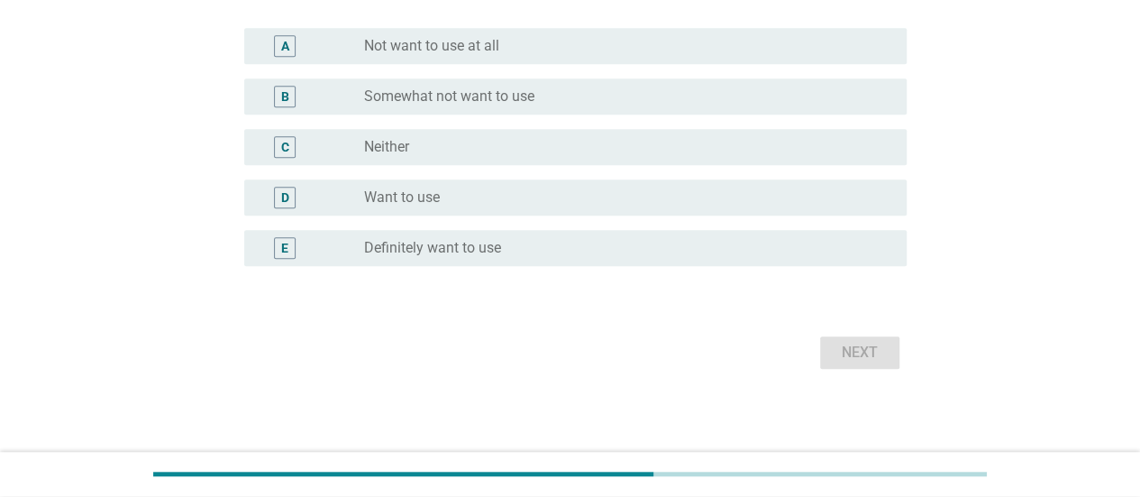
scroll to position [488, 0]
drag, startPoint x: 691, startPoint y: 183, endPoint x: 806, endPoint y: 289, distance: 156.2
click at [691, 183] on div "D radio_button_unchecked Want to use" at bounding box center [575, 196] width 662 height 36
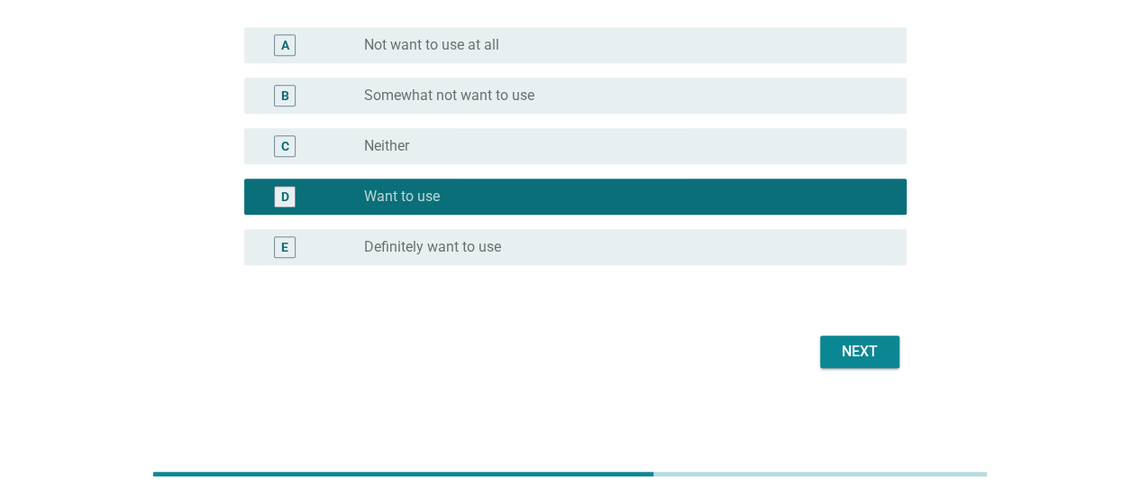
click at [840, 338] on button "Next" at bounding box center [859, 351] width 79 height 32
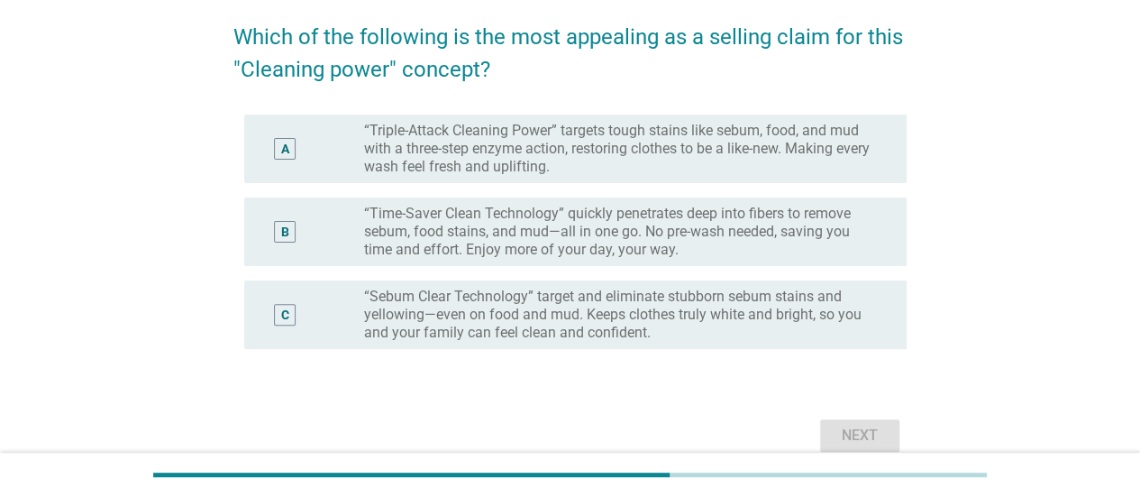
scroll to position [222, 0]
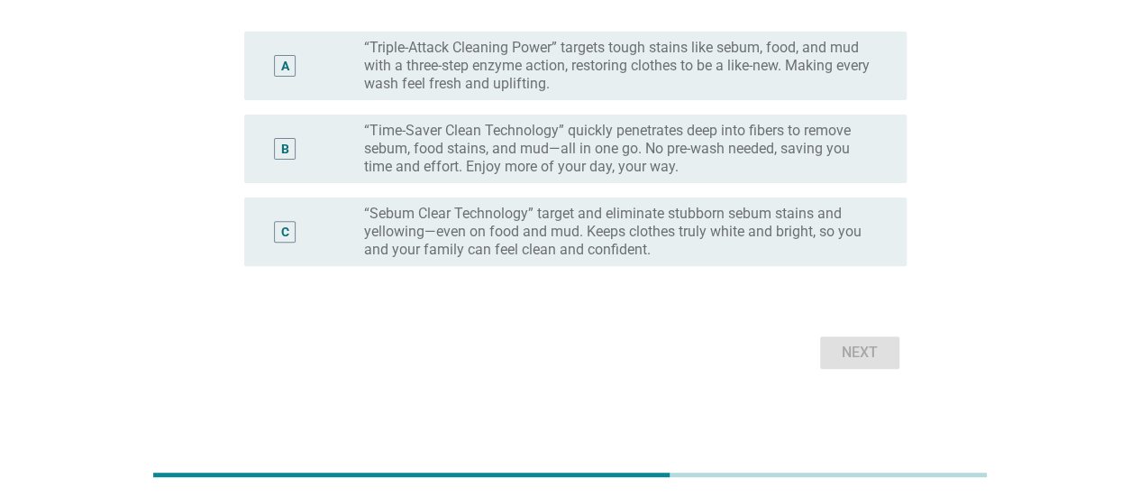
click at [575, 140] on label "“Time-Saver Clean Technology” quickly penetrates deep into fibers to remove seb…" at bounding box center [621, 149] width 514 height 54
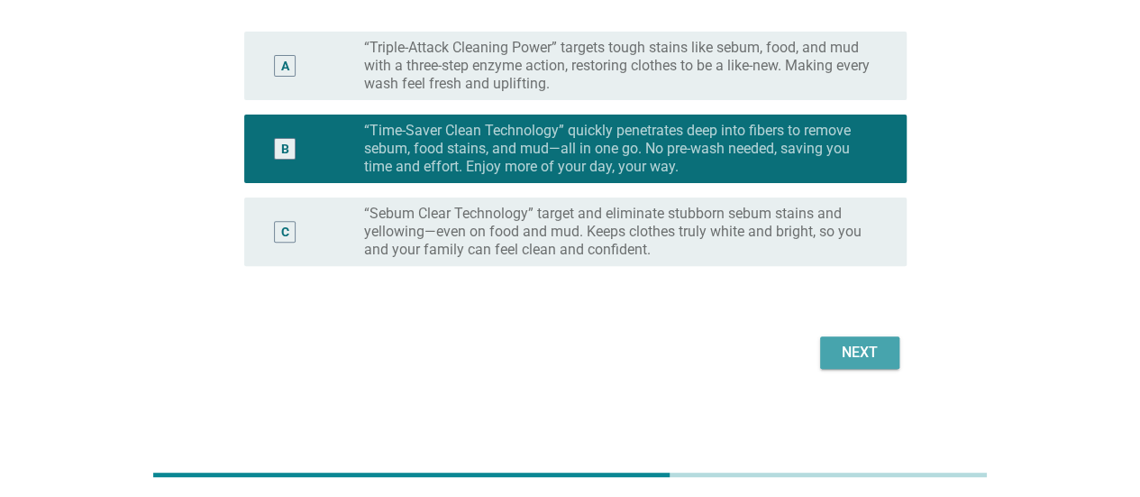
click at [860, 342] on div "Next" at bounding box center [860, 353] width 50 height 22
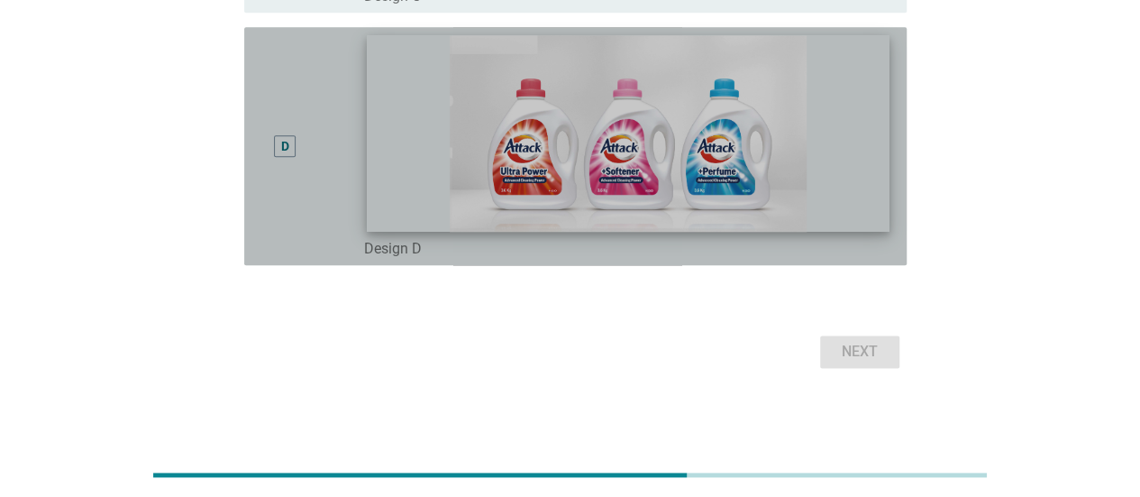
click at [830, 143] on img at bounding box center [628, 133] width 523 height 196
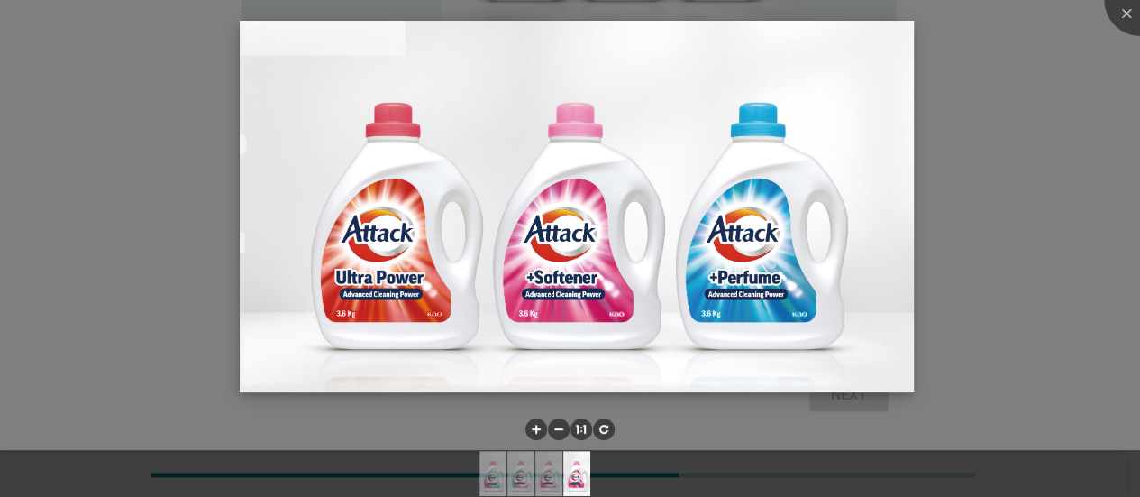
click at [885, 304] on img at bounding box center [577, 206] width 674 height 371
click at [971, 320] on div at bounding box center [570, 248] width 1140 height 497
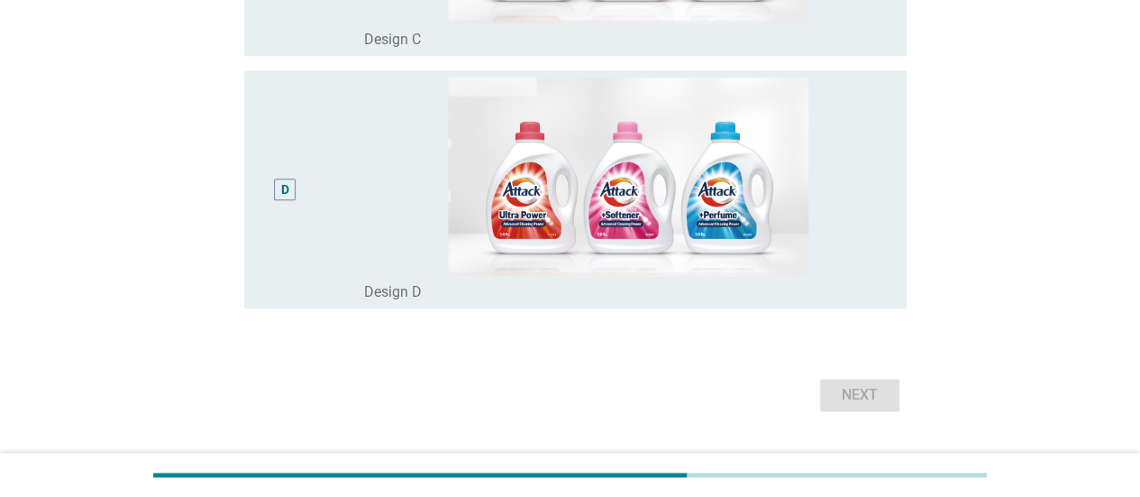
click at [351, 295] on div "D" at bounding box center [311, 189] width 105 height 223
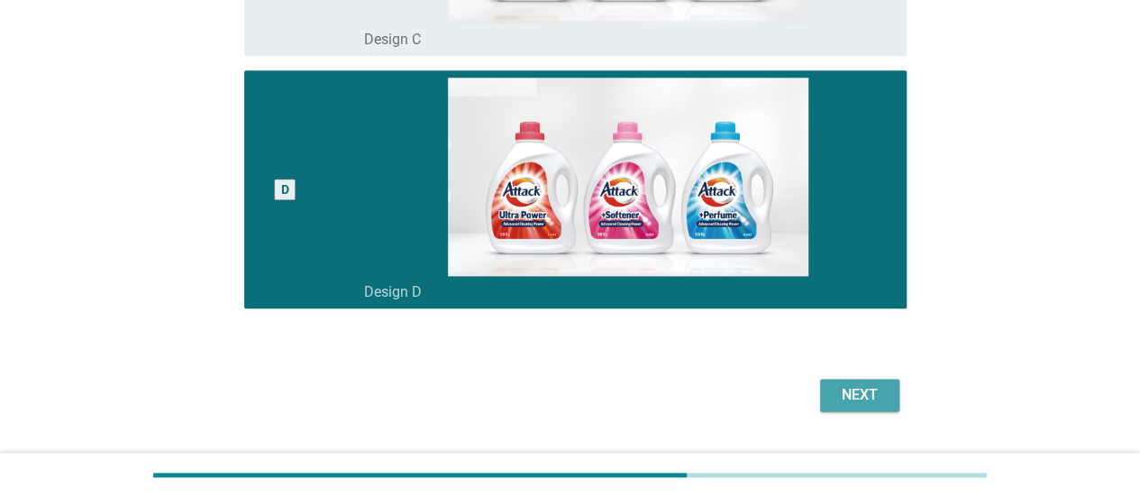
click at [879, 394] on div "Next" at bounding box center [860, 395] width 50 height 22
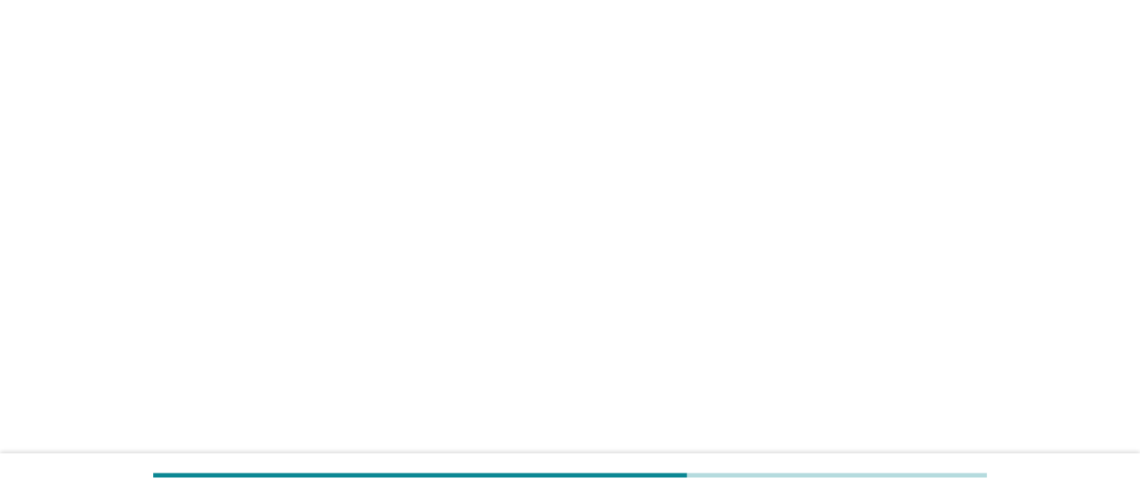
scroll to position [0, 0]
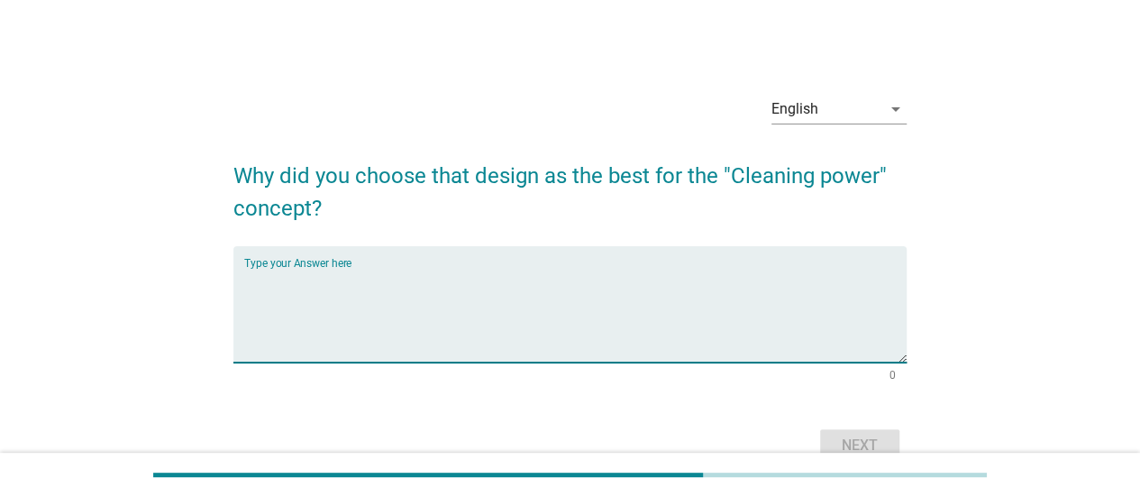
click at [728, 309] on textarea "Type your Answer here" at bounding box center [575, 315] width 662 height 95
type textarea "refreshing"
click at [855, 439] on div "Next" at bounding box center [860, 445] width 50 height 22
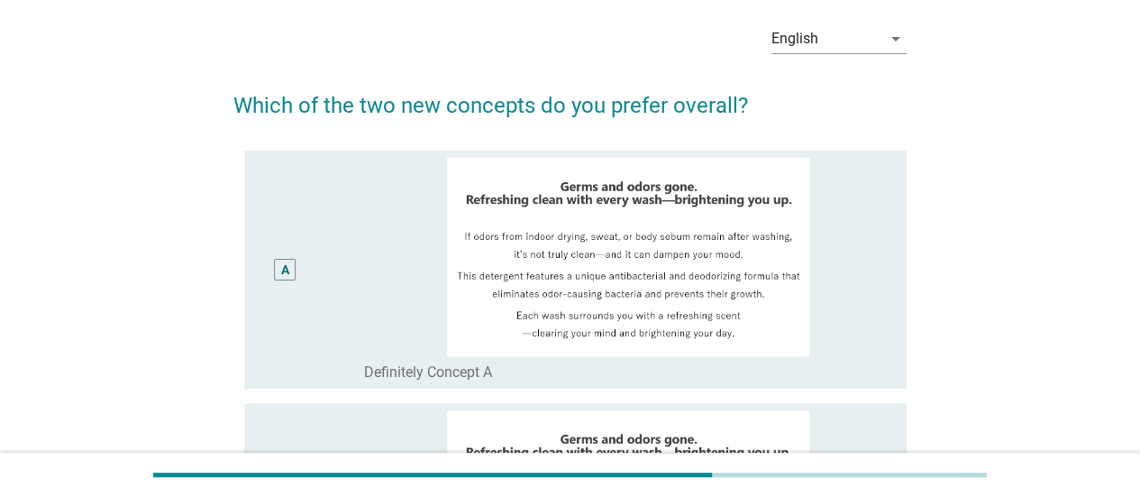
scroll to position [180, 0]
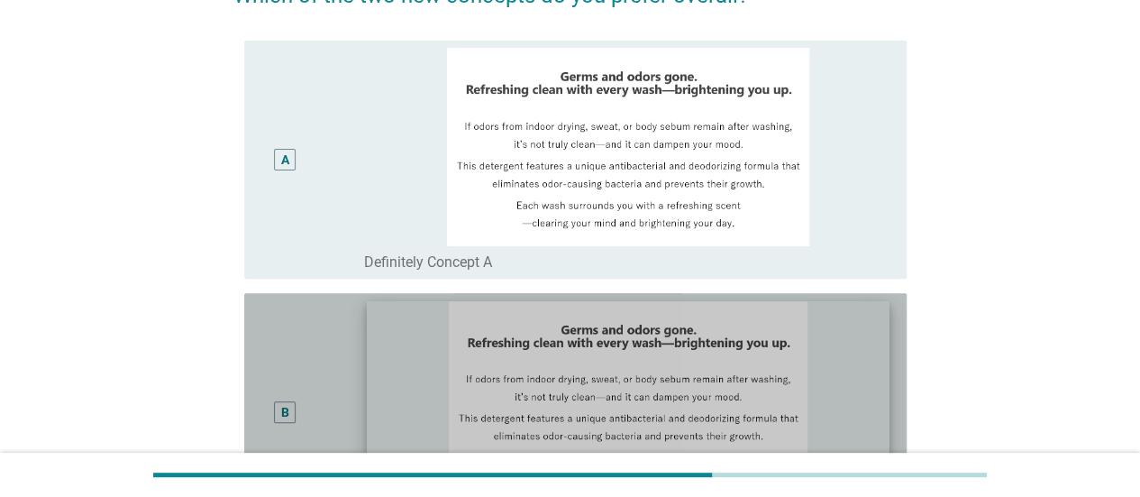
click at [385, 359] on img at bounding box center [628, 399] width 523 height 196
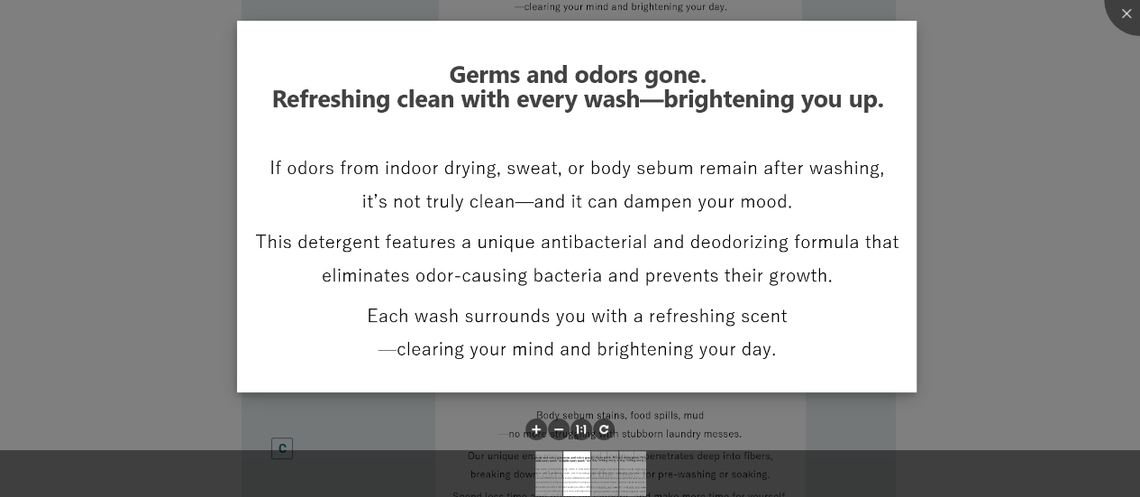
scroll to position [451, 0]
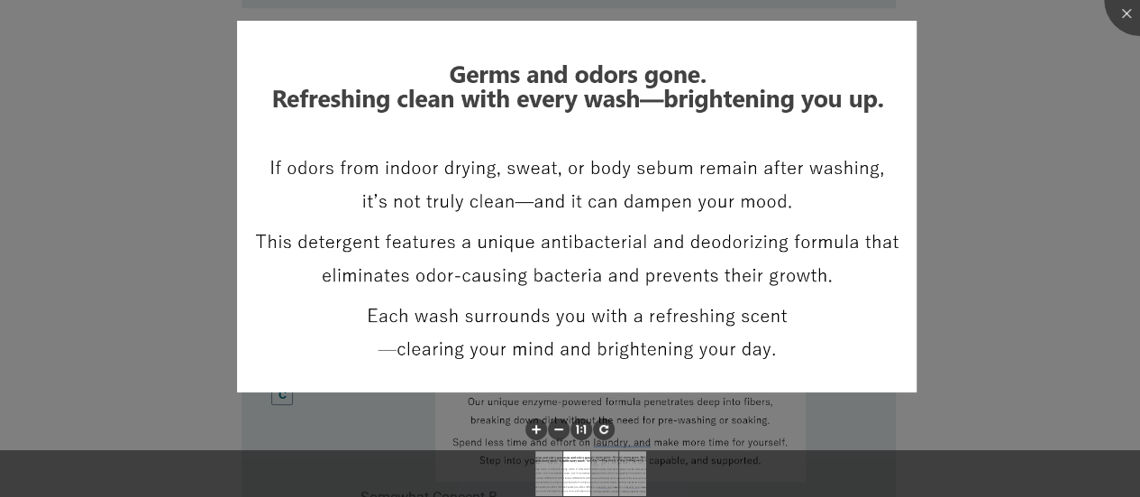
click at [1056, 154] on div at bounding box center [570, 248] width 1140 height 497
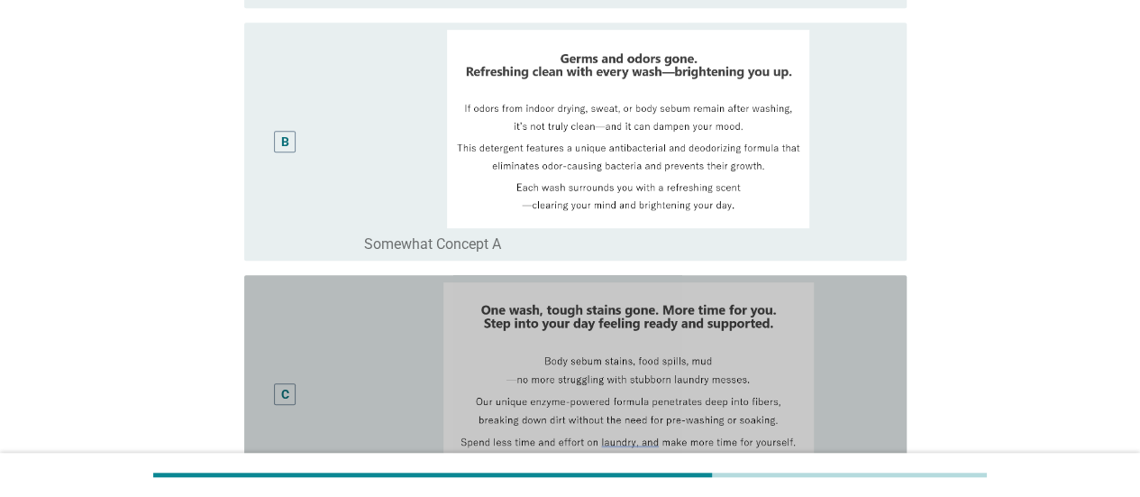
click at [279, 395] on div "C" at bounding box center [285, 394] width 22 height 22
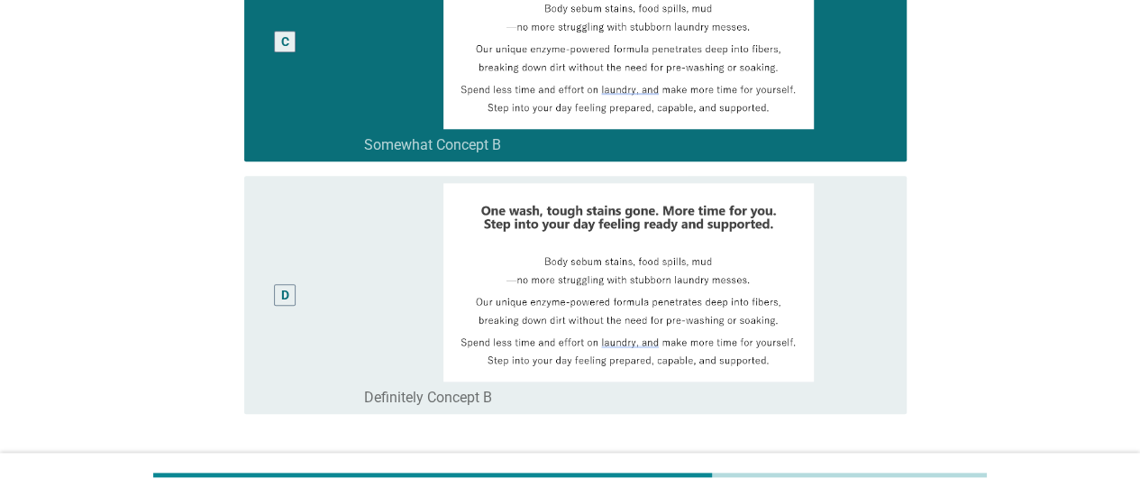
scroll to position [952, 0]
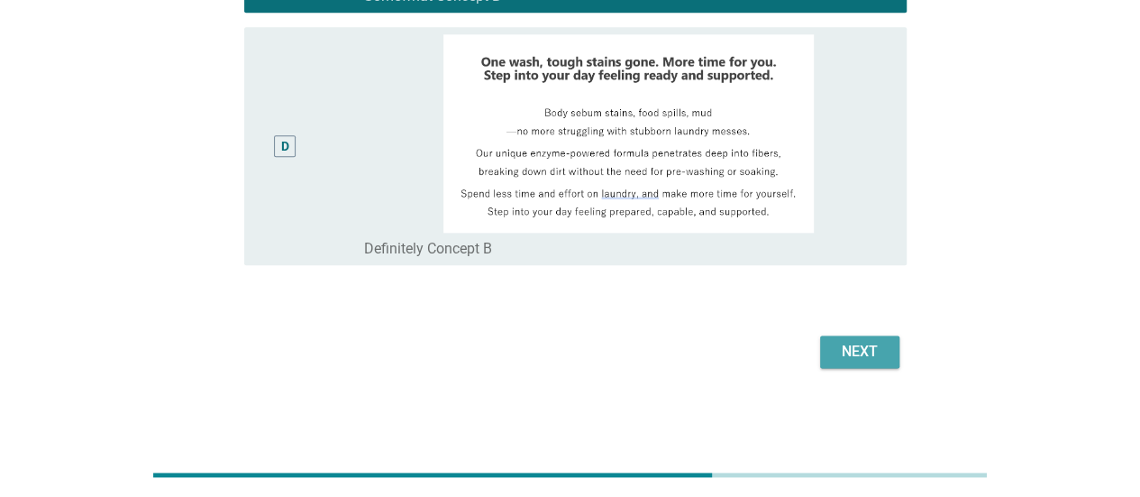
click at [853, 352] on div "Next" at bounding box center [860, 352] width 50 height 22
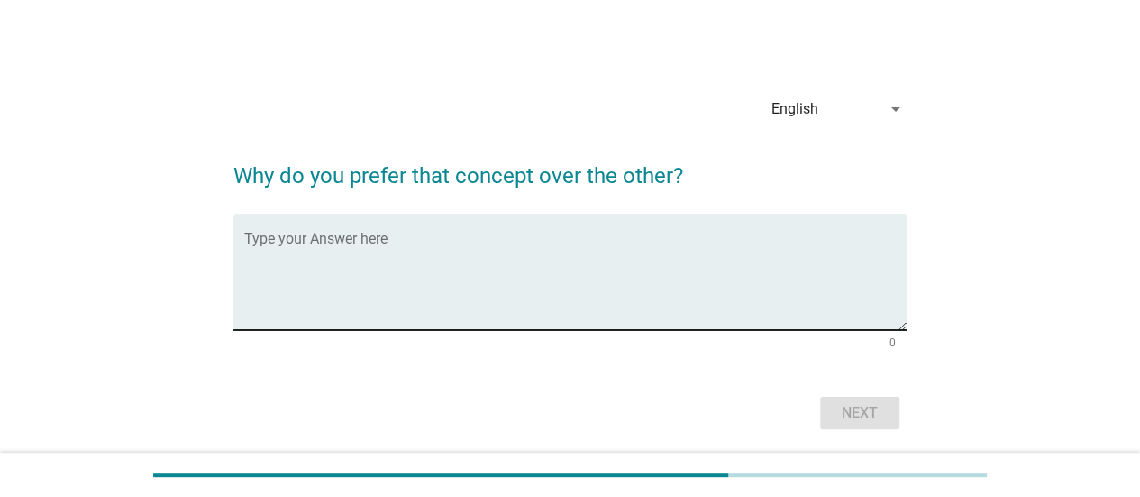
click at [500, 275] on textarea "Type your Answer here" at bounding box center [575, 282] width 662 height 95
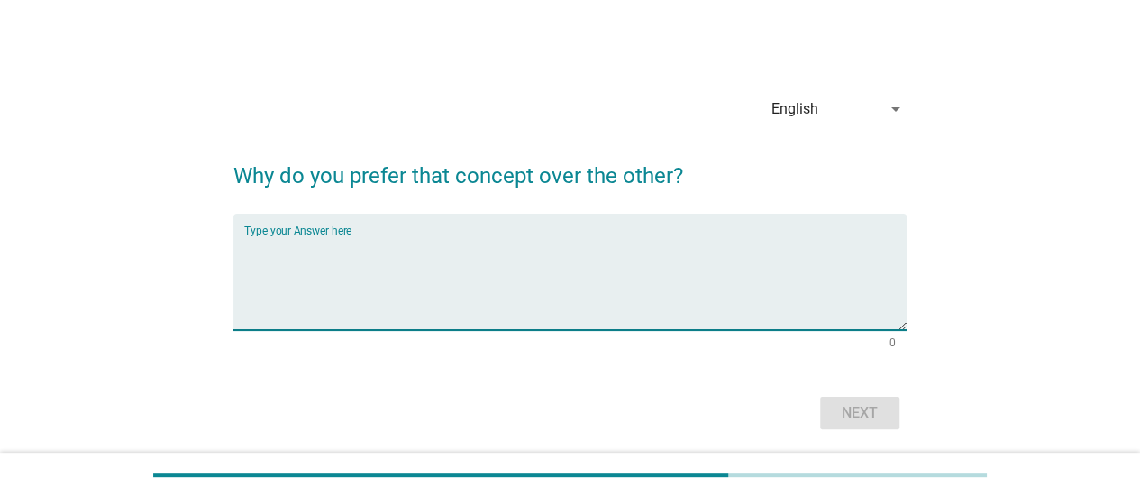
type textarea "s"
type textarea "effective"
drag, startPoint x: 904, startPoint y: 433, endPoint x: 874, endPoint y: 410, distance: 37.9
click at [903, 435] on div "English arrow_drop_down Why do you prefer that concept over the other? Type you…" at bounding box center [570, 257] width 702 height 383
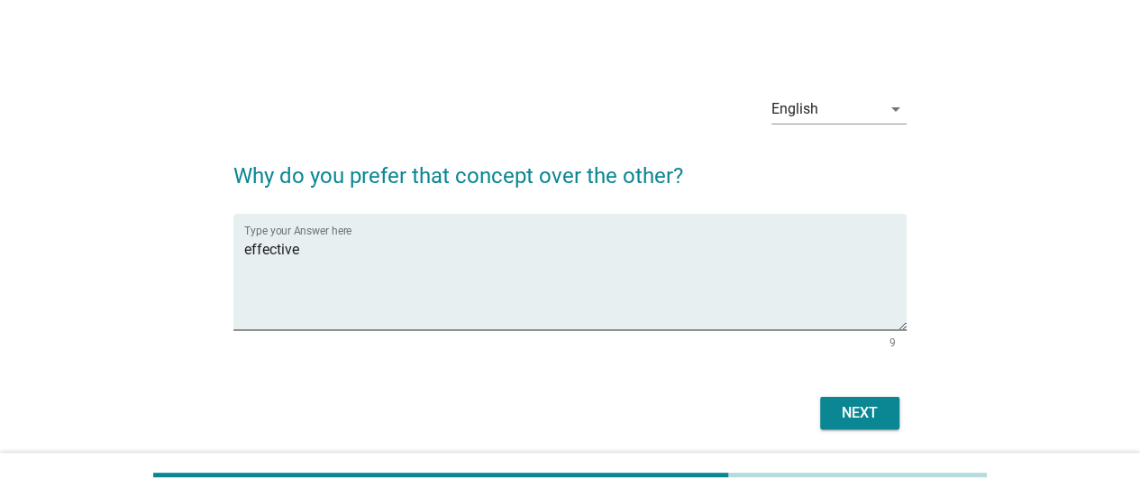
click at [874, 410] on div "Next" at bounding box center [860, 413] width 50 height 22
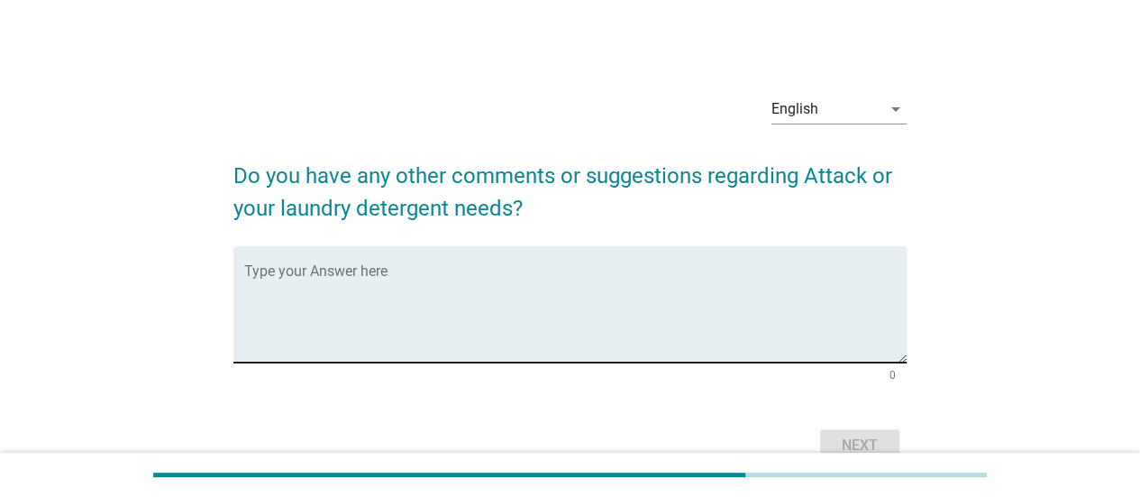
click at [638, 310] on textarea "Type your Answer here" at bounding box center [575, 315] width 662 height 95
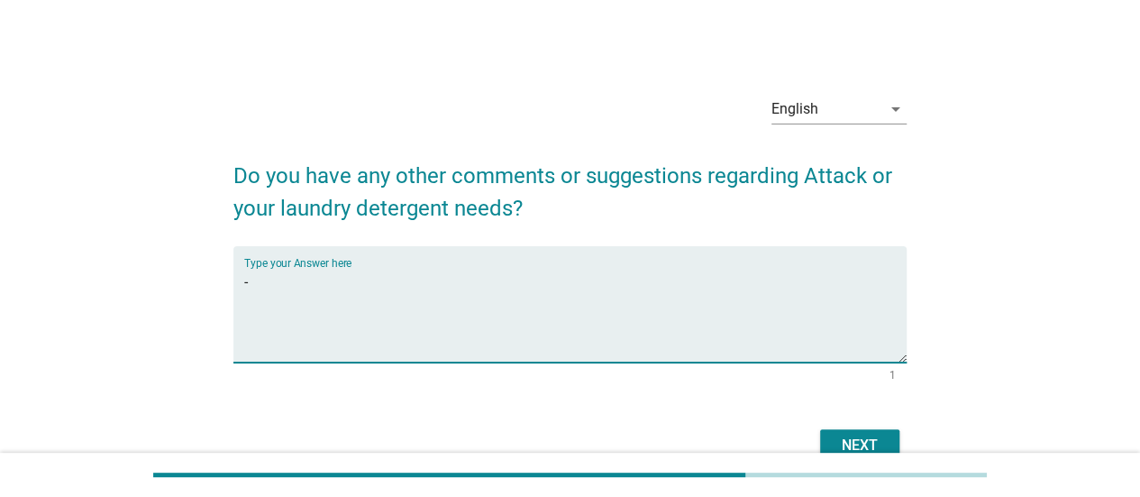
type textarea "-"
click at [860, 434] on div "Next" at bounding box center [569, 445] width 673 height 43
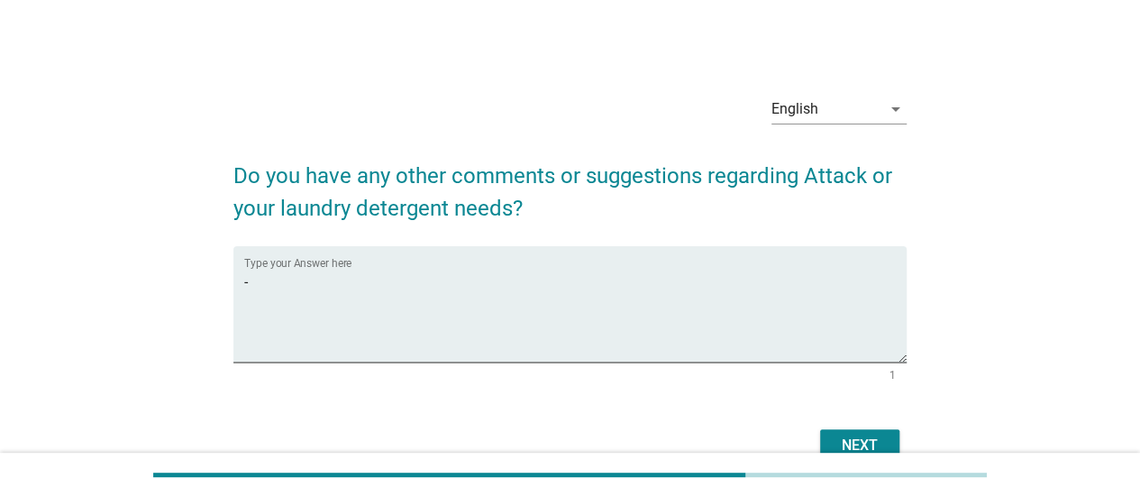
click at [860, 436] on div "Next" at bounding box center [860, 445] width 50 height 22
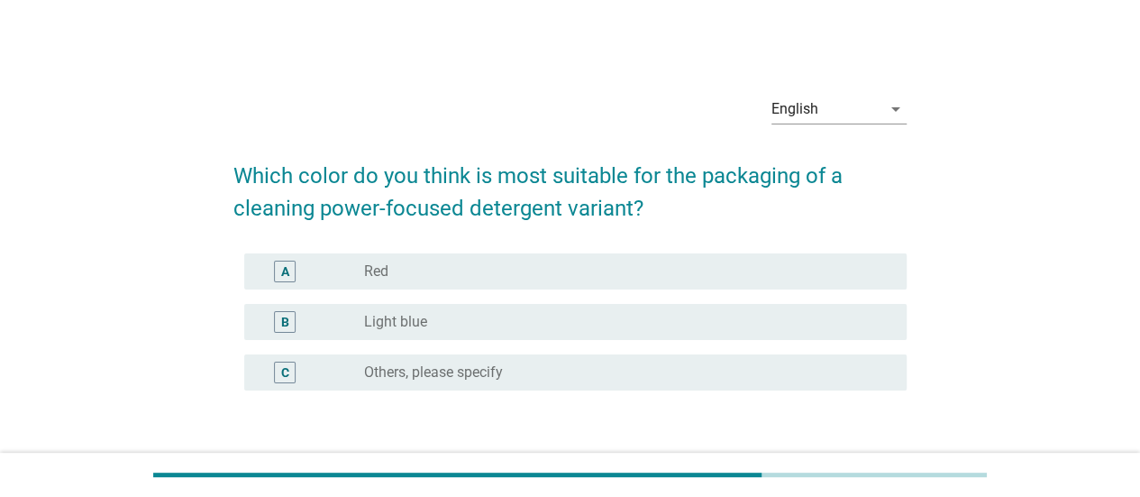
click at [584, 324] on div "radio_button_unchecked Light blue" at bounding box center [621, 322] width 514 height 18
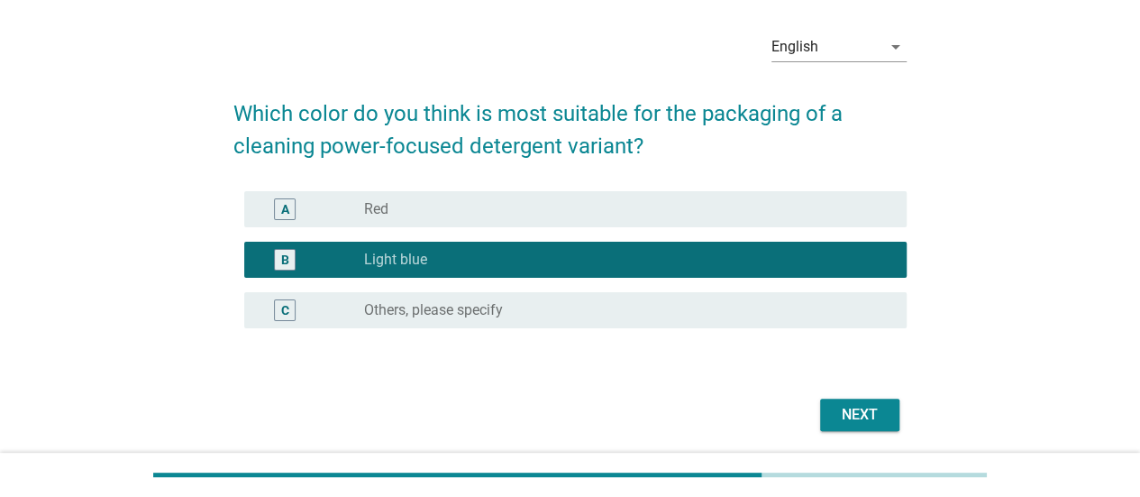
scroll to position [124, 0]
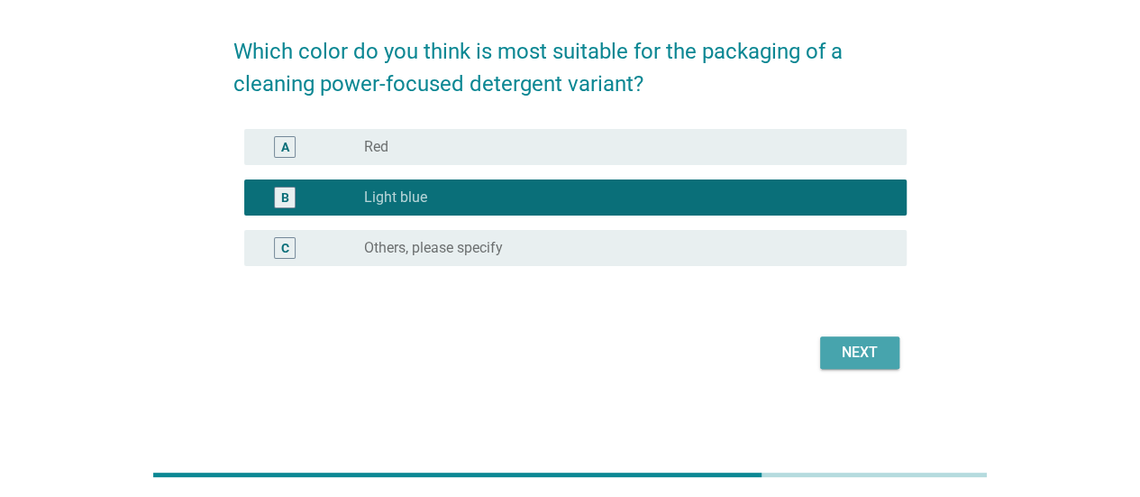
click at [868, 342] on div "Next" at bounding box center [860, 353] width 50 height 22
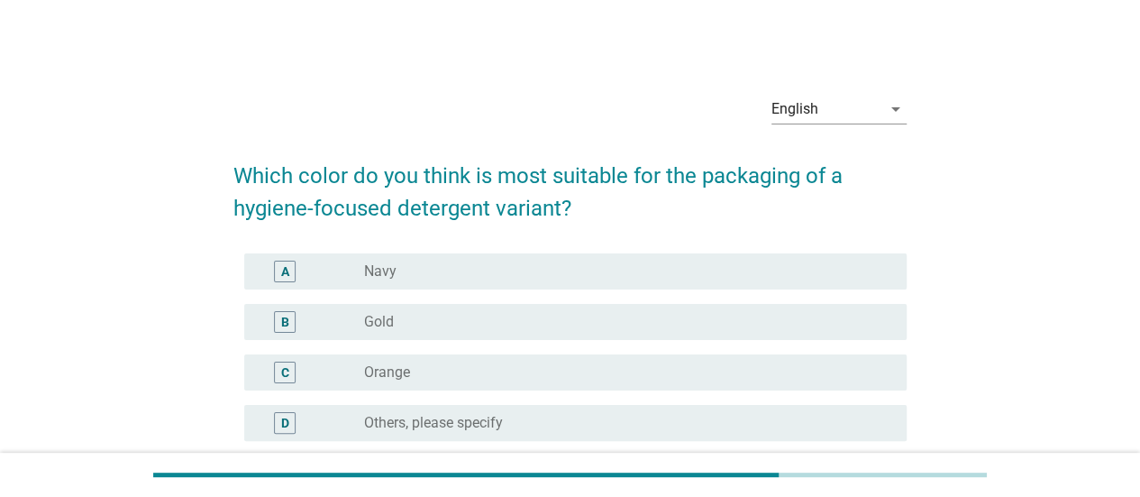
click at [491, 274] on div "radio_button_unchecked Navy" at bounding box center [621, 271] width 514 height 18
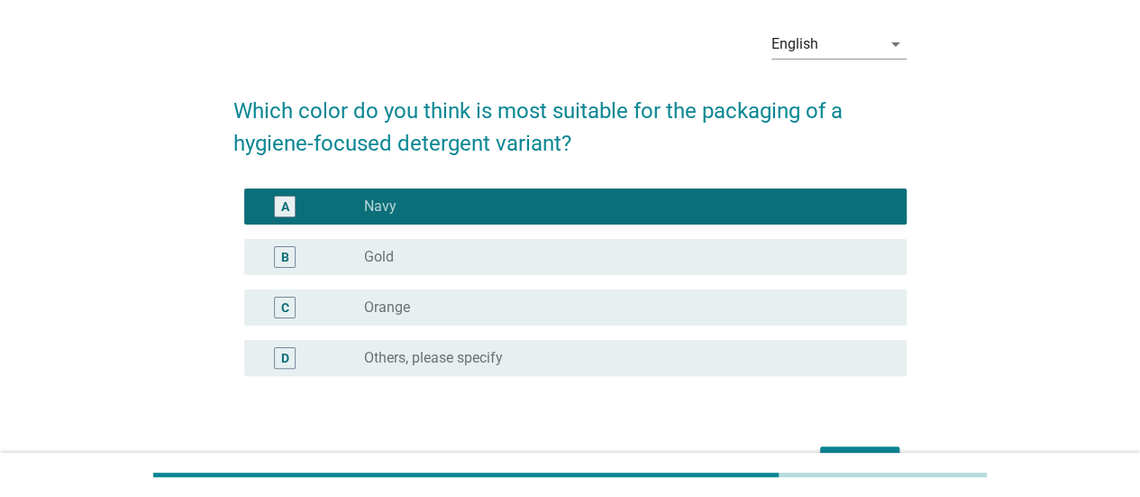
scroll to position [90, 0]
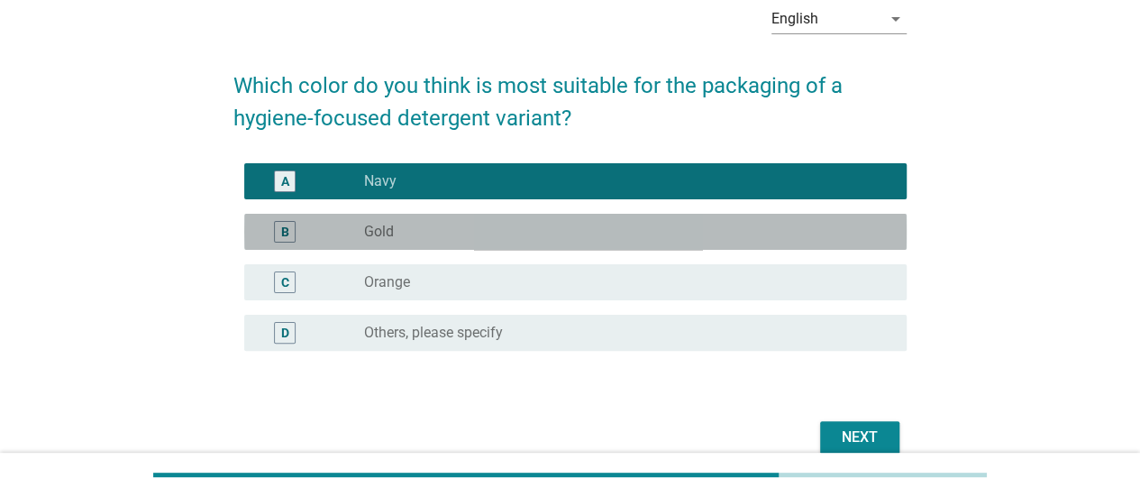
click at [510, 223] on div "radio_button_unchecked Gold" at bounding box center [621, 232] width 514 height 18
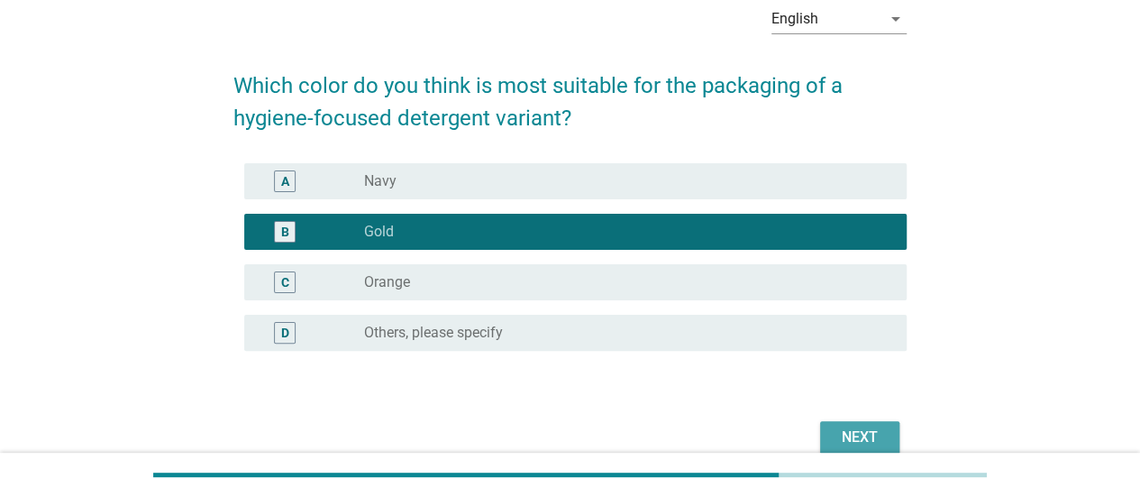
click at [853, 437] on div "Next" at bounding box center [860, 437] width 50 height 22
